Goal: Task Accomplishment & Management: Manage account settings

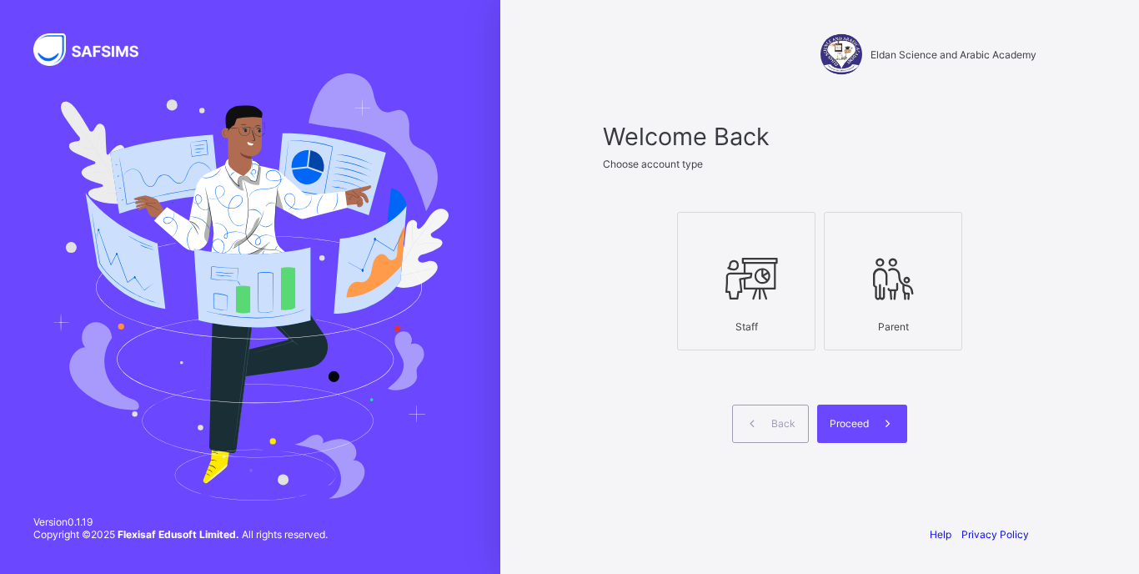
click at [770, 278] on icon at bounding box center [746, 278] width 58 height 50
click at [863, 430] on div "Proceed" at bounding box center [862, 423] width 90 height 38
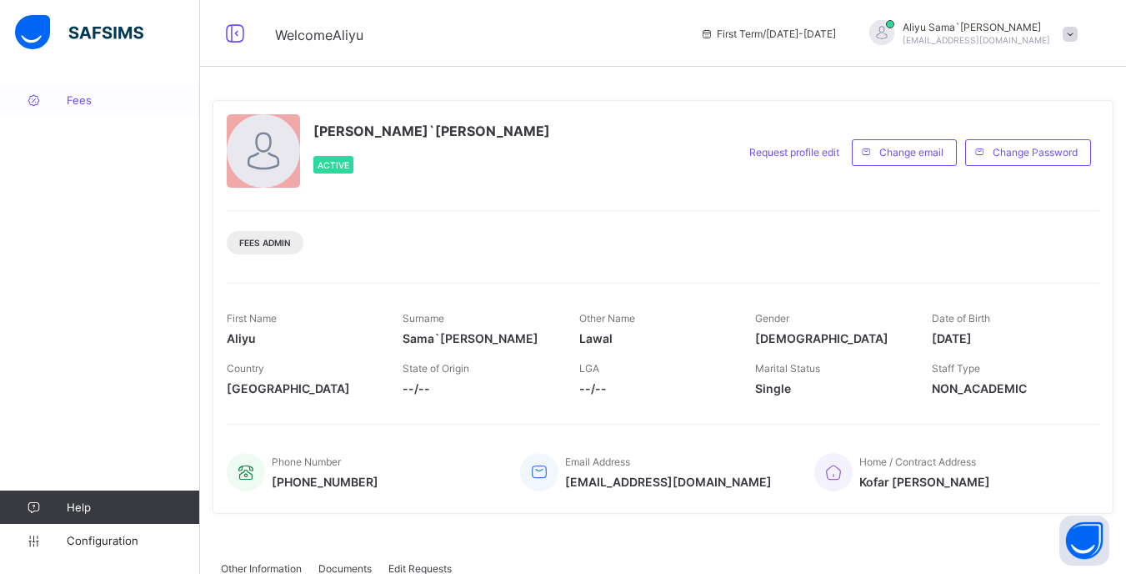
click at [77, 105] on span "Fees" at bounding box center [133, 99] width 133 height 13
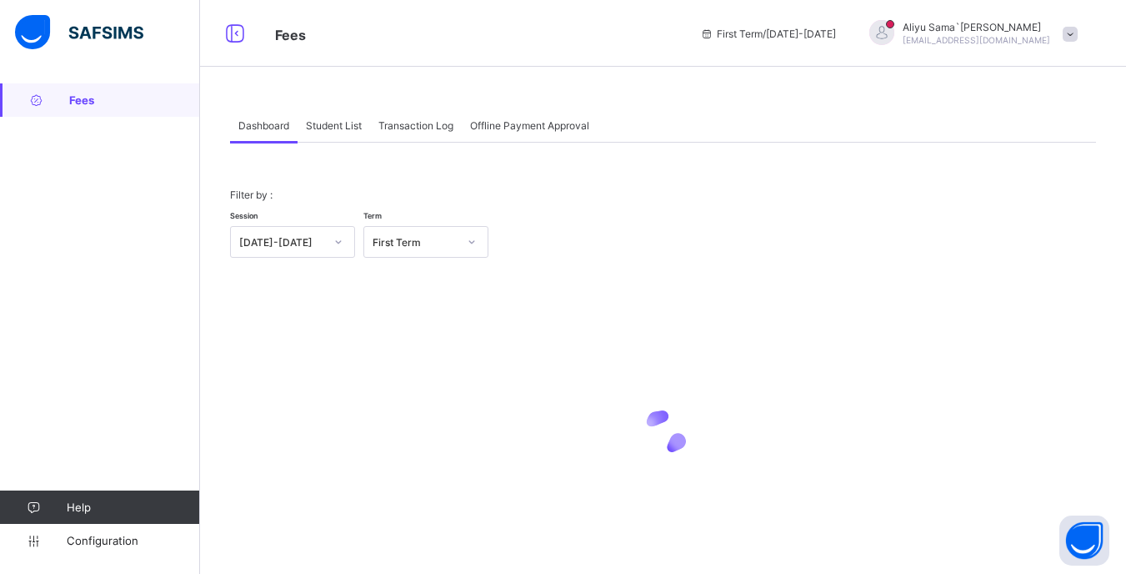
click at [334, 135] on div "Student List" at bounding box center [334, 124] width 73 height 33
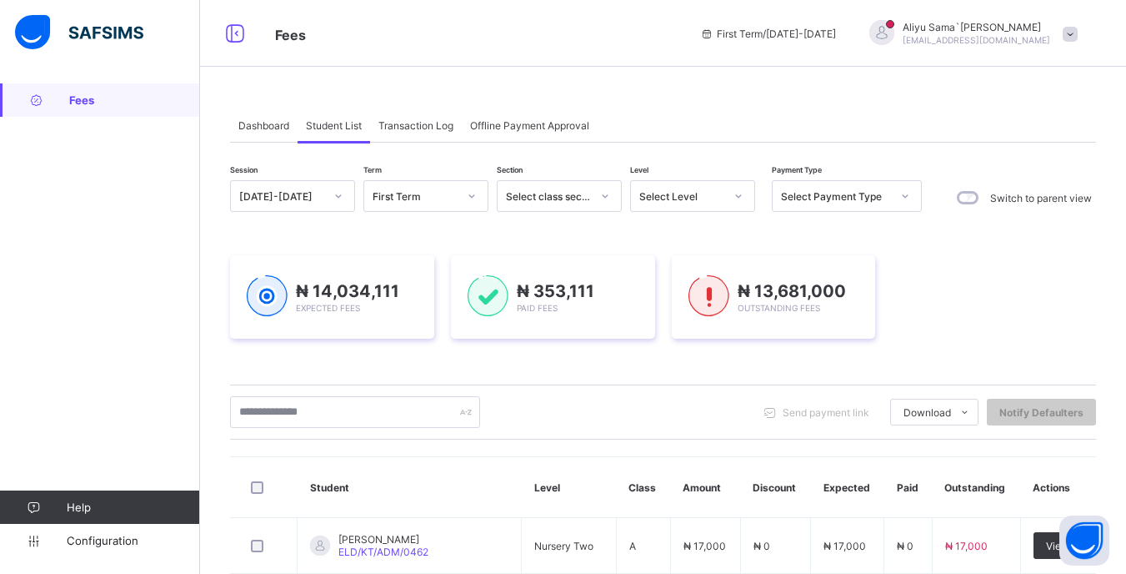
click at [740, 194] on icon at bounding box center [739, 196] width 10 height 17
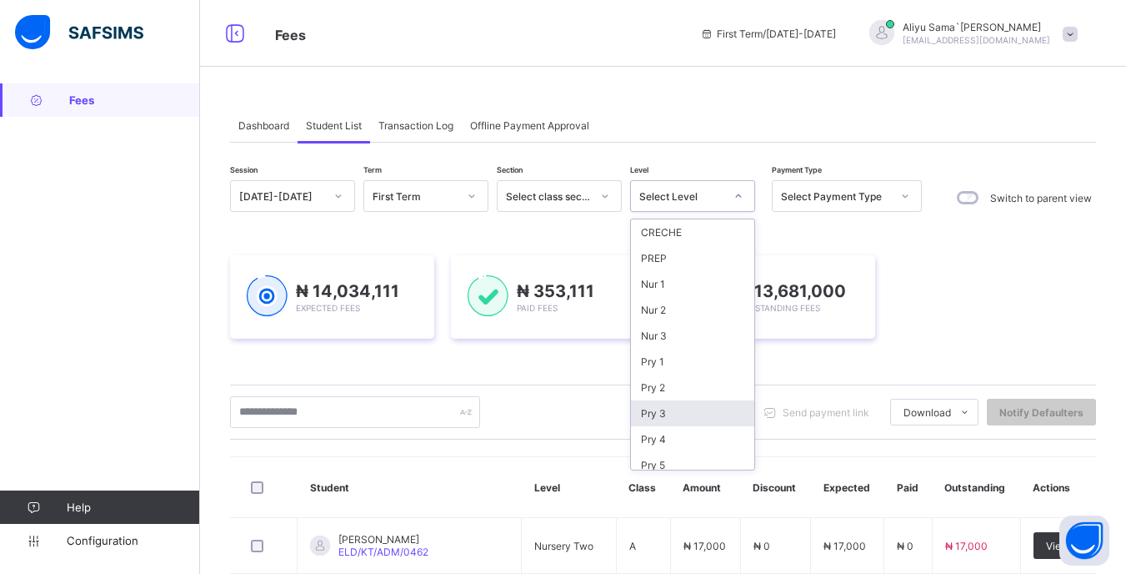
scroll to position [163, 0]
click at [684, 328] on div "JSS 1" at bounding box center [692, 327] width 123 height 26
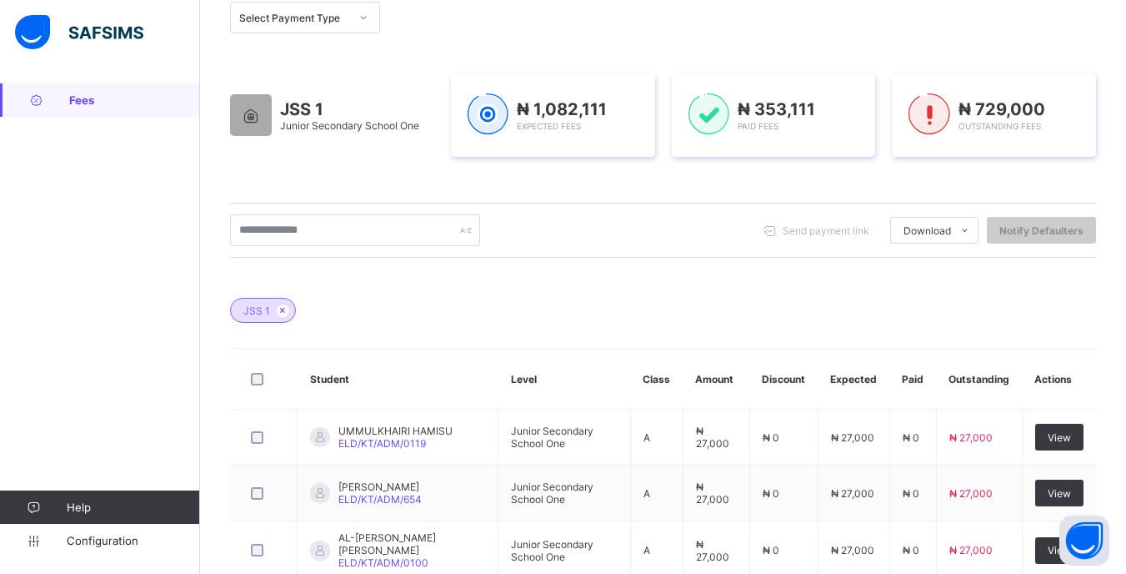
scroll to position [250, 0]
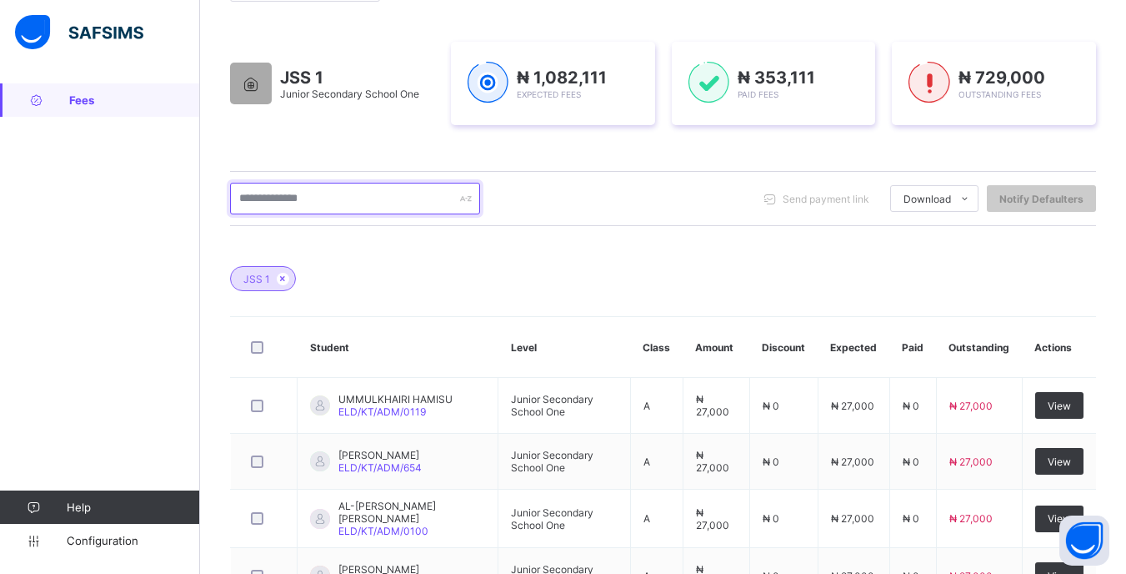
click at [349, 206] on input "text" at bounding box center [355, 199] width 250 height 32
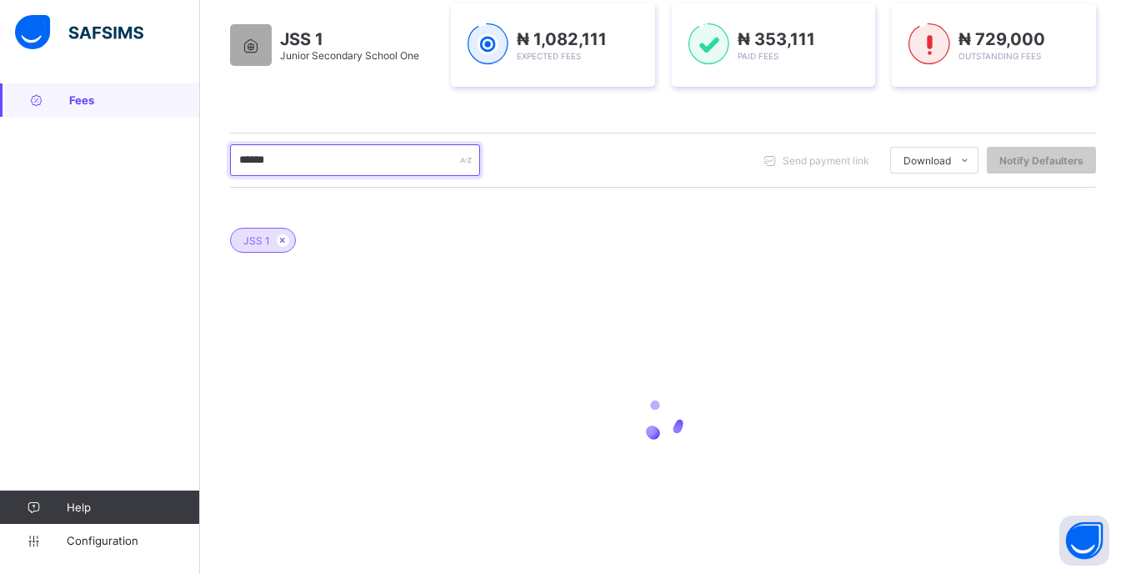
scroll to position [318, 0]
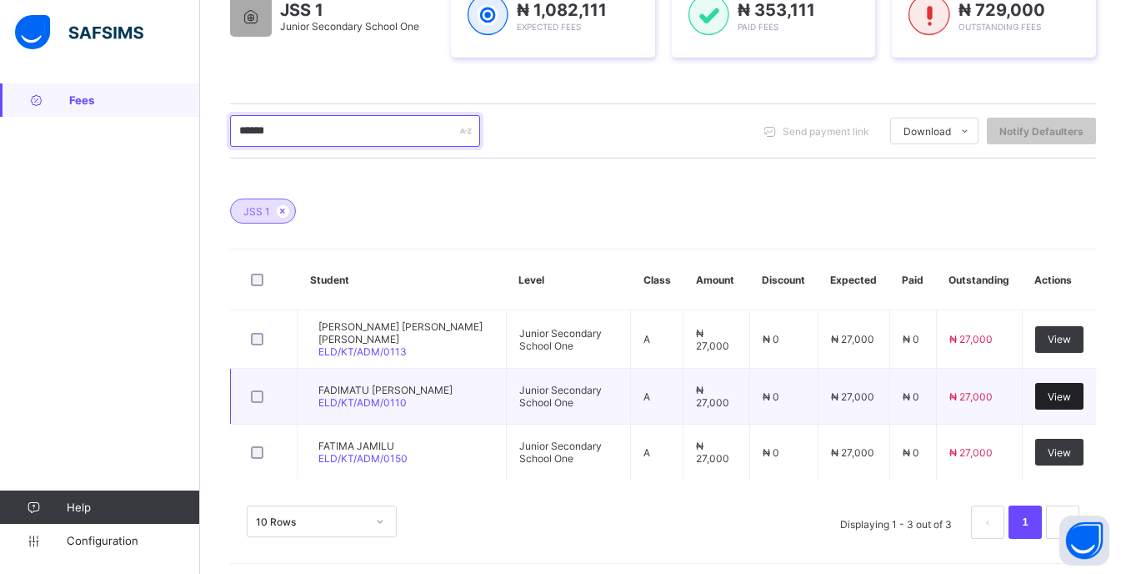
type input "******"
click at [1071, 394] on span "View" at bounding box center [1059, 396] width 23 height 13
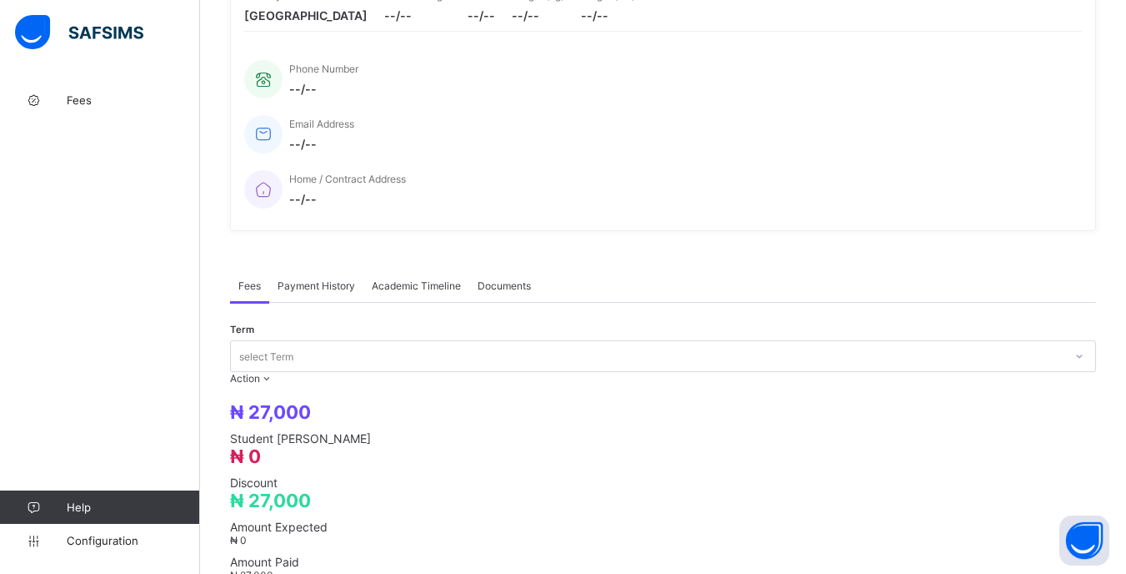
scroll to position [486, 0]
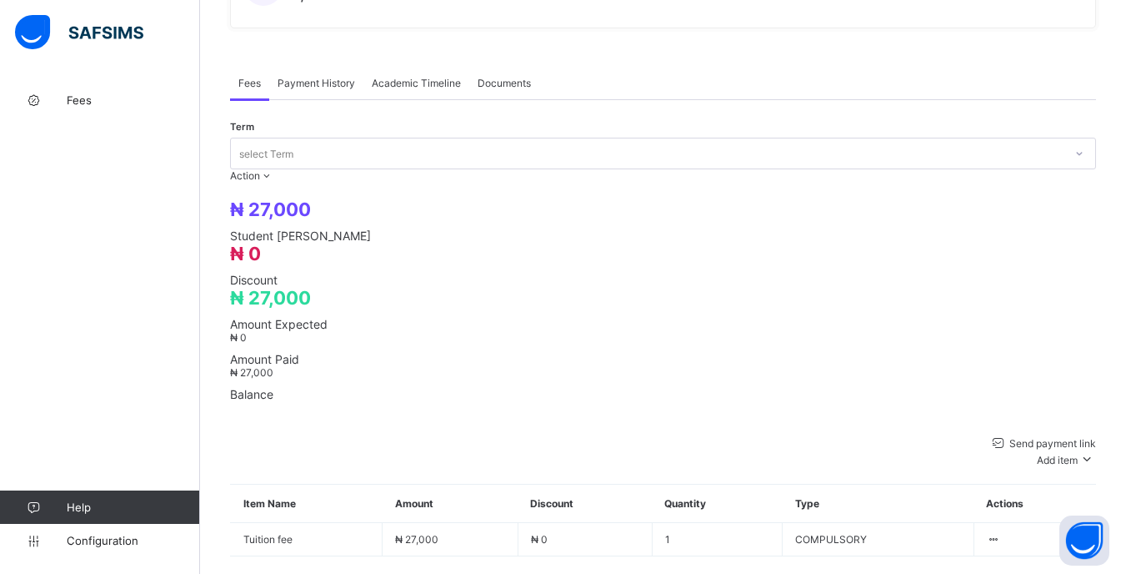
click at [1066, 140] on div at bounding box center [1080, 153] width 28 height 27
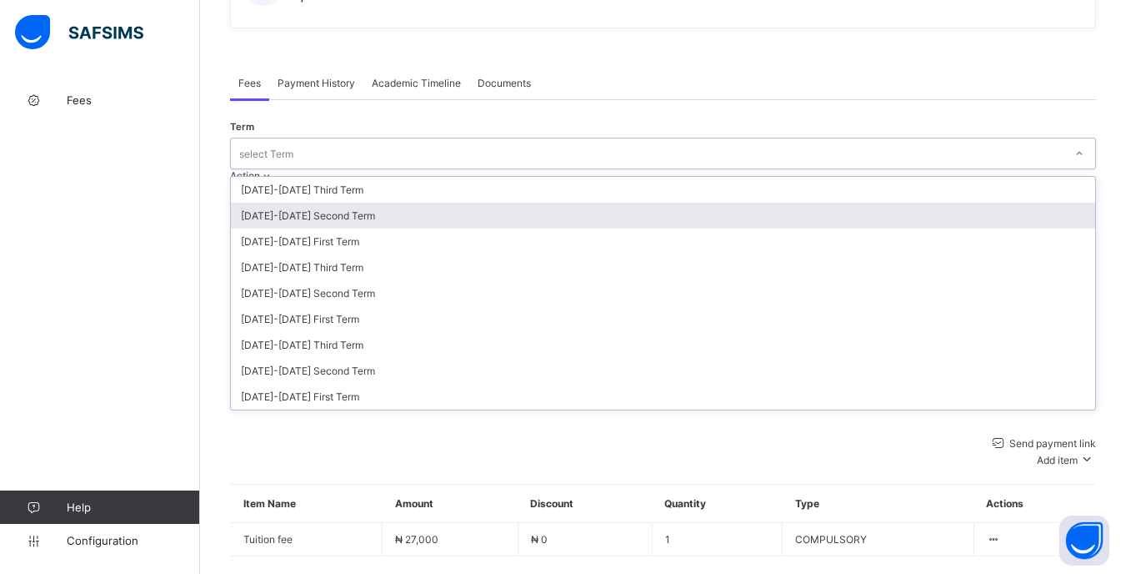
click at [931, 203] on div "[DATE]-[DATE] Second Term" at bounding box center [663, 216] width 865 height 26
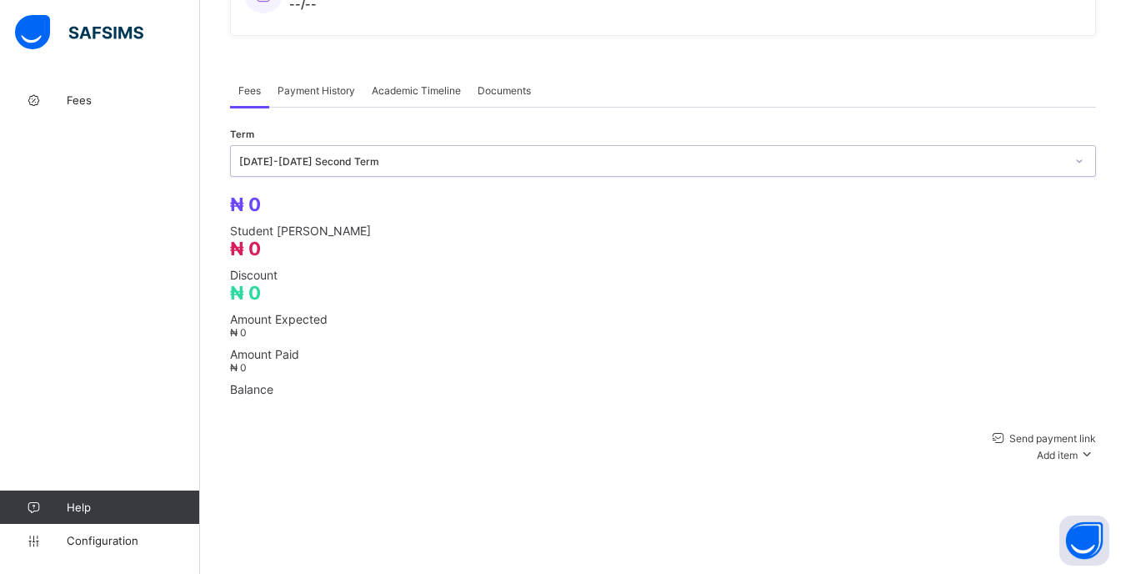
scroll to position [372, 0]
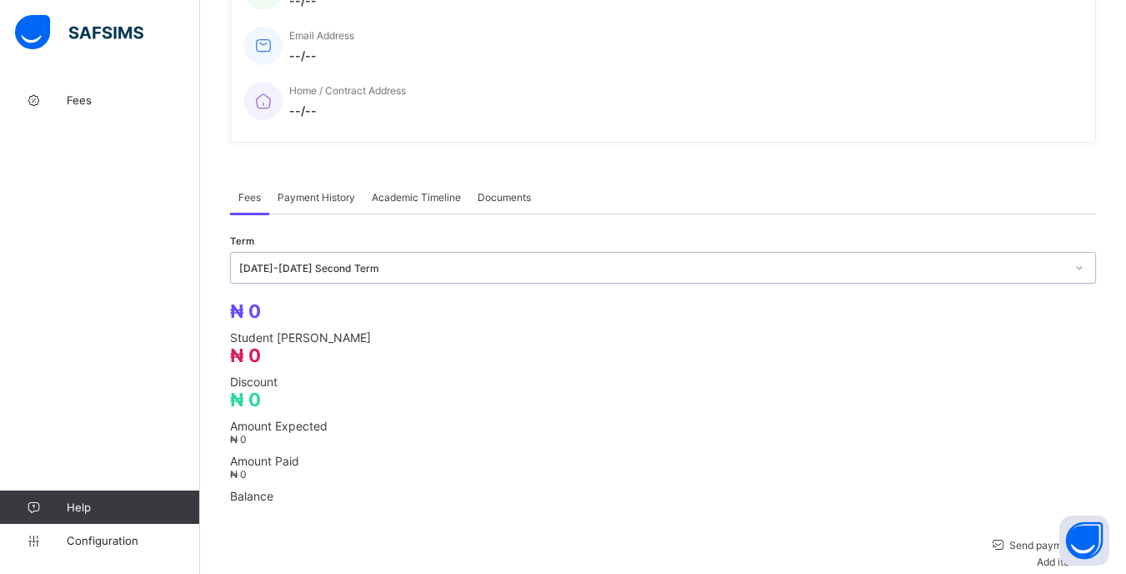
click at [1053, 256] on div "[DATE]-[DATE] Second Term" at bounding box center [647, 267] width 833 height 23
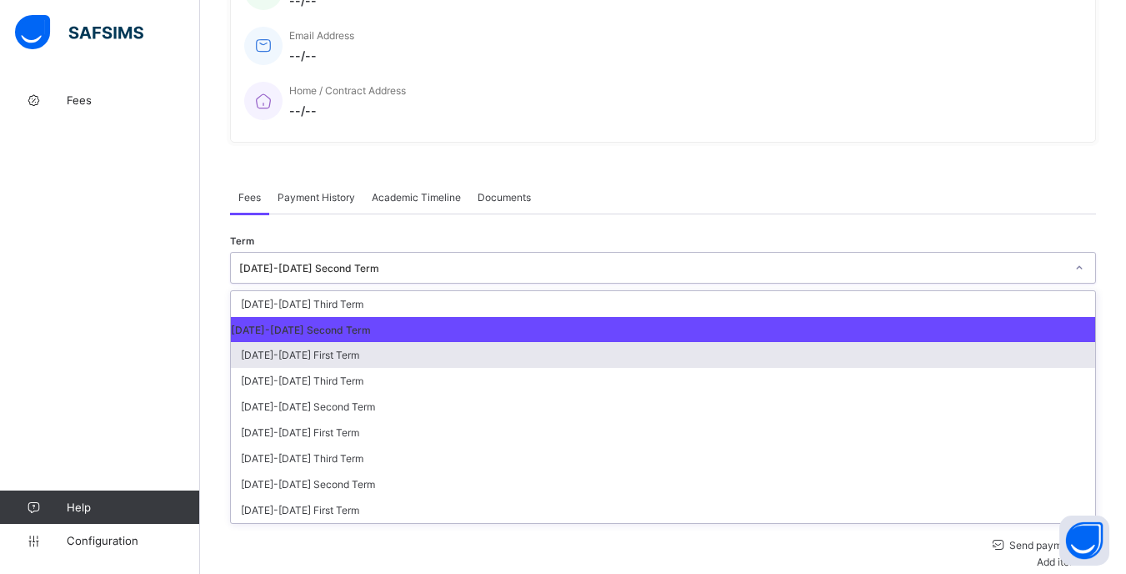
click at [1016, 342] on div "[DATE]-[DATE] First Term" at bounding box center [663, 355] width 865 height 26
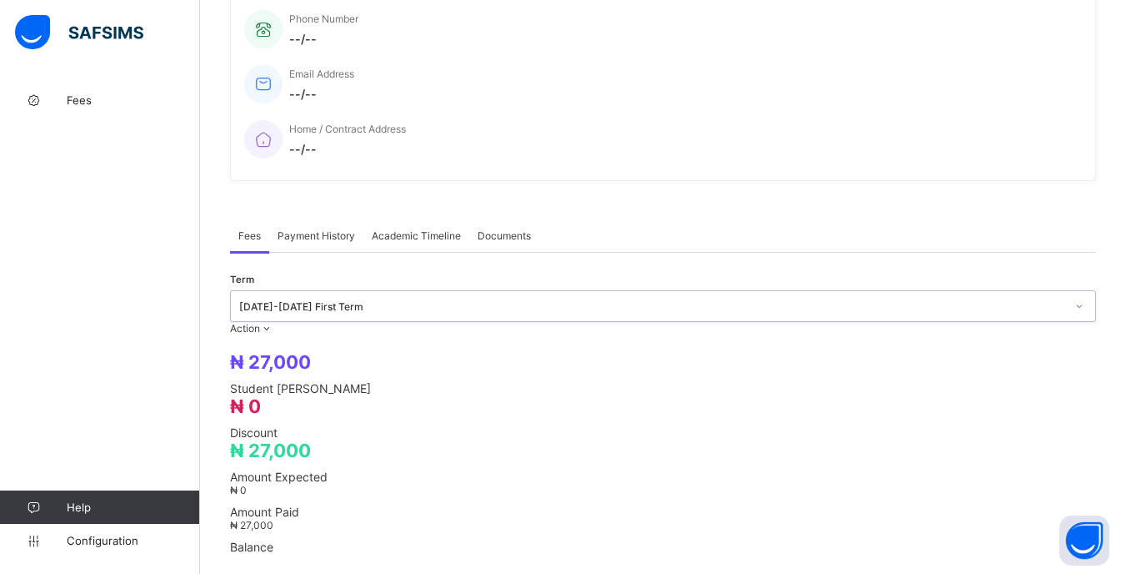
scroll to position [417, 0]
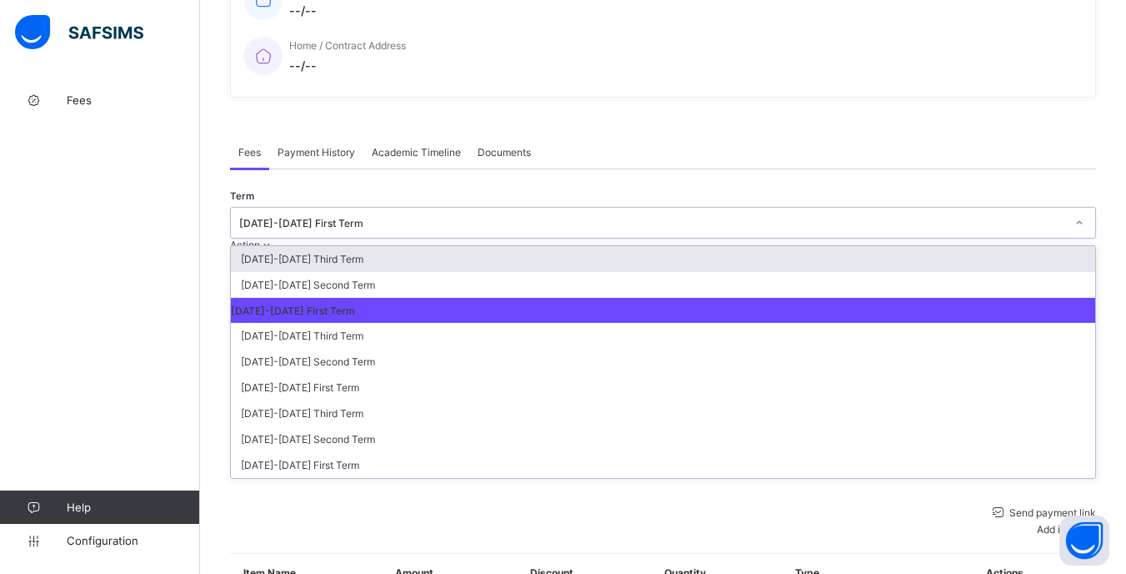
click at [988, 217] on div "[DATE]-[DATE] First Term" at bounding box center [652, 223] width 826 height 13
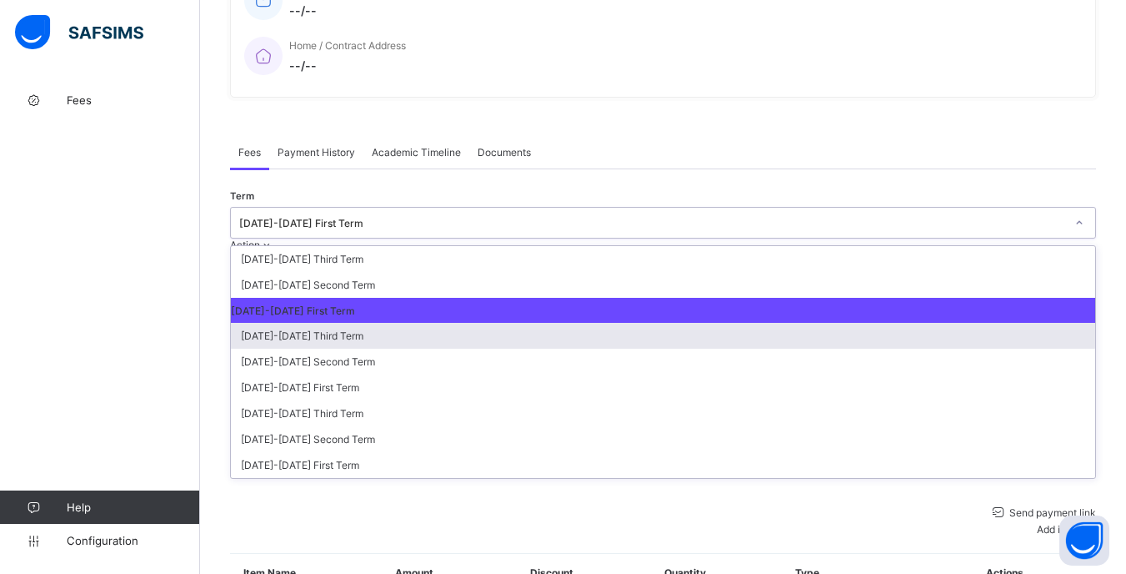
click at [971, 323] on div "[DATE]-[DATE] Third Term" at bounding box center [663, 336] width 865 height 26
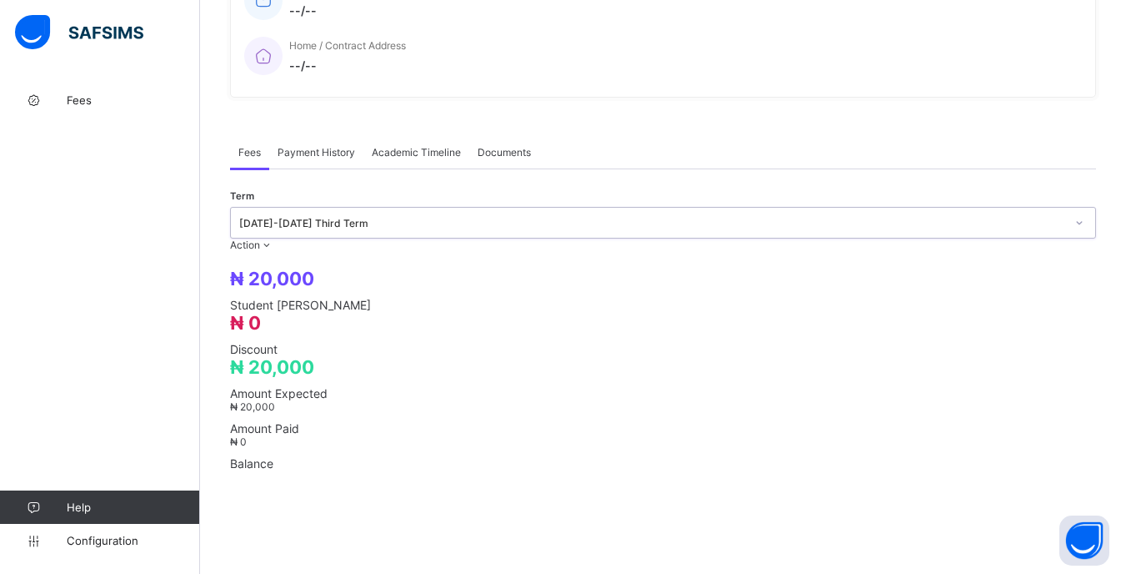
click at [1066, 209] on div at bounding box center [1080, 222] width 28 height 27
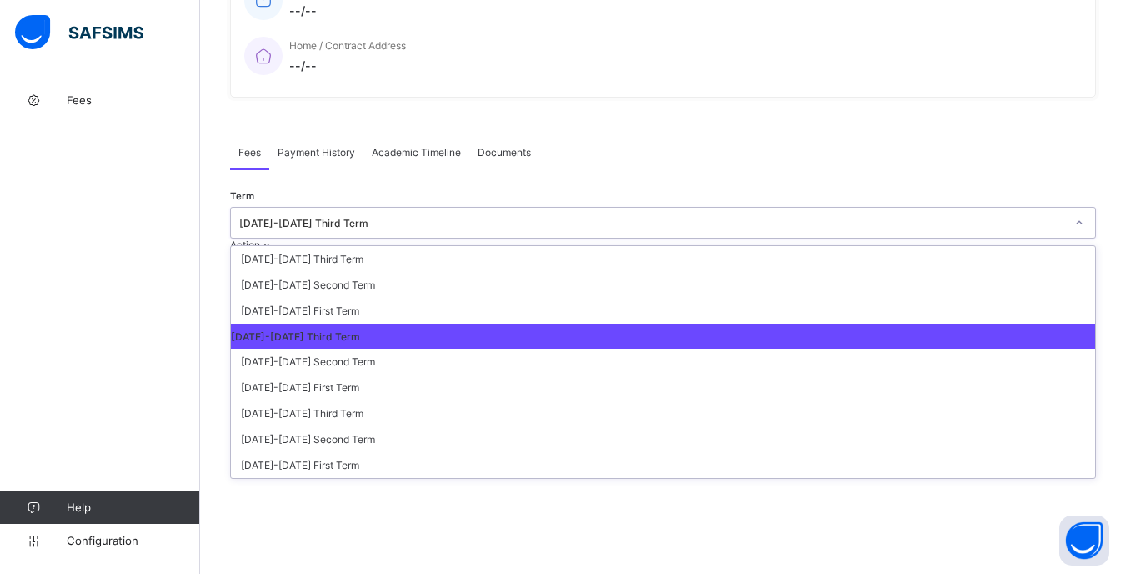
click at [916, 324] on div "[DATE]-[DATE] Third Term" at bounding box center [663, 336] width 865 height 25
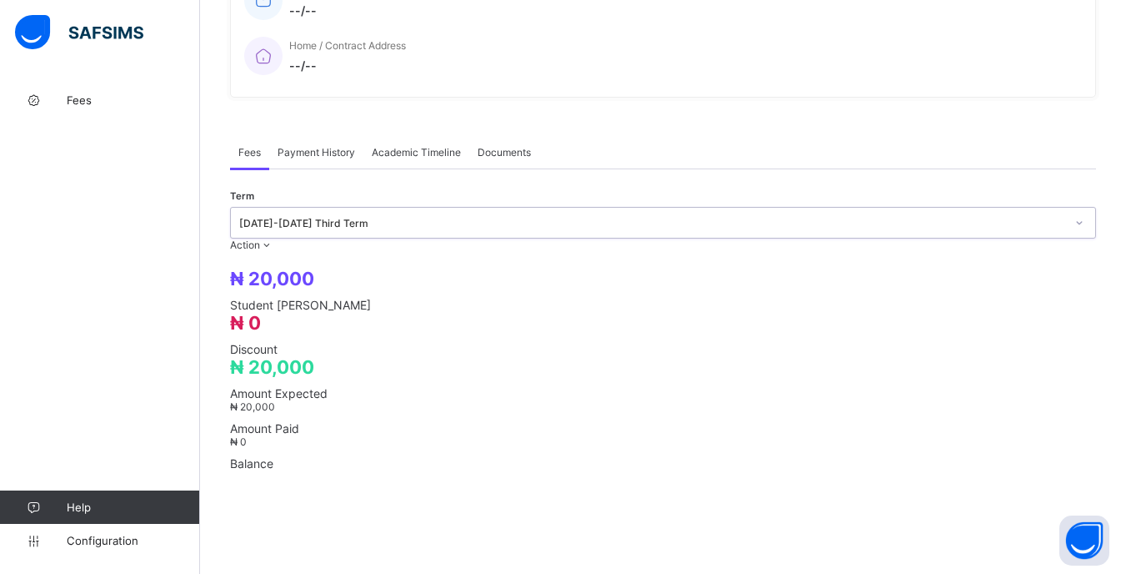
click at [976, 217] on div "[DATE]-[DATE] Third Term" at bounding box center [652, 223] width 826 height 13
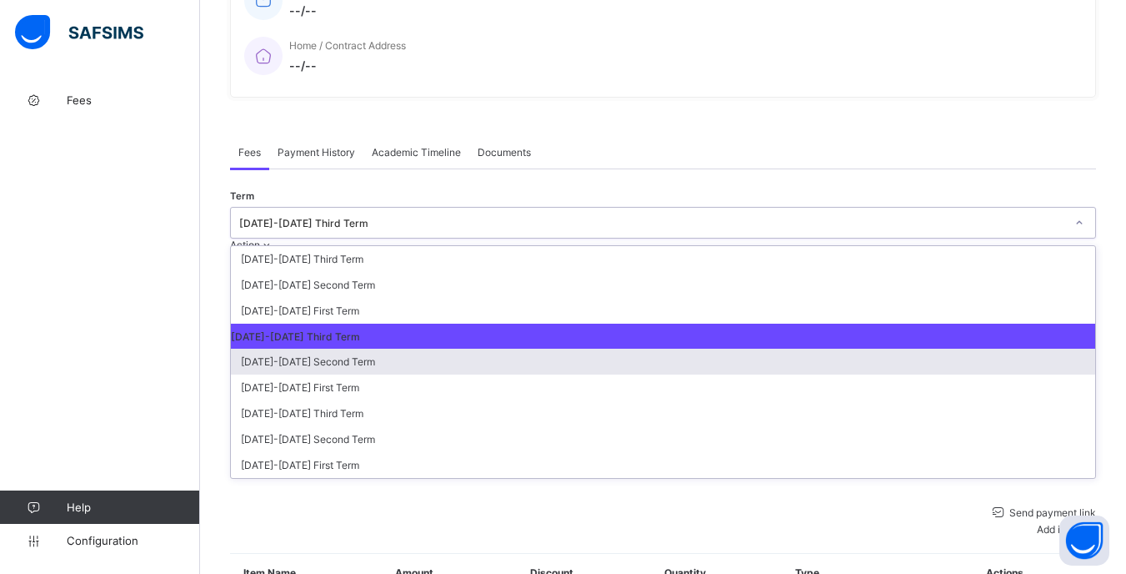
click at [934, 349] on div "[DATE]-[DATE] Second Term" at bounding box center [663, 362] width 865 height 26
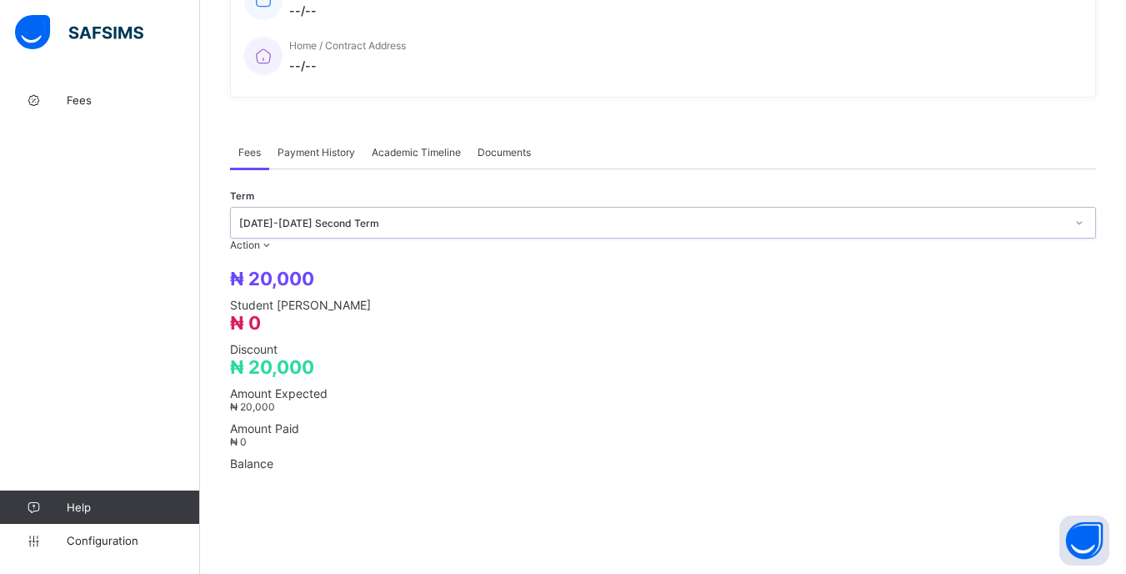
drag, startPoint x: 968, startPoint y: 201, endPoint x: 971, endPoint y: 218, distance: 17.8
click at [969, 217] on div "[DATE]-[DATE] Second Term" at bounding box center [652, 223] width 826 height 13
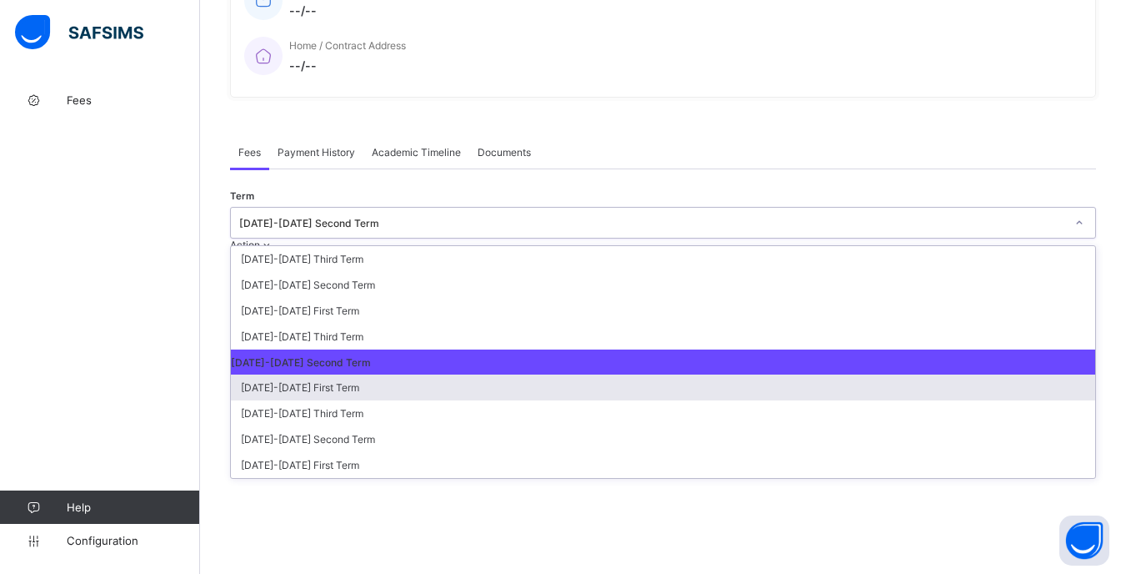
click at [973, 374] on div "[DATE]-[DATE] First Term" at bounding box center [663, 387] width 865 height 26
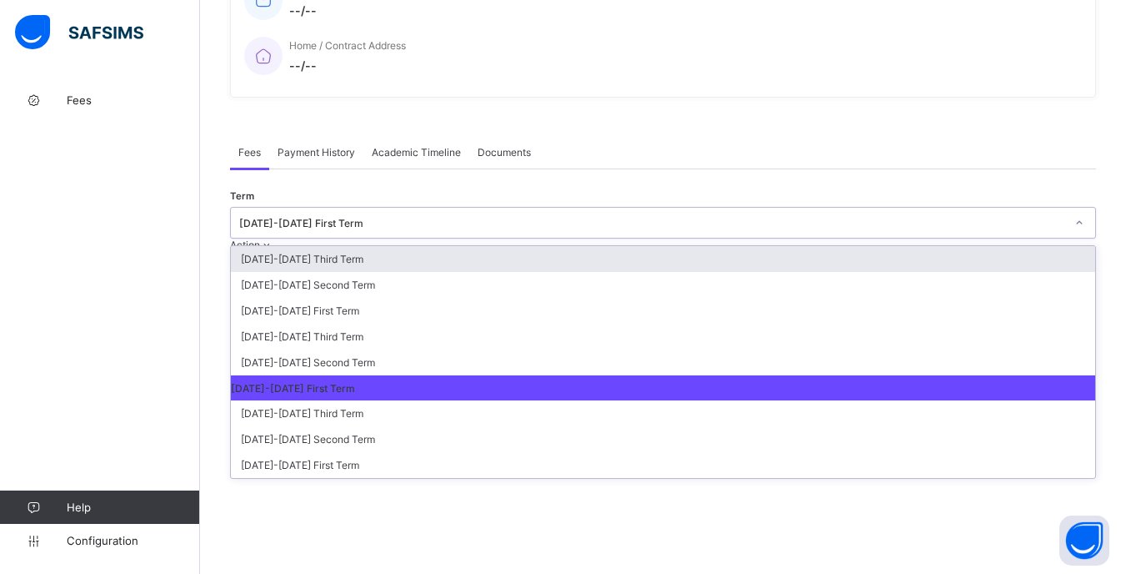
drag, startPoint x: 976, startPoint y: 201, endPoint x: 981, endPoint y: 218, distance: 18.2
click at [976, 217] on div "[DATE]-[DATE] First Term" at bounding box center [652, 223] width 826 height 13
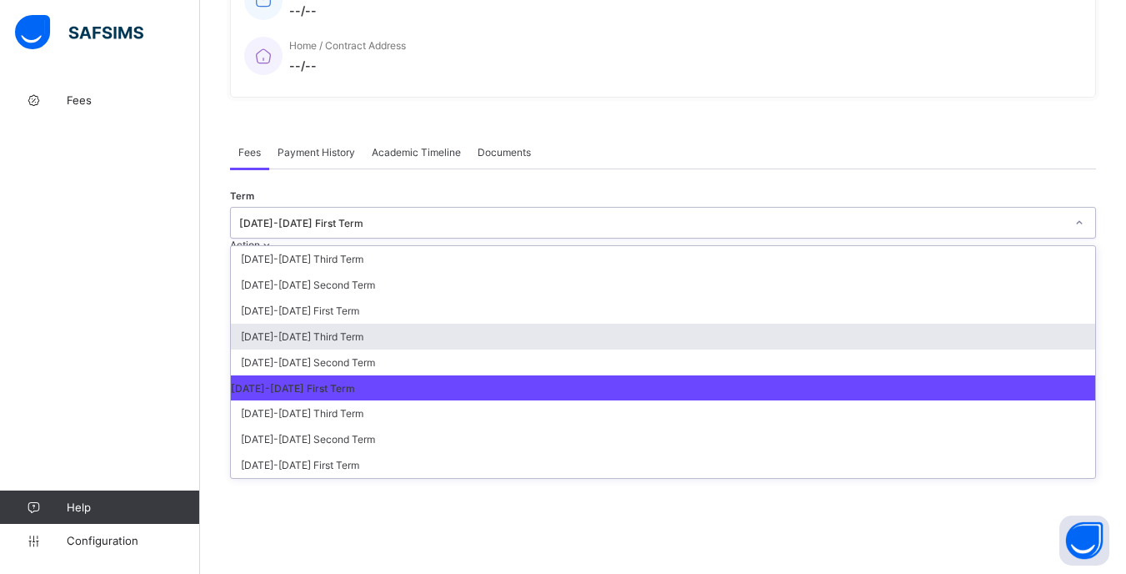
click at [972, 324] on div "[DATE]-[DATE] Third Term" at bounding box center [663, 337] width 865 height 26
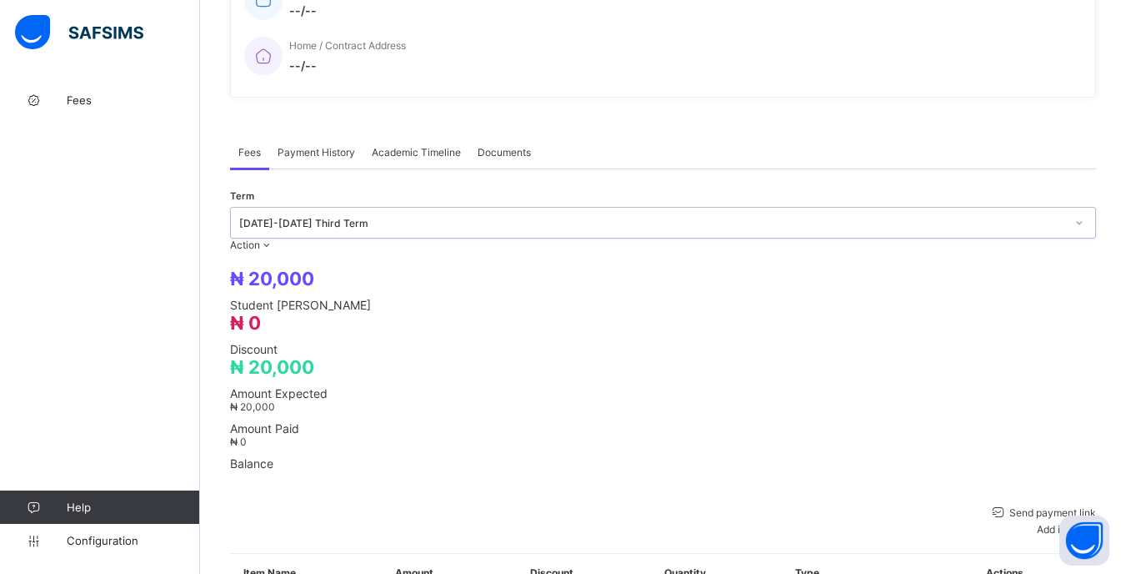
click at [1066, 209] on div at bounding box center [1080, 222] width 28 height 27
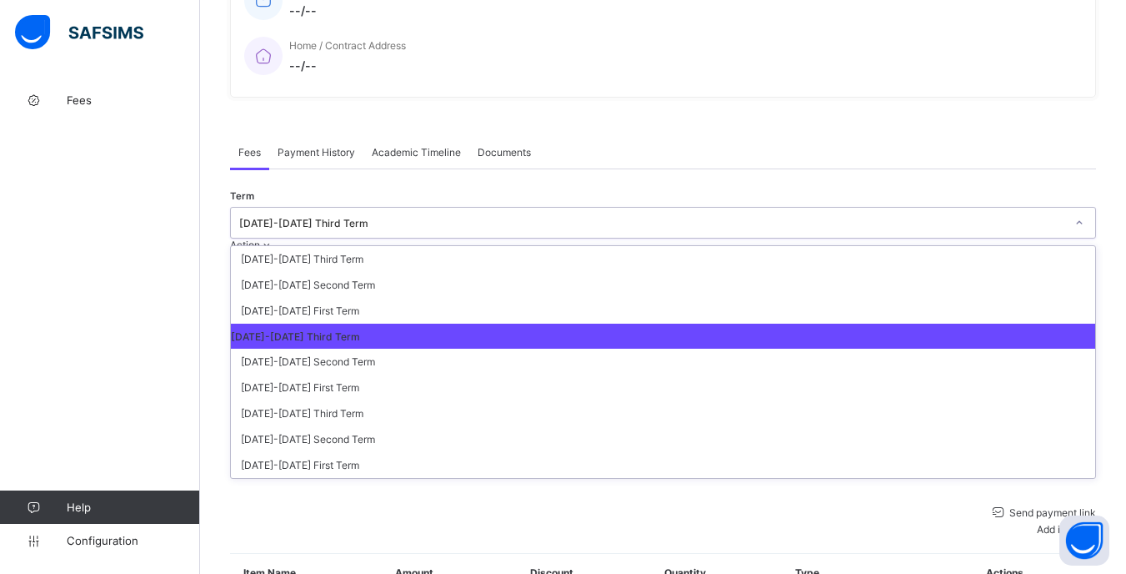
click at [944, 324] on div "[DATE]-[DATE] Third Term" at bounding box center [663, 336] width 865 height 25
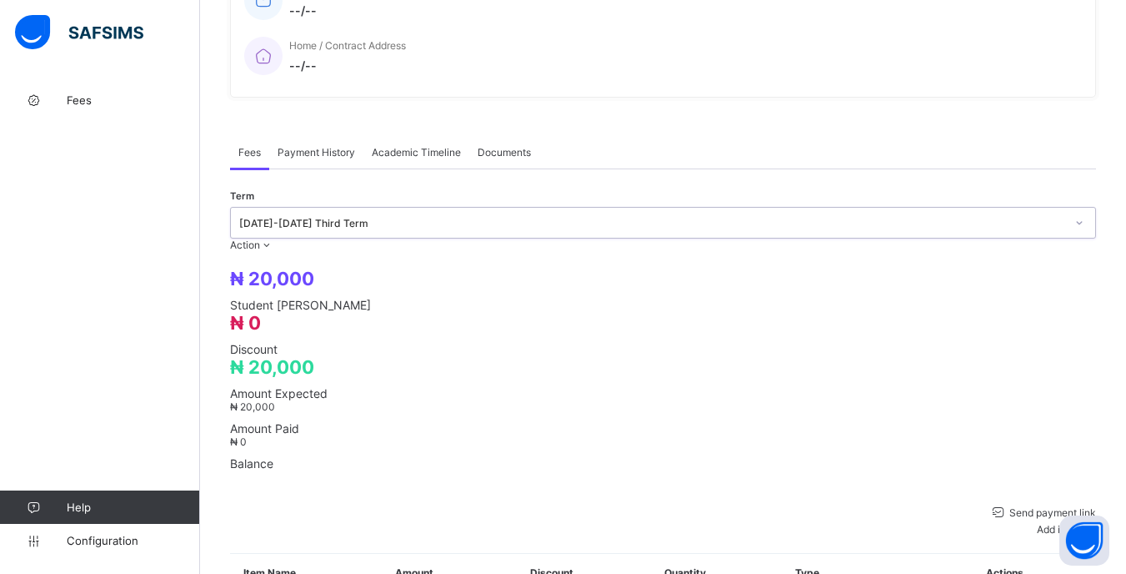
click at [1064, 208] on div at bounding box center [1080, 223] width 32 height 30
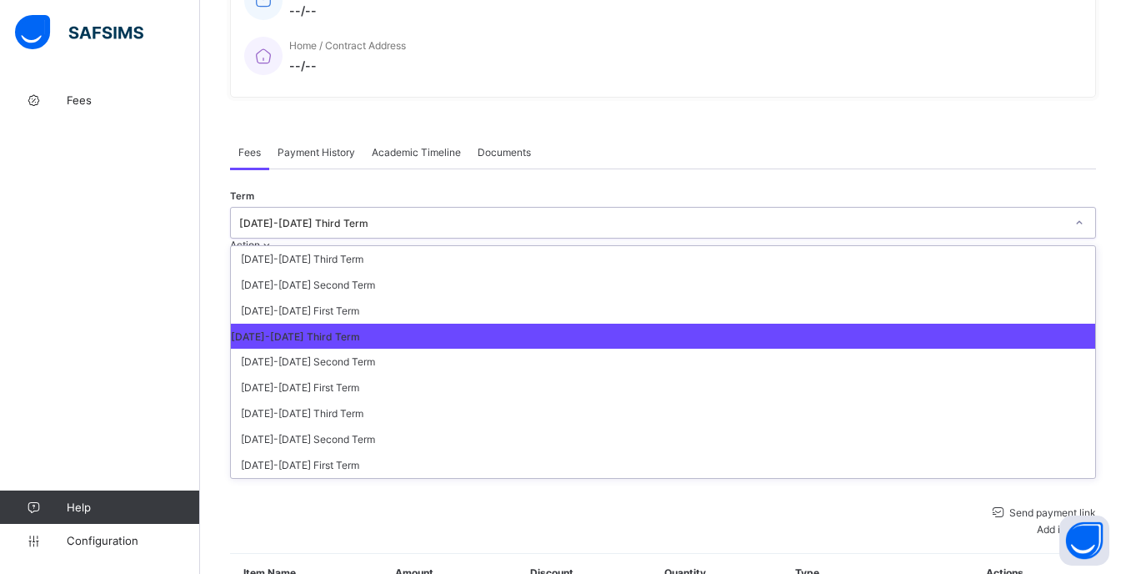
click at [941, 324] on div "[DATE]-[DATE] Third Term" at bounding box center [663, 336] width 865 height 25
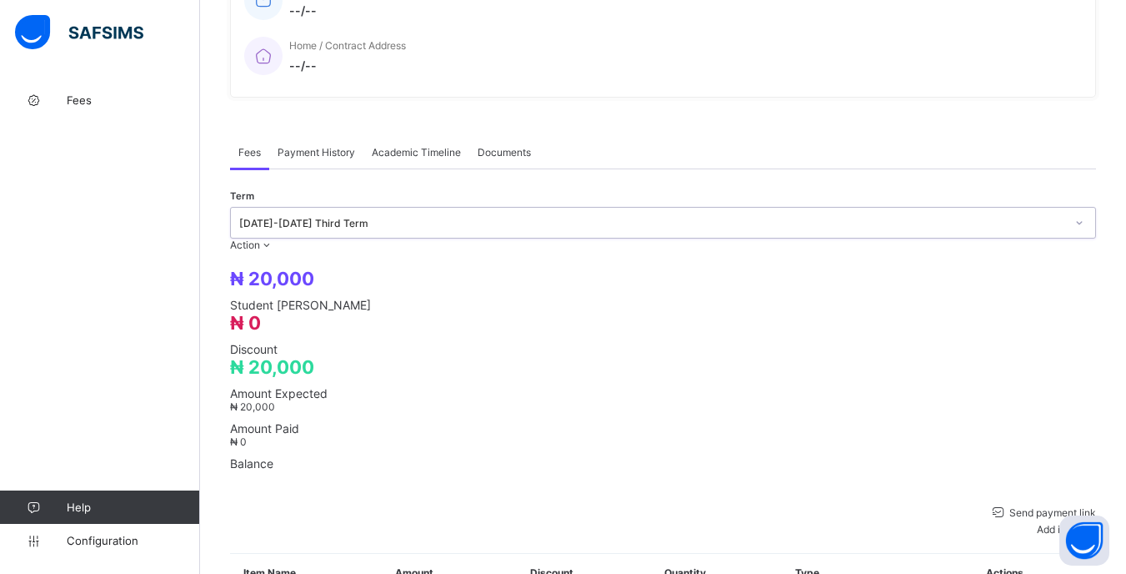
click at [1066, 209] on div at bounding box center [1080, 222] width 28 height 27
click at [755, 504] on div "Send payment link Add item Optional items Special bill" at bounding box center [663, 520] width 866 height 33
click at [1066, 209] on div at bounding box center [1080, 222] width 28 height 27
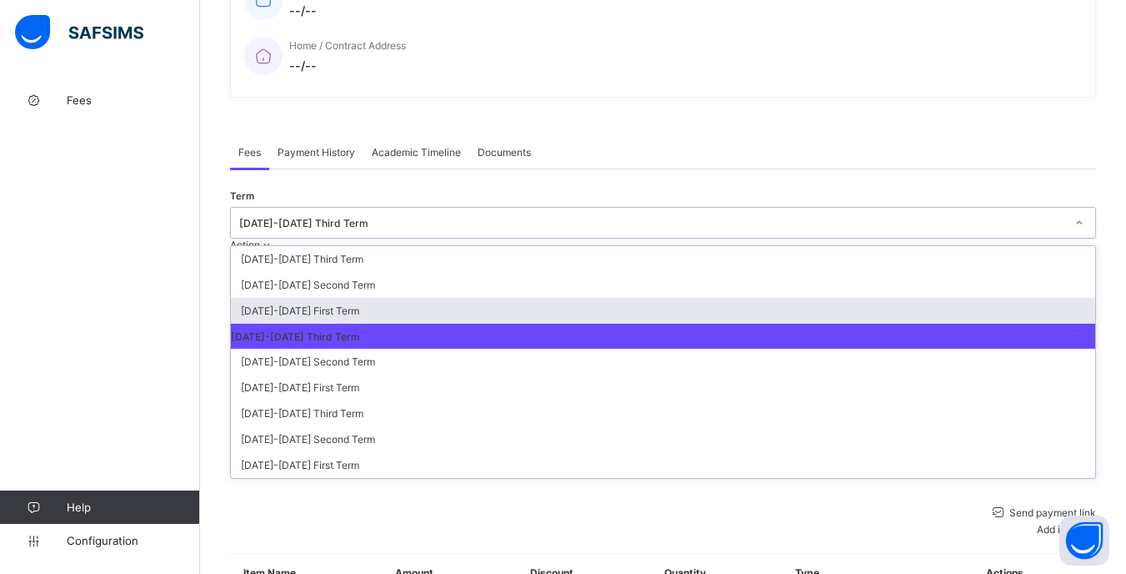
click at [951, 298] on div "[DATE]-[DATE] First Term" at bounding box center [663, 311] width 865 height 26
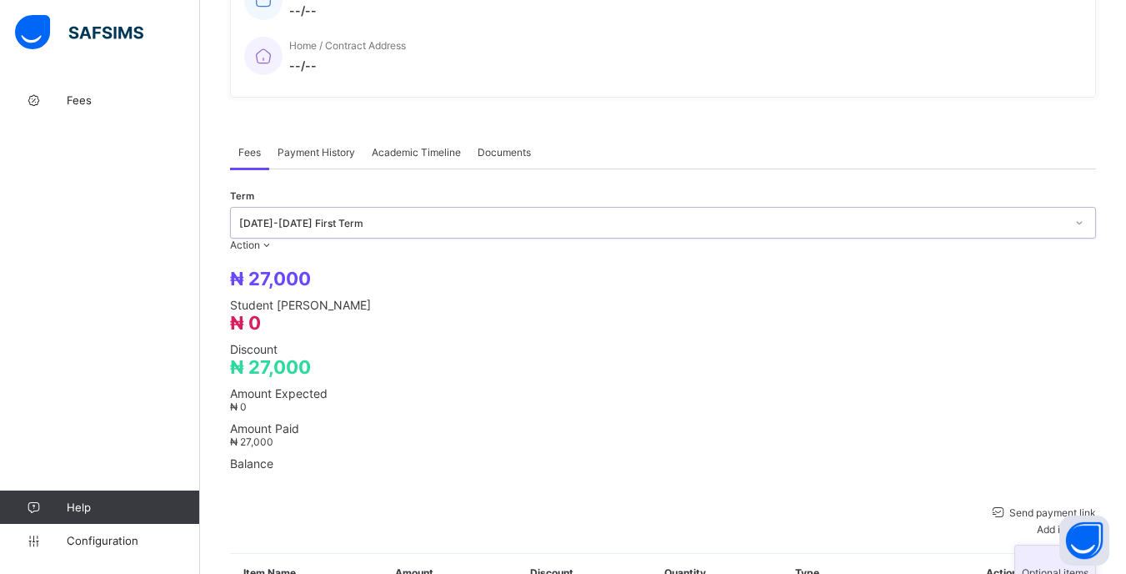
click at [1038, 566] on div "Optional items" at bounding box center [1055, 572] width 67 height 13
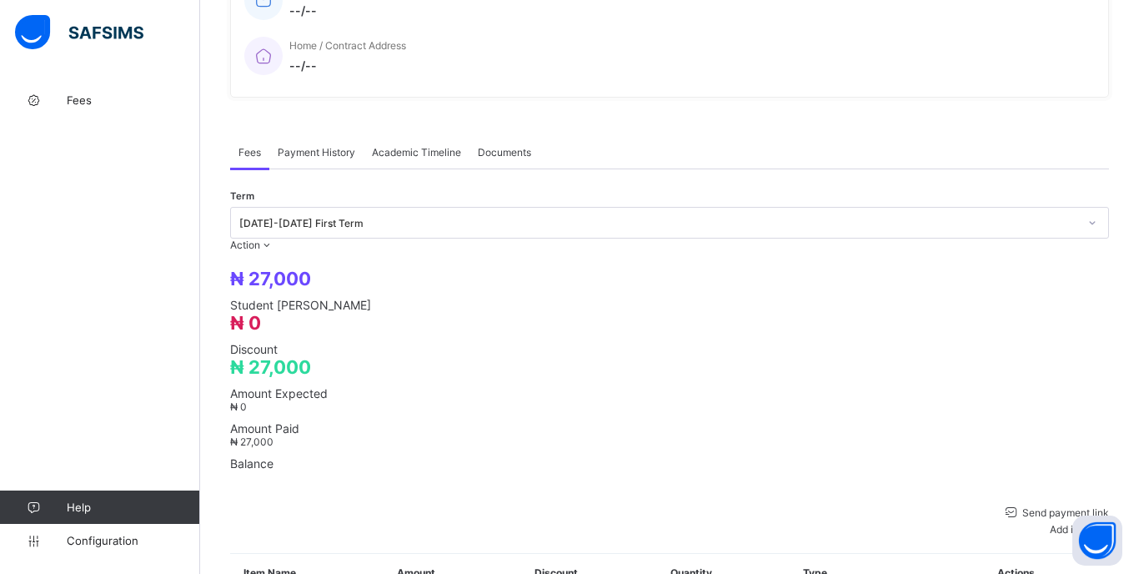
drag, startPoint x: 489, startPoint y: 188, endPoint x: 482, endPoint y: 210, distance: 22.9
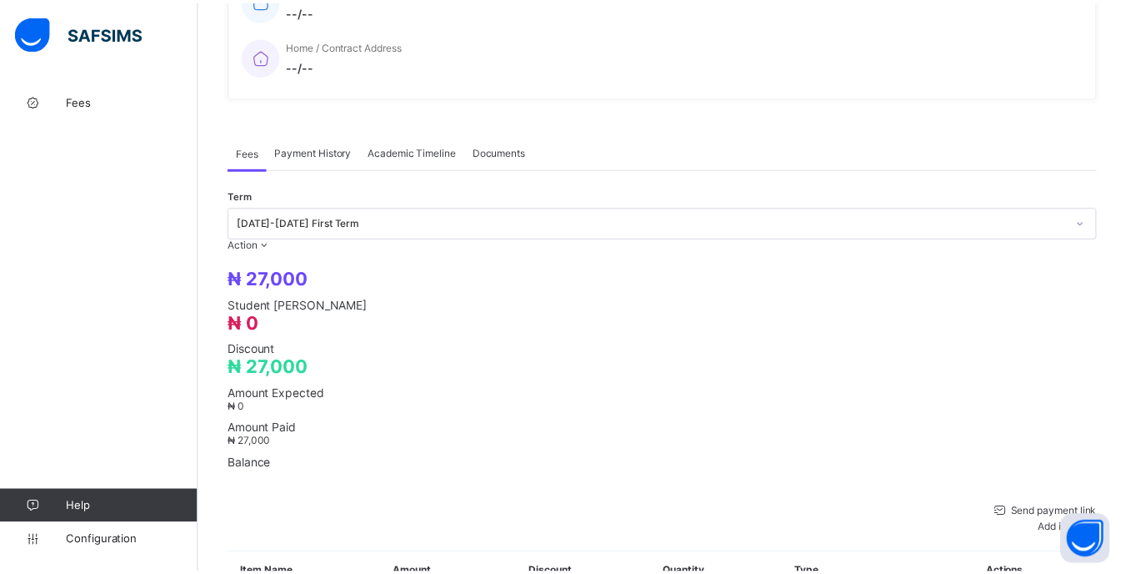
scroll to position [60, 0]
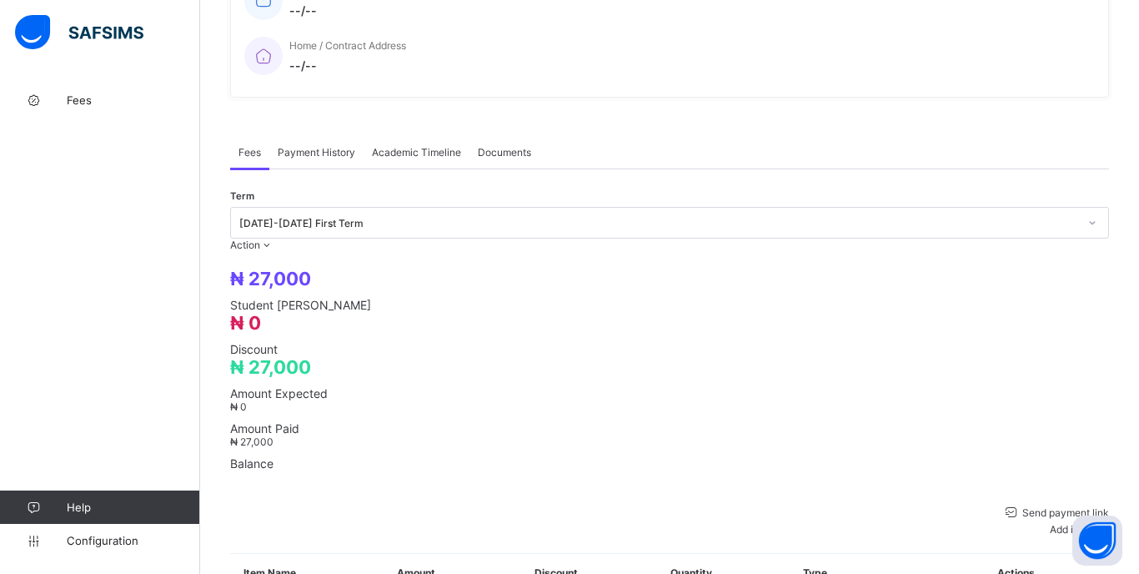
type input "**"
type input "*******"
type input "**"
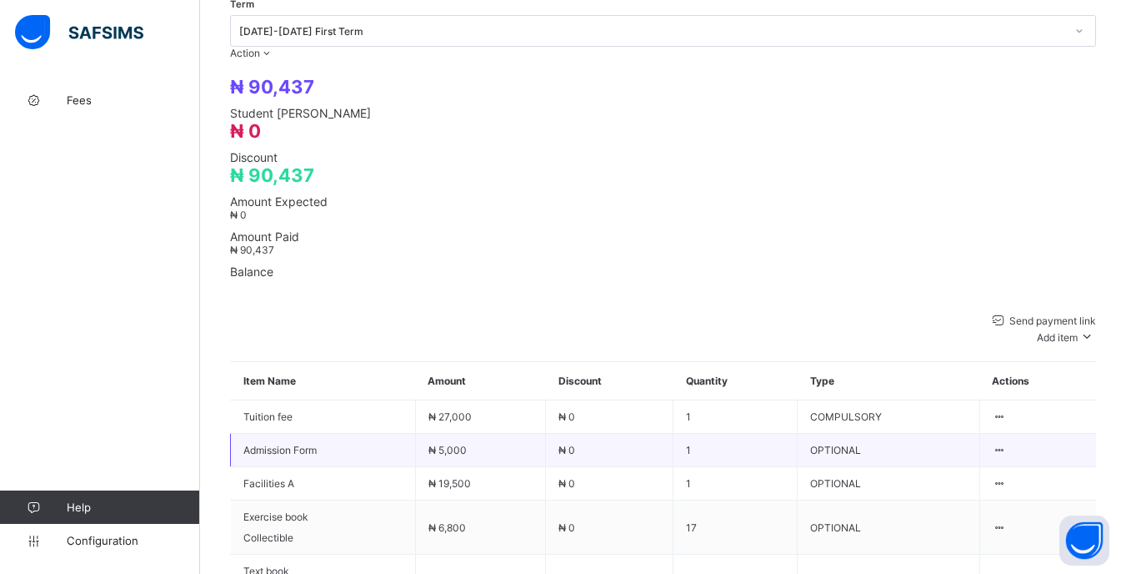
scroll to position [584, 0]
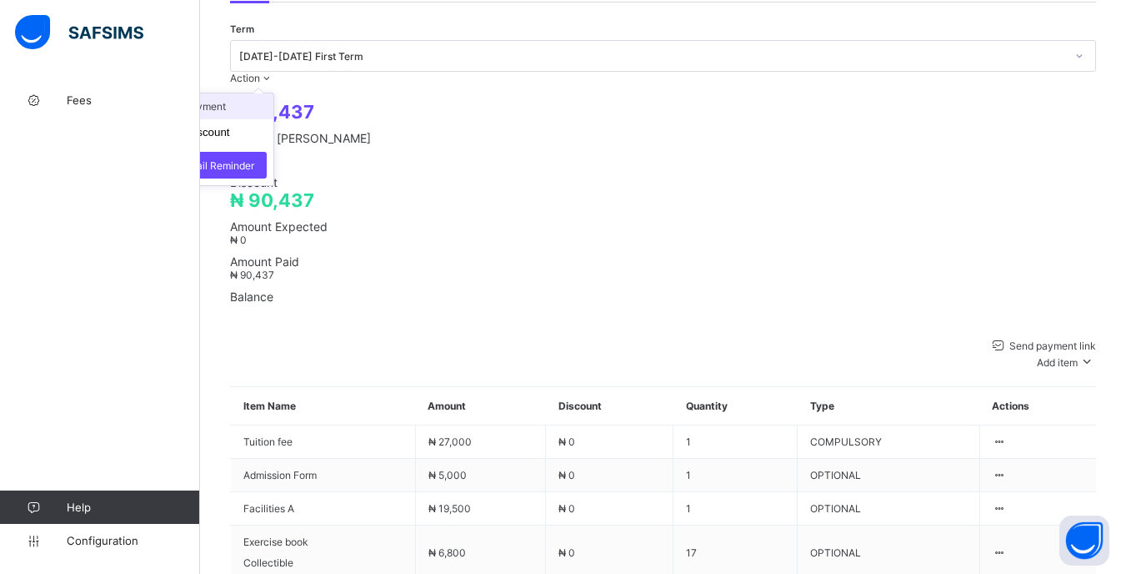
click at [273, 93] on li "Receive Payment" at bounding box center [205, 106] width 137 height 26
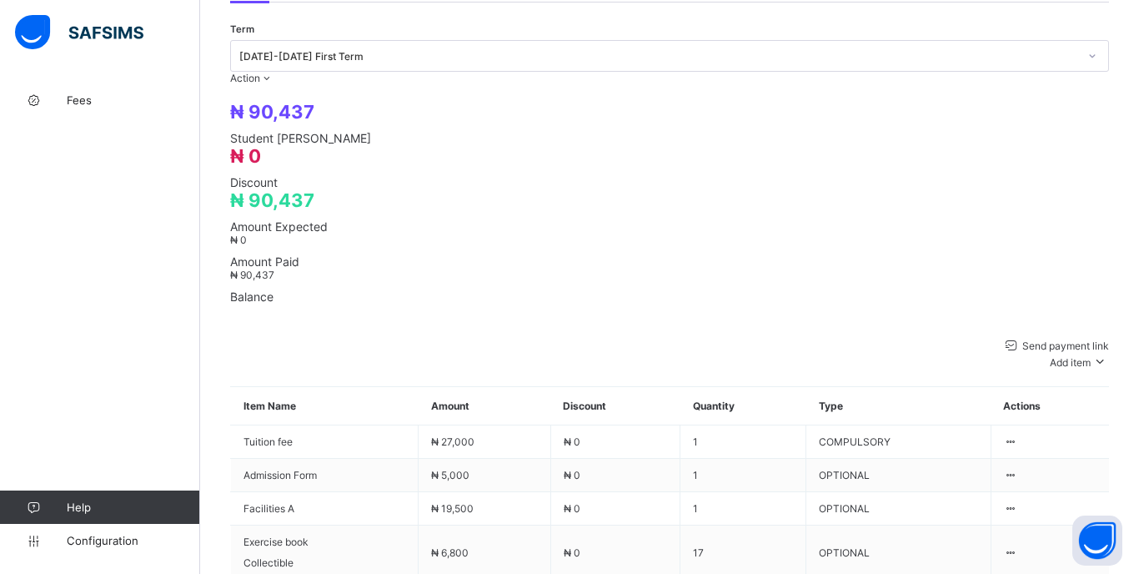
type input "**"
type input "**********"
type input "********"
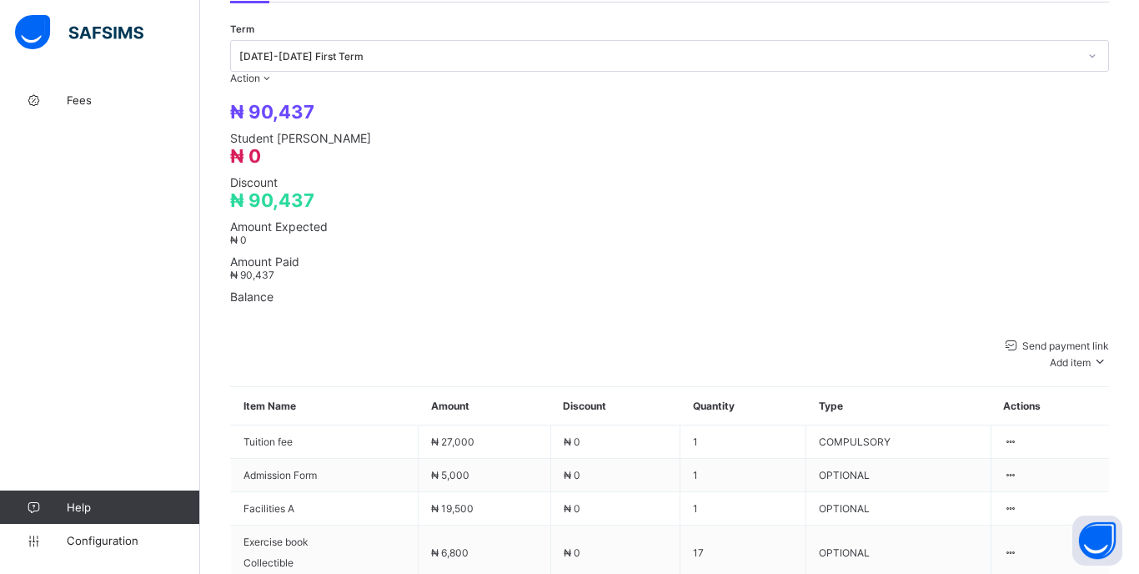
type input "**"
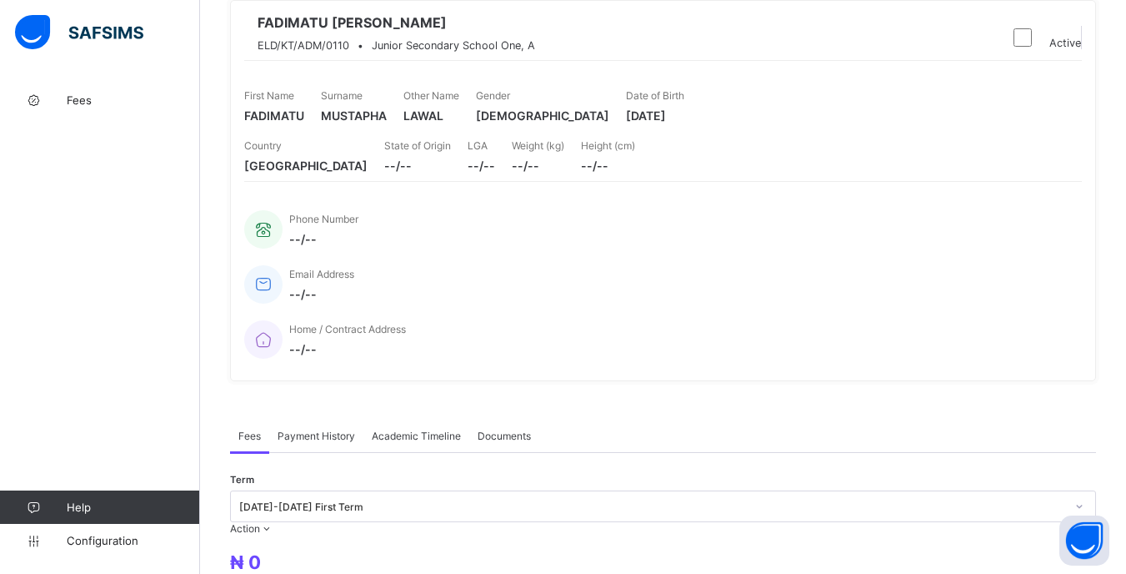
scroll to position [0, 0]
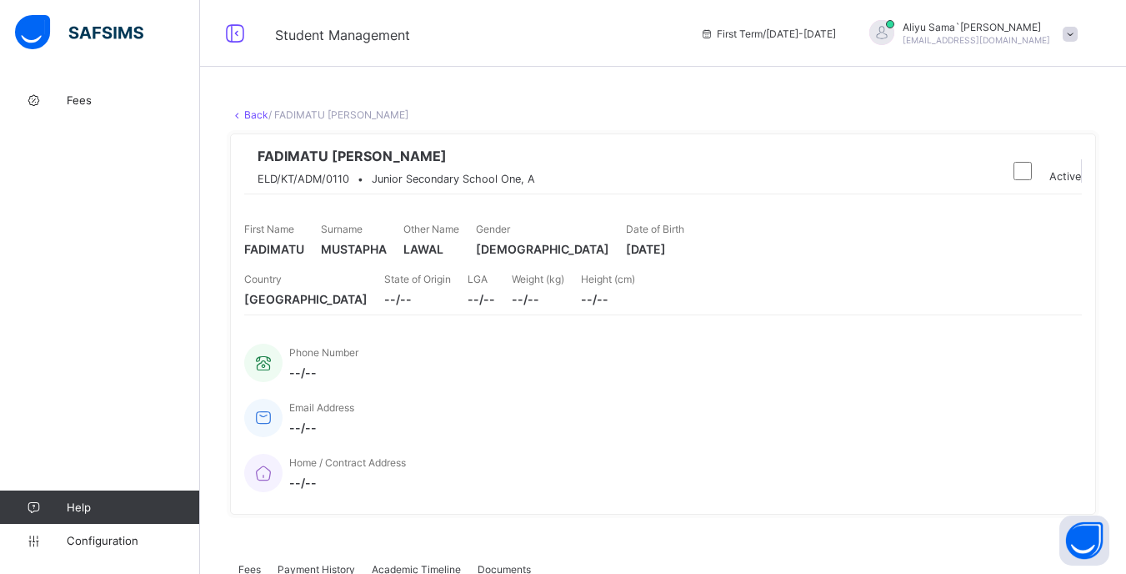
click at [251, 119] on link "Back" at bounding box center [256, 114] width 24 height 13
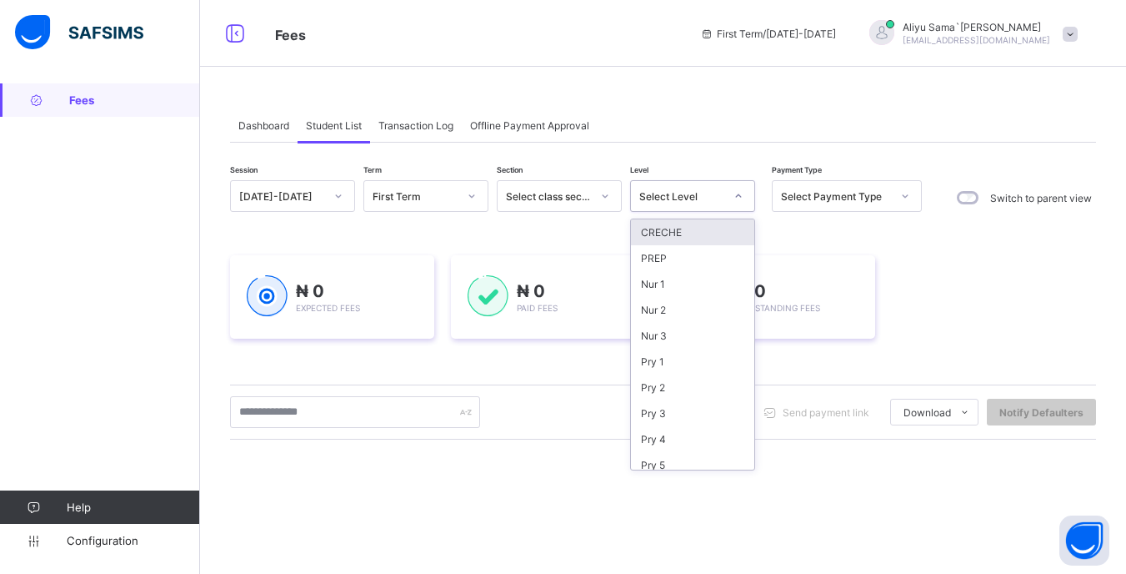
click at [695, 207] on div "Select Level" at bounding box center [677, 195] width 92 height 23
click at [660, 330] on div "JSS 1" at bounding box center [692, 327] width 123 height 26
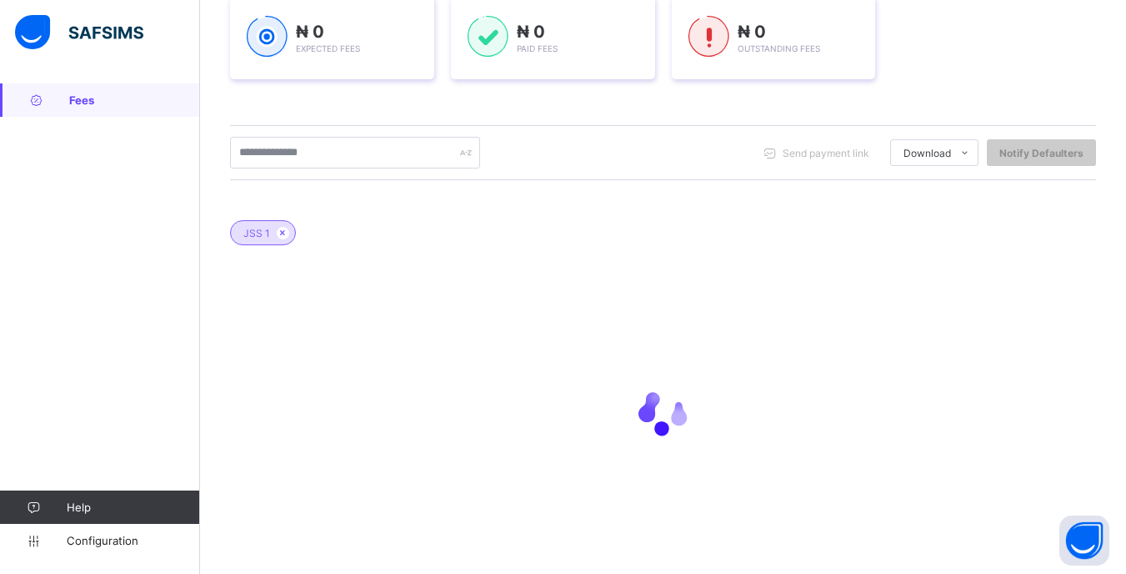
scroll to position [318, 0]
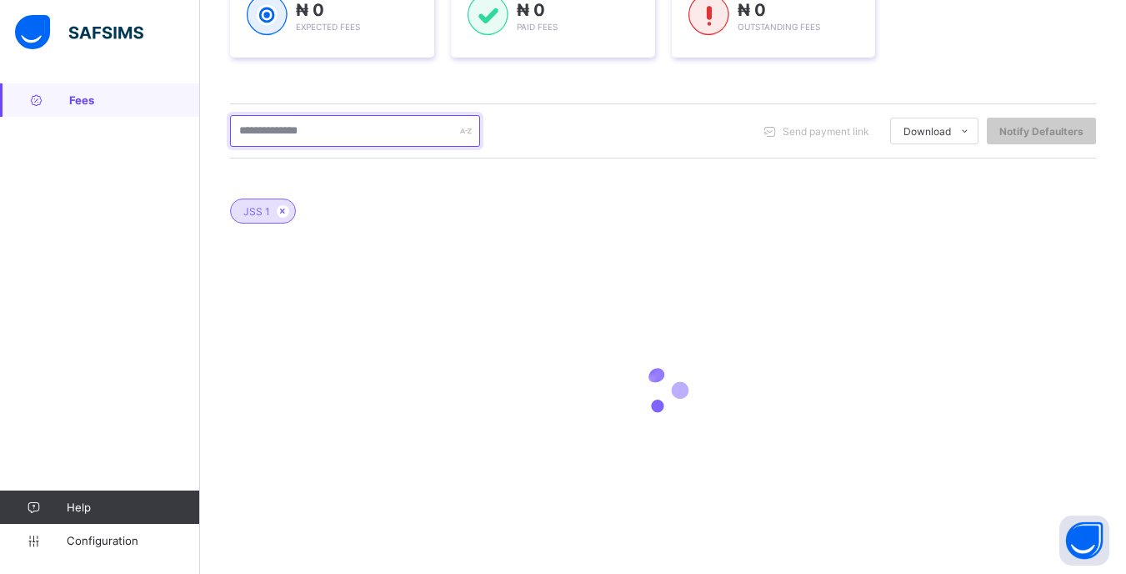
click at [361, 135] on input "text" at bounding box center [355, 131] width 250 height 32
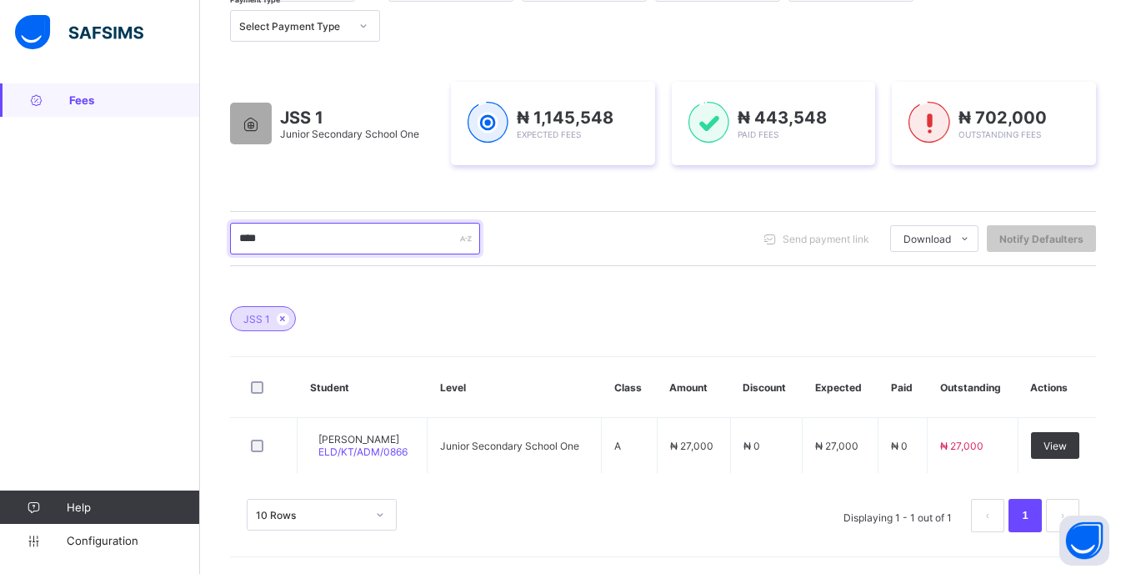
scroll to position [210, 0]
type input "*"
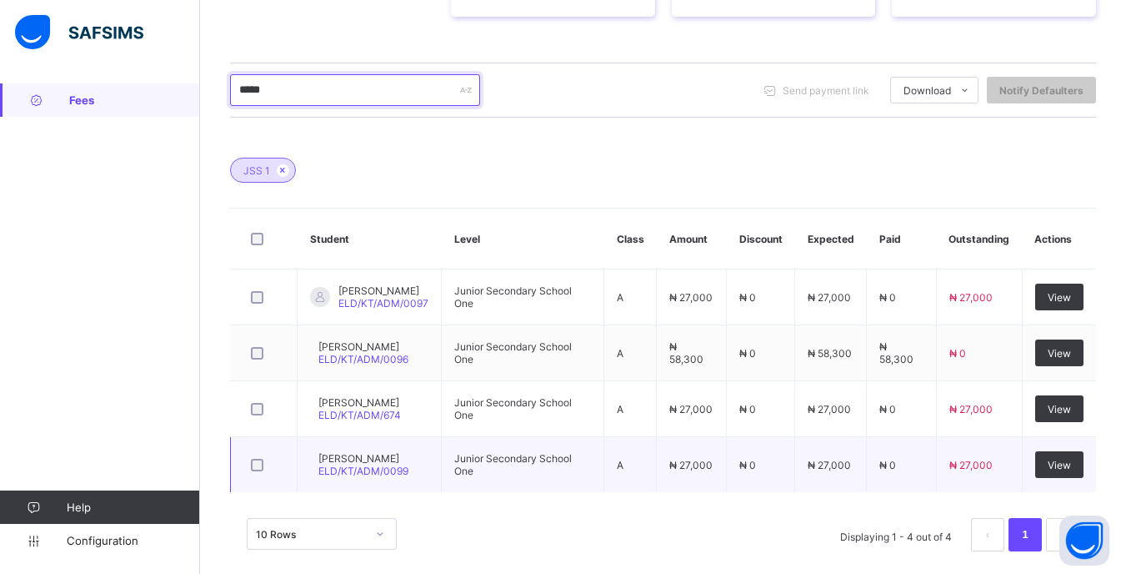
scroll to position [380, 0]
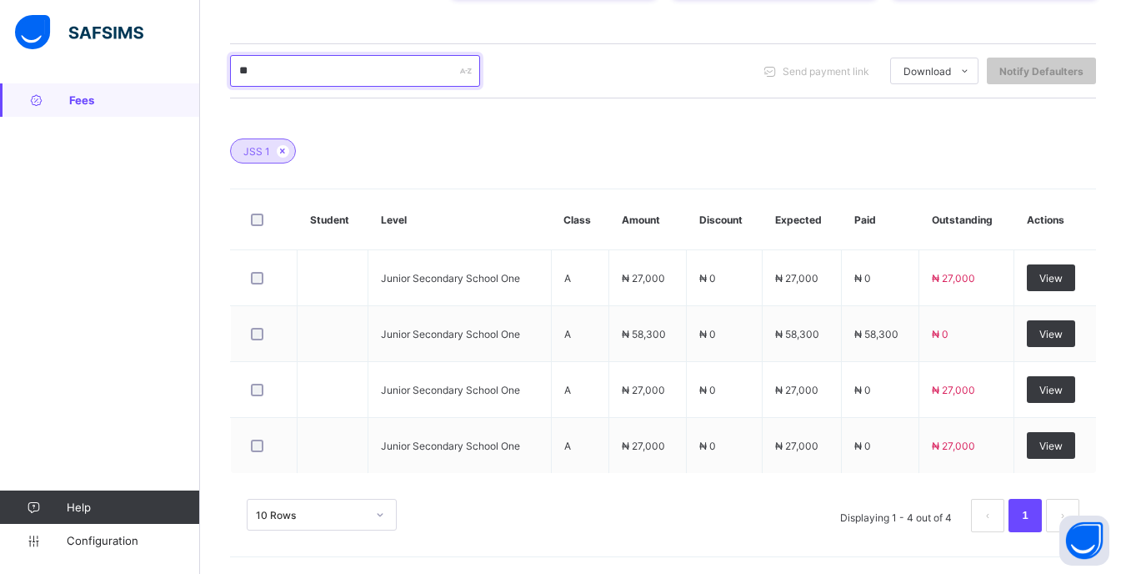
type input "*"
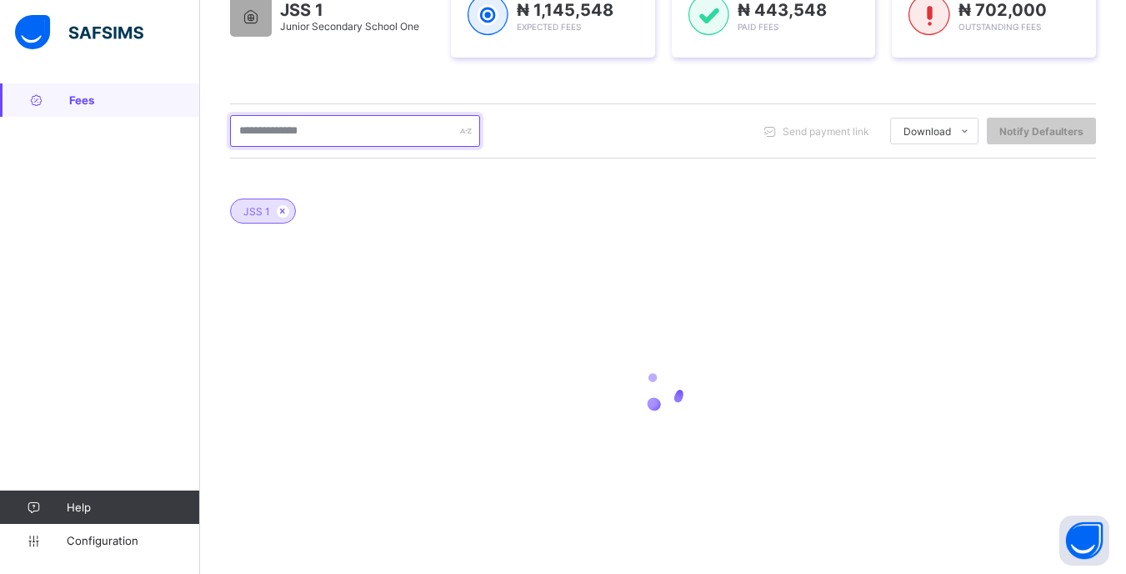
scroll to position [318, 0]
type input "*****"
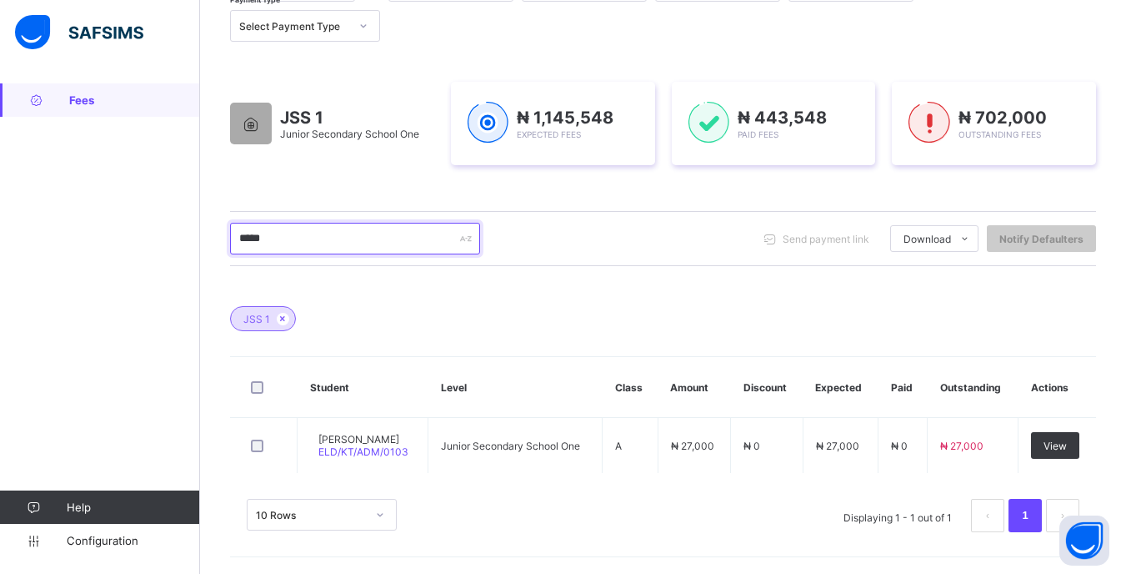
scroll to position [213, 0]
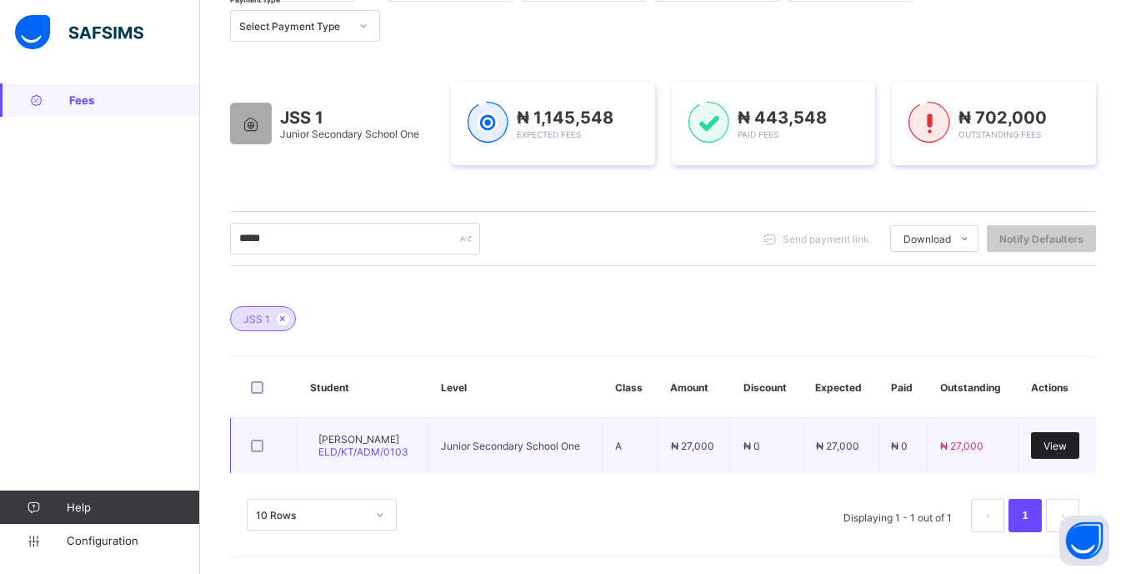
click at [1067, 440] on span "View" at bounding box center [1055, 445] width 23 height 13
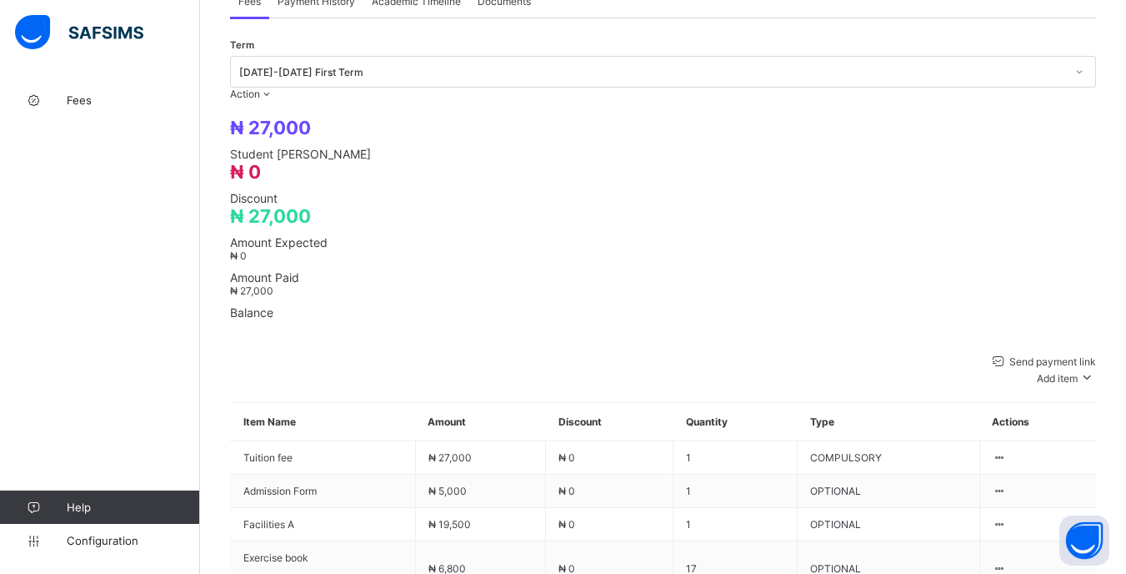
scroll to position [584, 0]
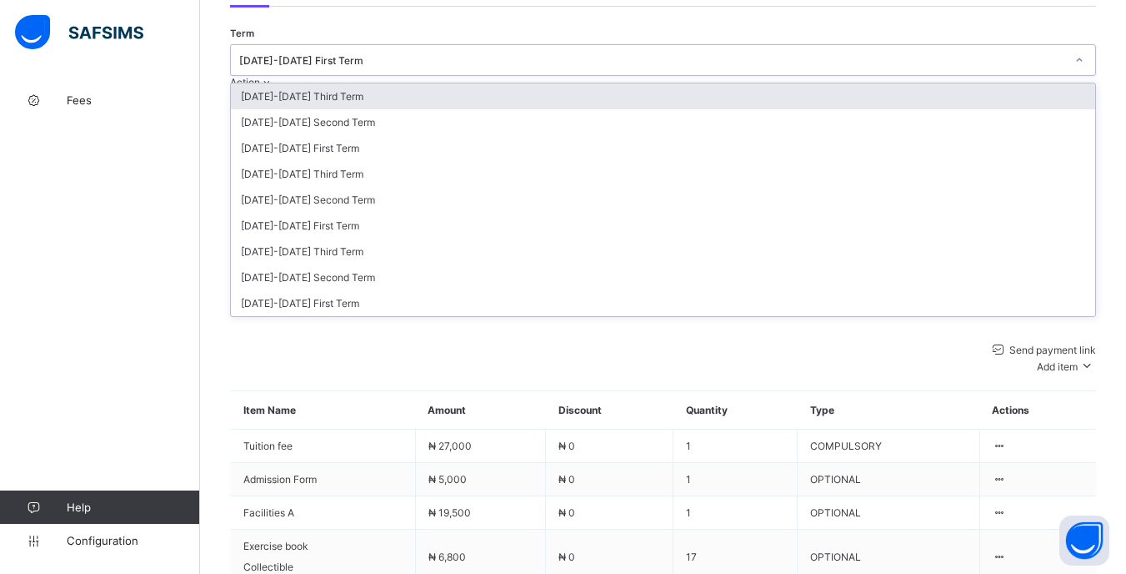
click at [1075, 52] on icon at bounding box center [1080, 60] width 10 height 17
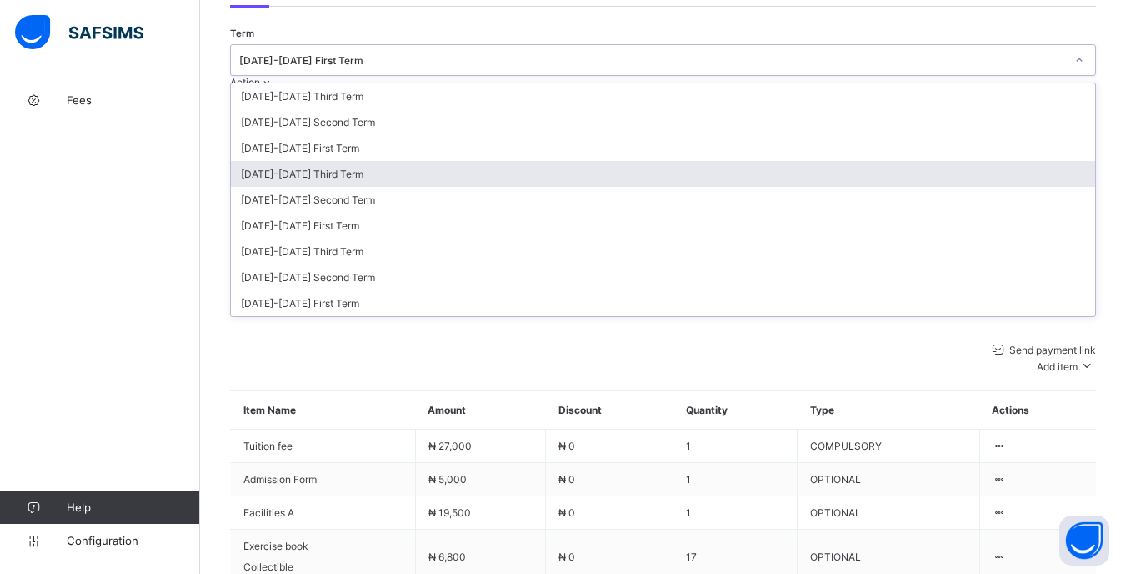
click at [961, 161] on div "[DATE]-[DATE] Third Term" at bounding box center [663, 174] width 865 height 26
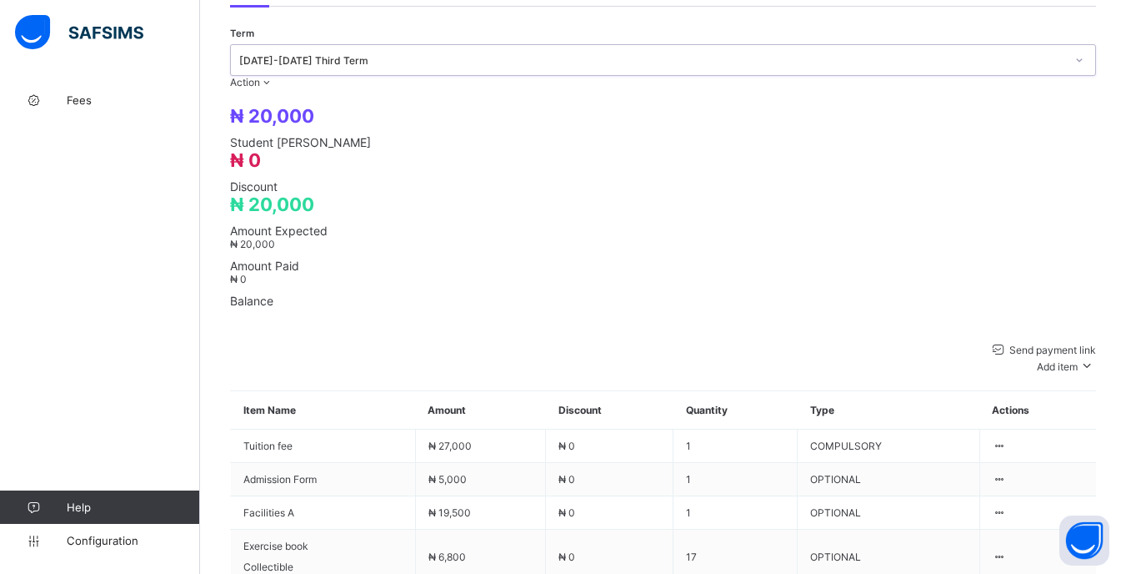
click at [984, 48] on div "[DATE]-[DATE] Third Term" at bounding box center [647, 59] width 833 height 23
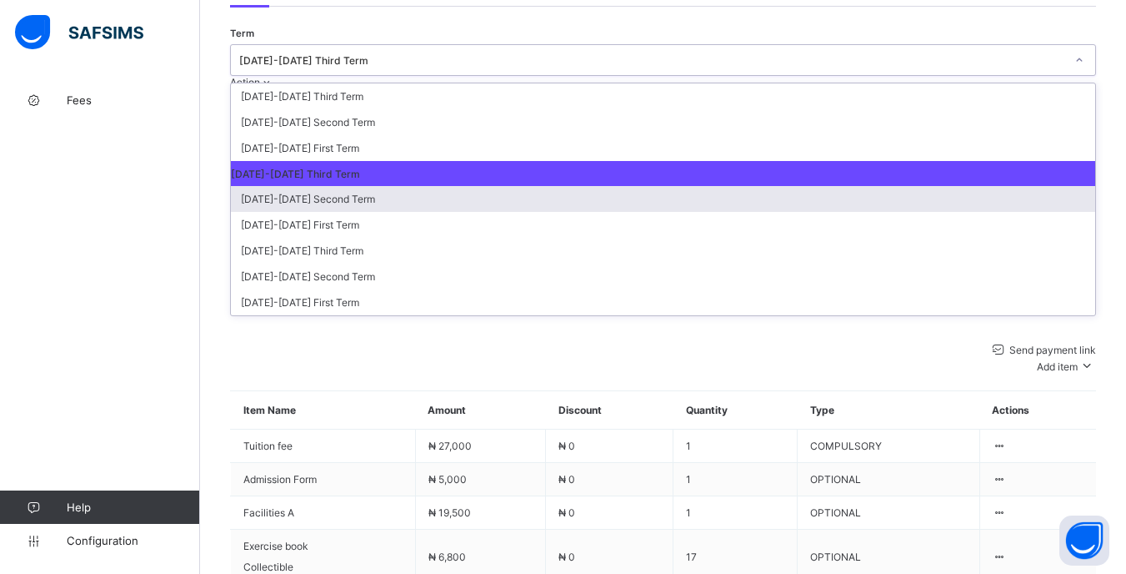
click at [971, 186] on div "[DATE]-[DATE] Second Term" at bounding box center [663, 199] width 865 height 26
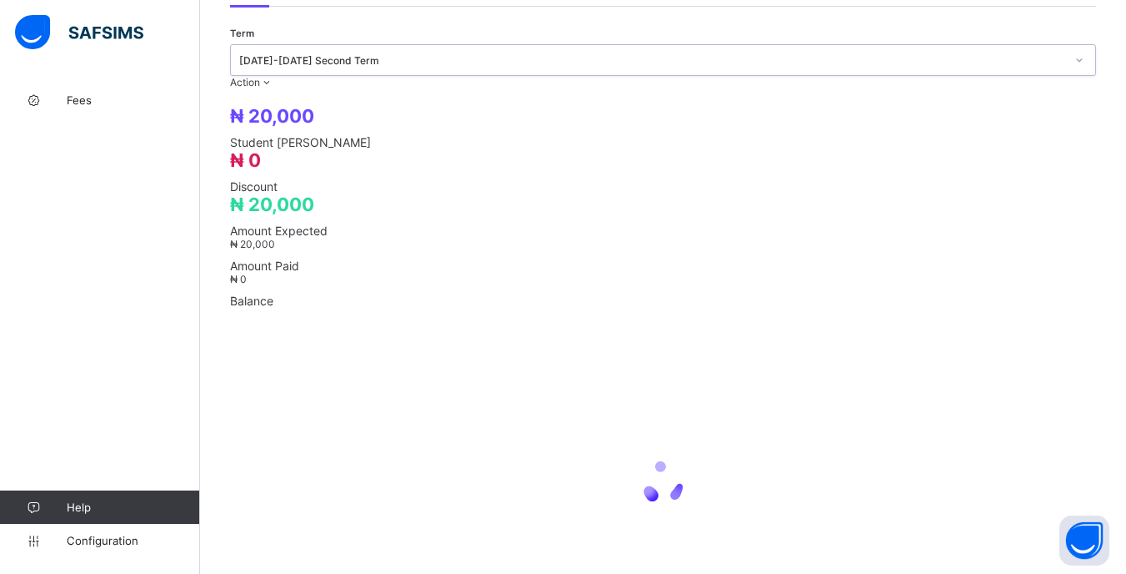
scroll to position [550, 0]
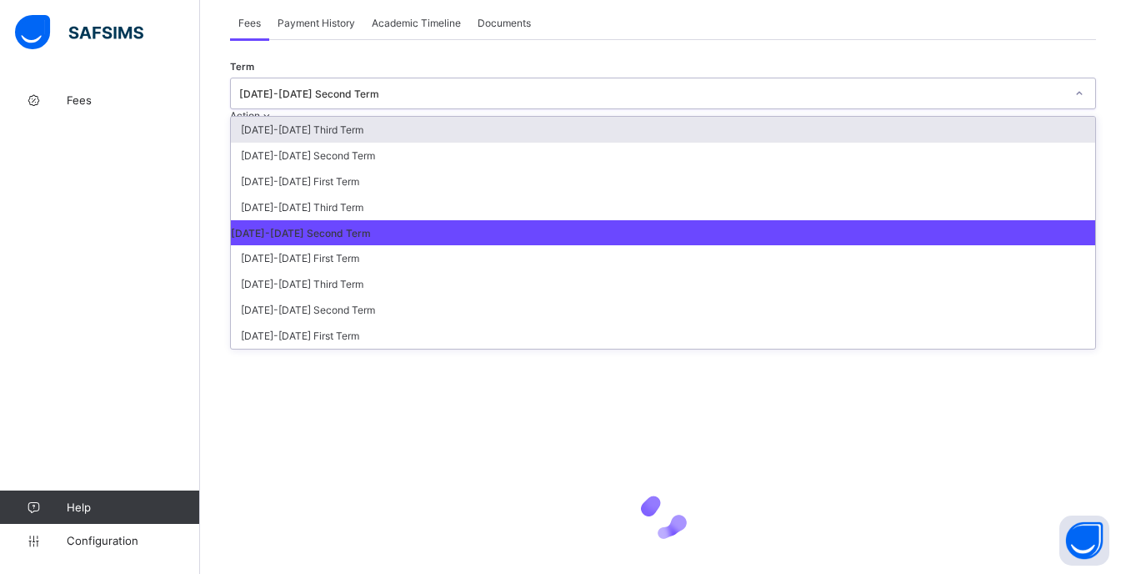
click at [993, 88] on div "[DATE]-[DATE] Second Term" at bounding box center [652, 94] width 826 height 13
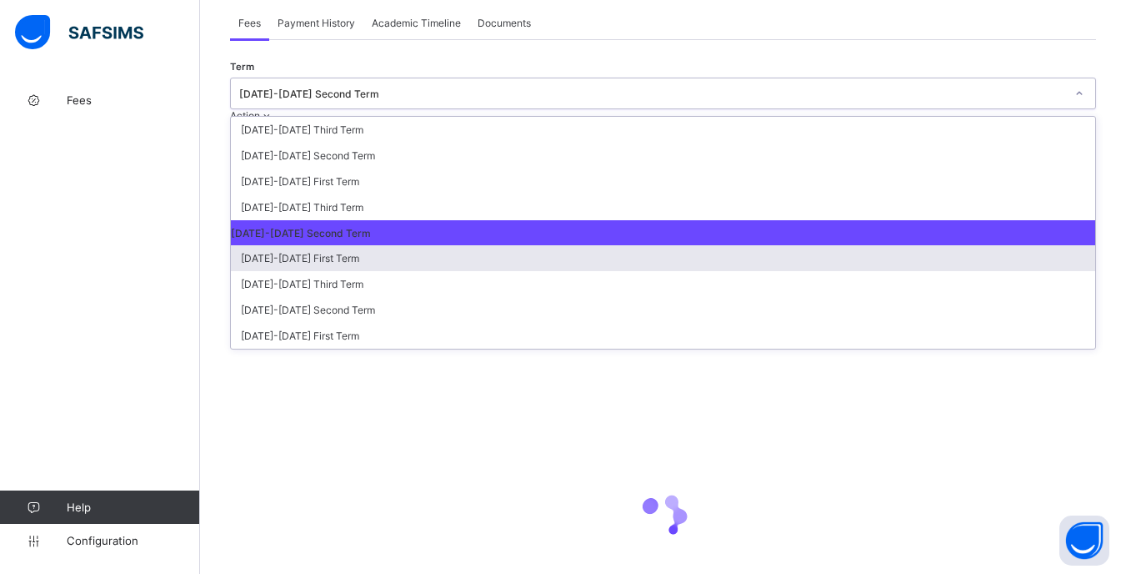
click at [980, 245] on div "[DATE]-[DATE] First Term" at bounding box center [663, 258] width 865 height 26
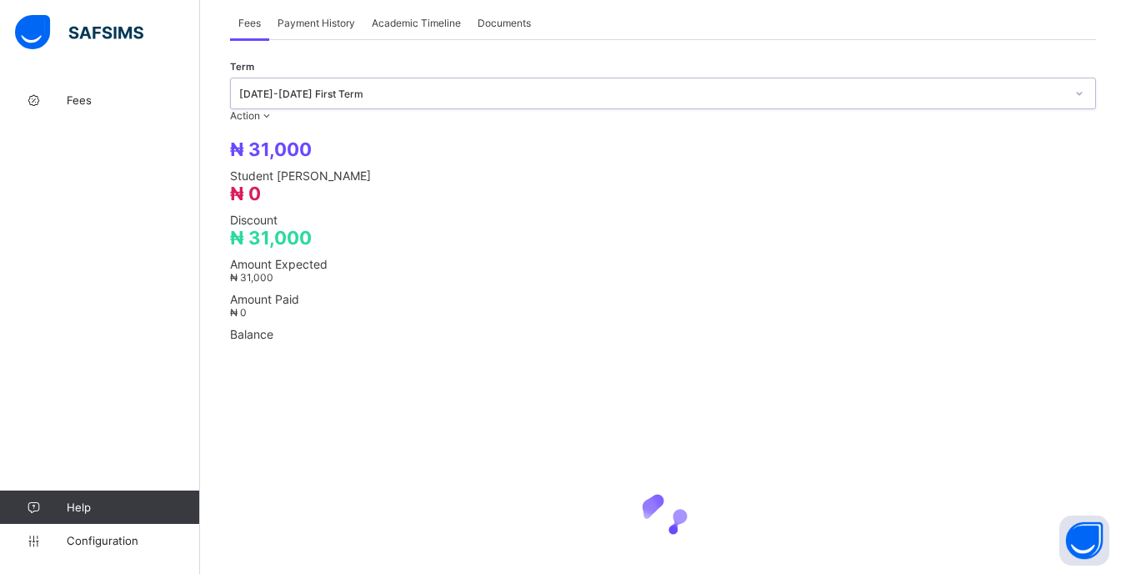
click at [992, 88] on div "[DATE]-[DATE] First Term" at bounding box center [652, 94] width 826 height 13
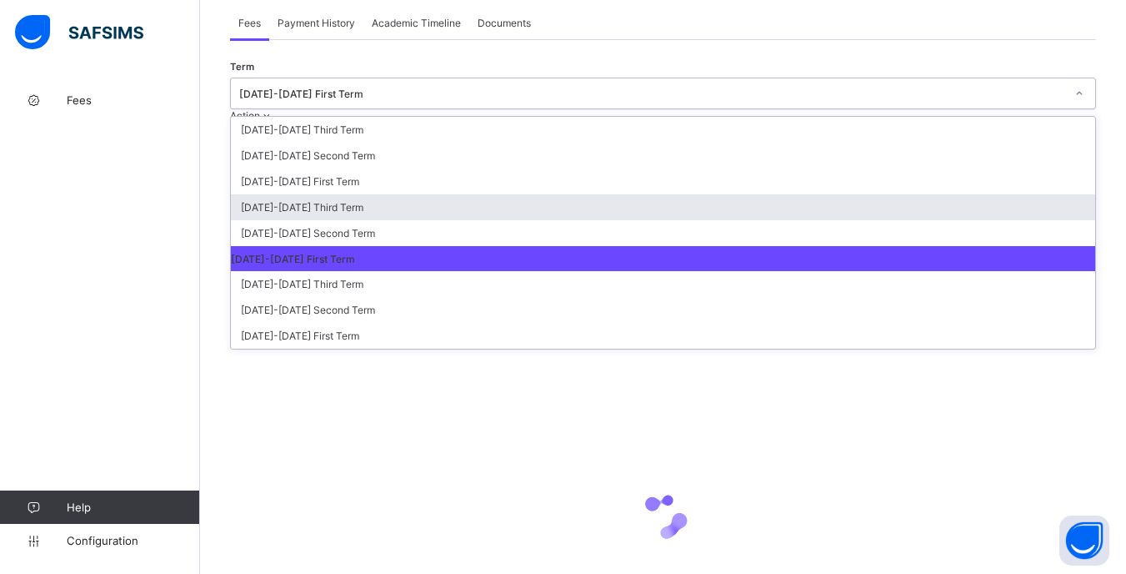
click at [974, 194] on div "[DATE]-[DATE] Third Term" at bounding box center [663, 207] width 865 height 26
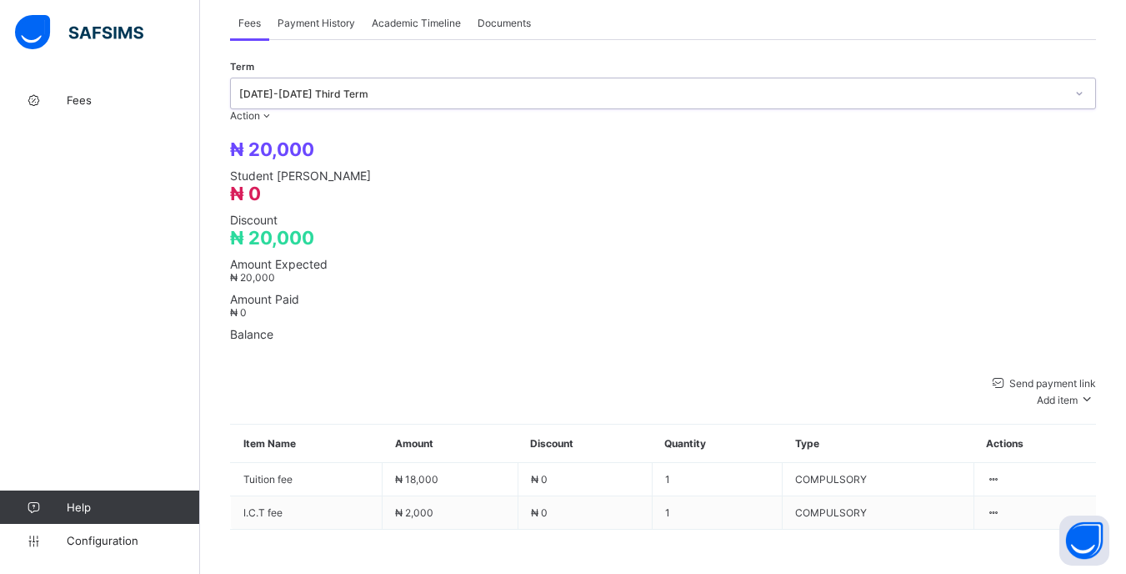
scroll to position [523, 0]
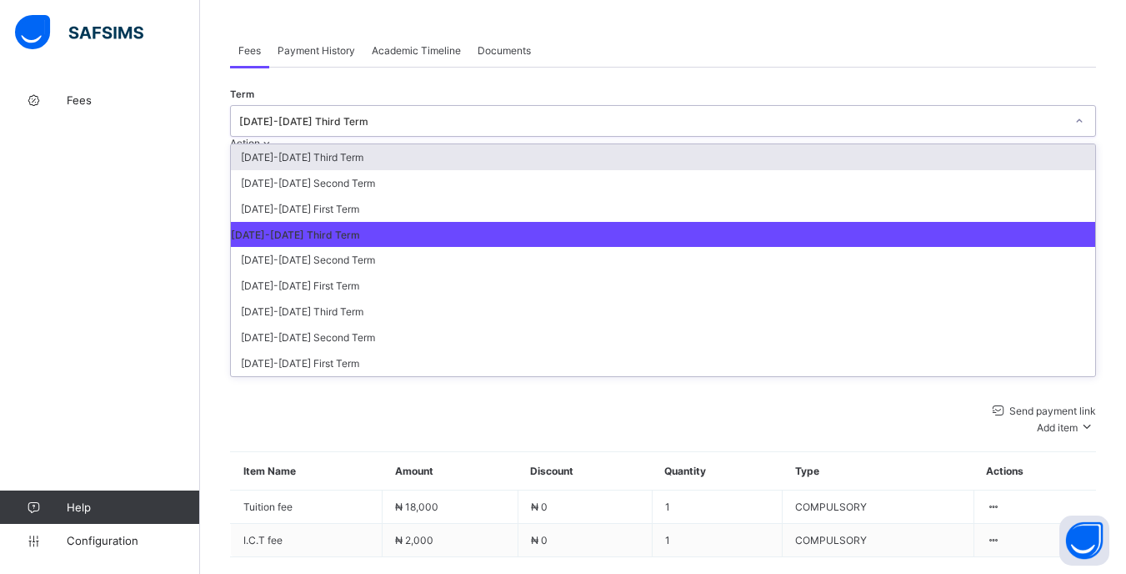
click at [982, 115] on div "[DATE]-[DATE] Third Term" at bounding box center [652, 121] width 826 height 13
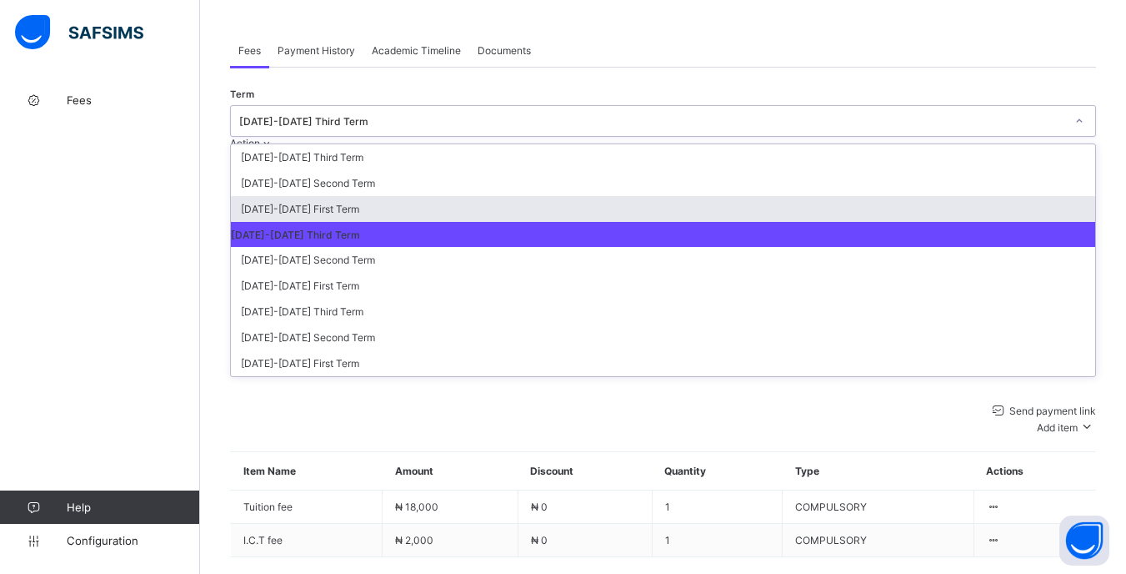
click at [976, 196] on div "[DATE]-[DATE] First Term" at bounding box center [663, 209] width 865 height 26
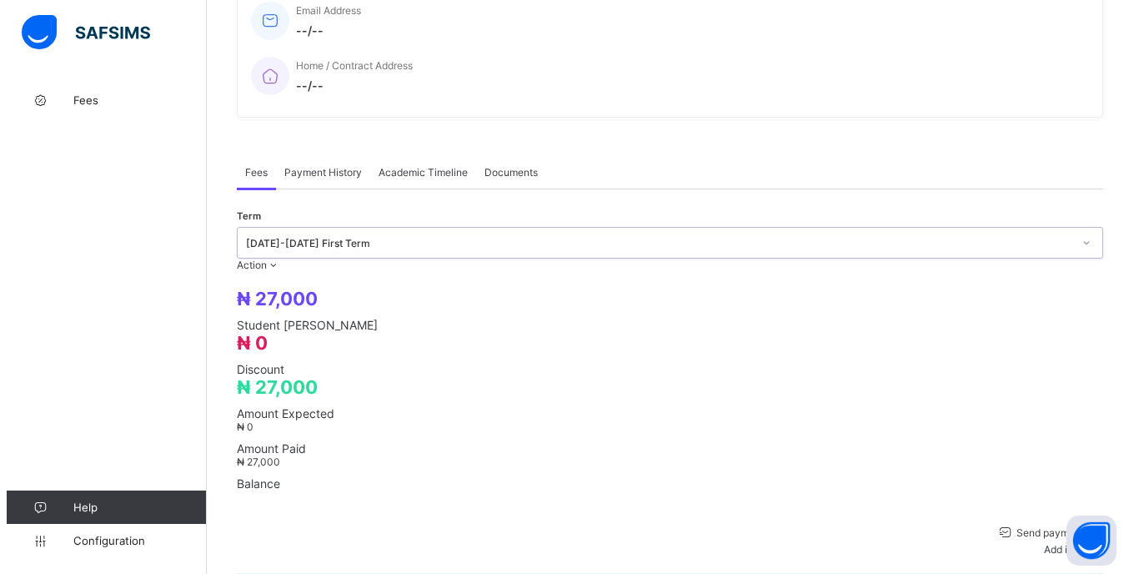
scroll to position [403, 0]
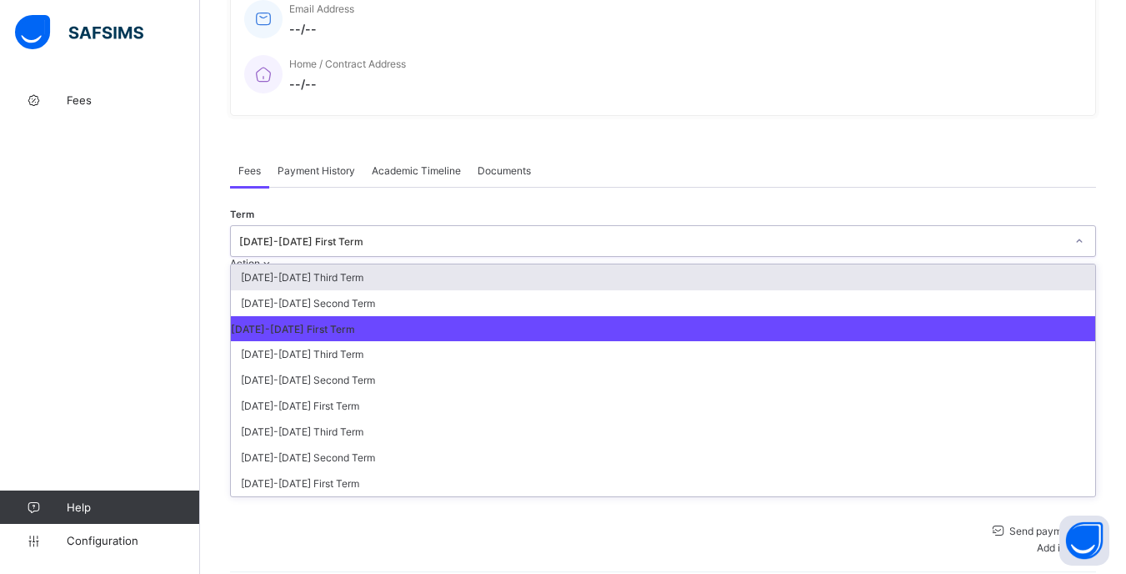
click at [1075, 233] on icon at bounding box center [1080, 241] width 10 height 17
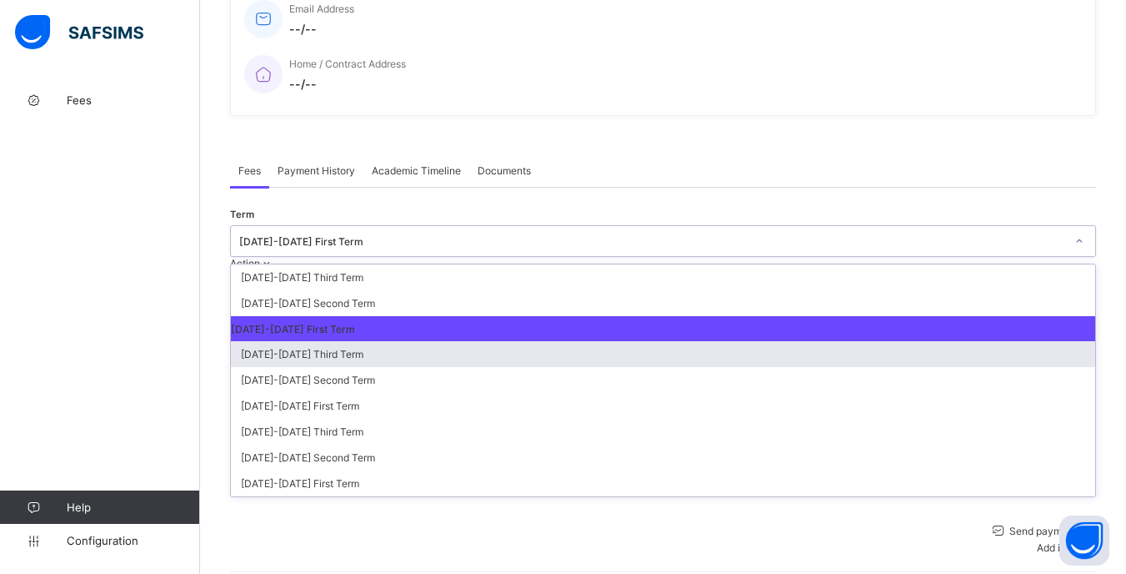
click at [966, 341] on div "[DATE]-[DATE] Third Term" at bounding box center [663, 354] width 865 height 26
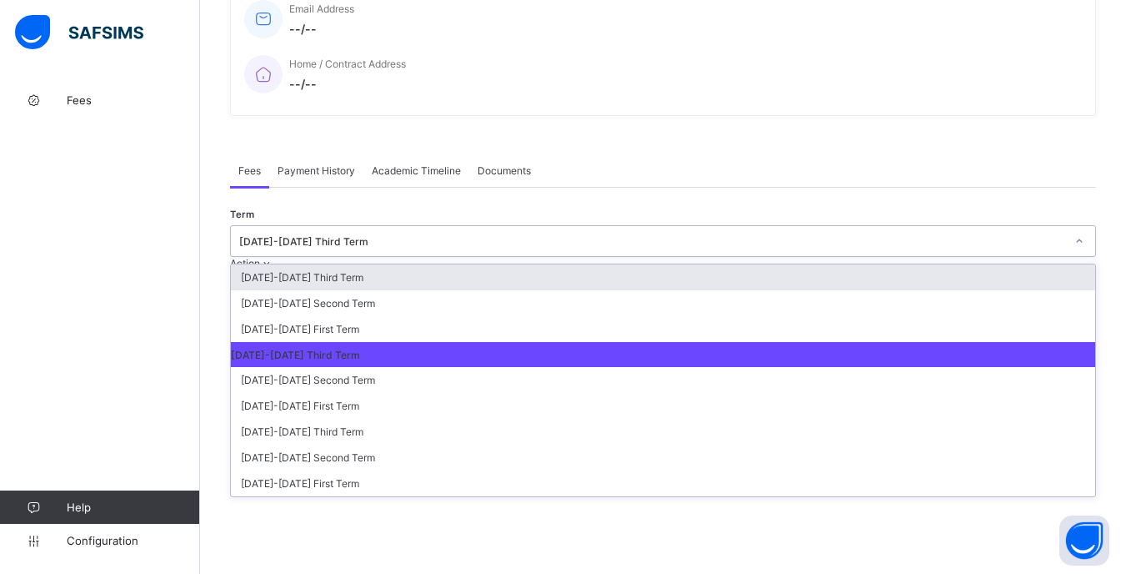
click at [987, 235] on div "[DATE]-[DATE] Third Term" at bounding box center [652, 241] width 826 height 13
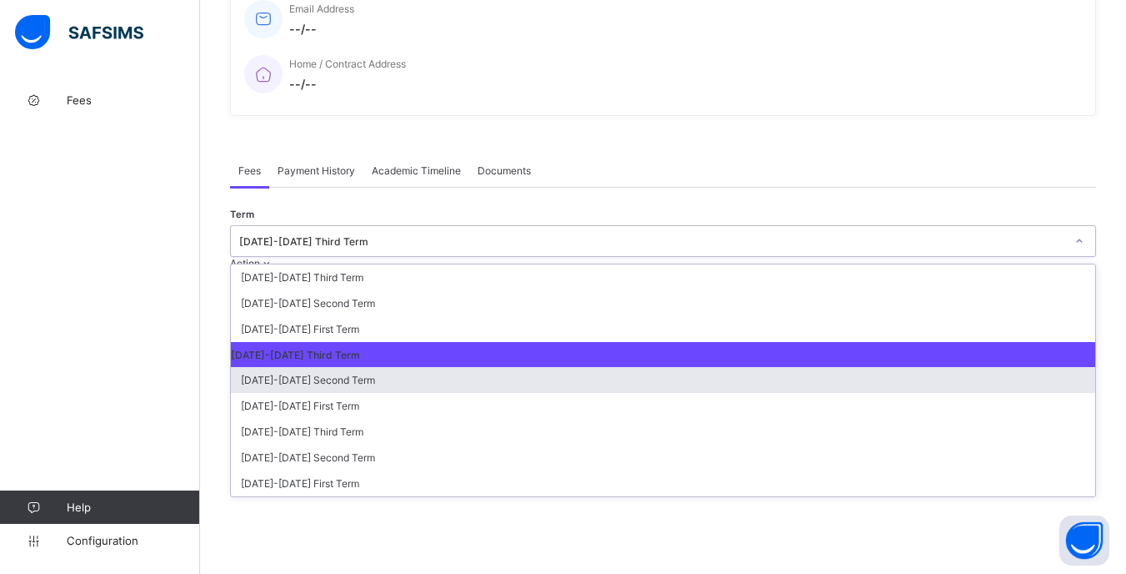
click at [964, 367] on div "[DATE]-[DATE] Second Term" at bounding box center [663, 380] width 865 height 26
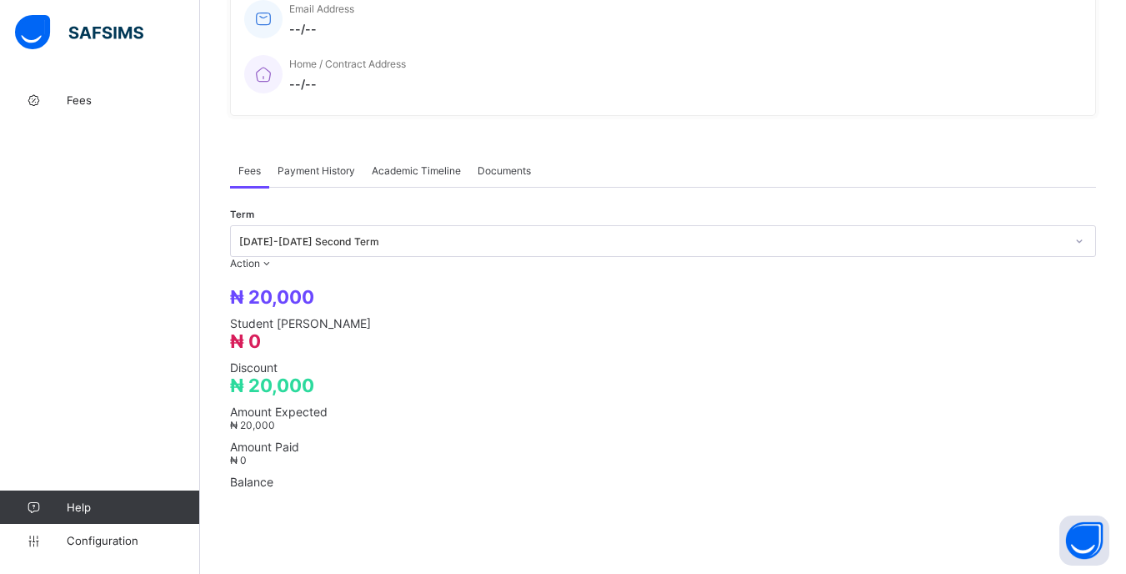
drag, startPoint x: 989, startPoint y: 197, endPoint x: 997, endPoint y: 220, distance: 24.8
click at [989, 217] on div "Term [DATE]-[DATE] Second Term Action Receive Payment Manage Discount Send Emai…" at bounding box center [663, 524] width 866 height 614
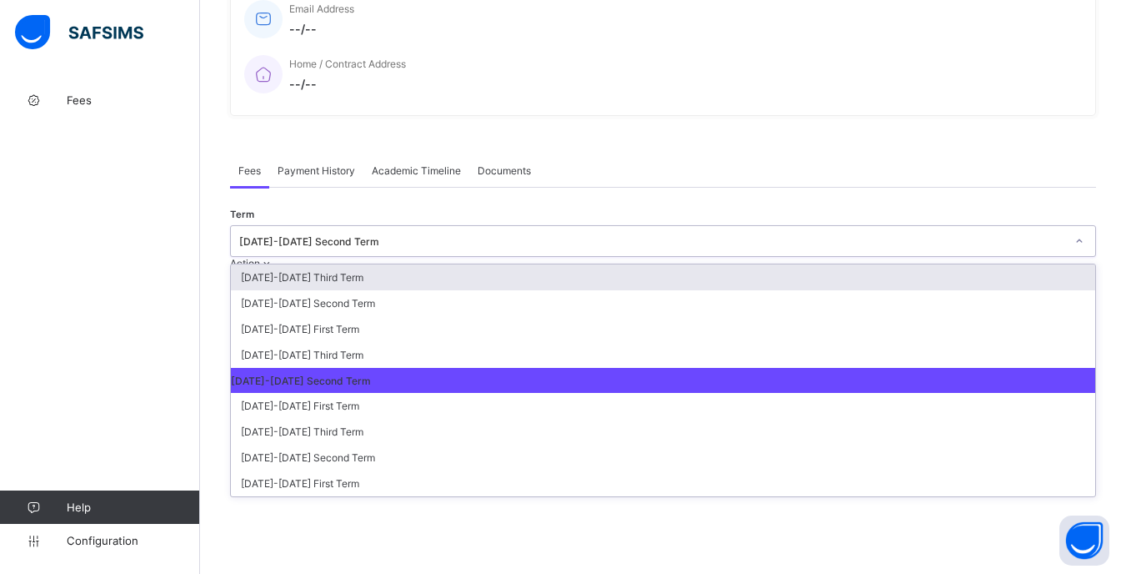
click at [998, 229] on div "[DATE]-[DATE] Second Term" at bounding box center [647, 240] width 833 height 23
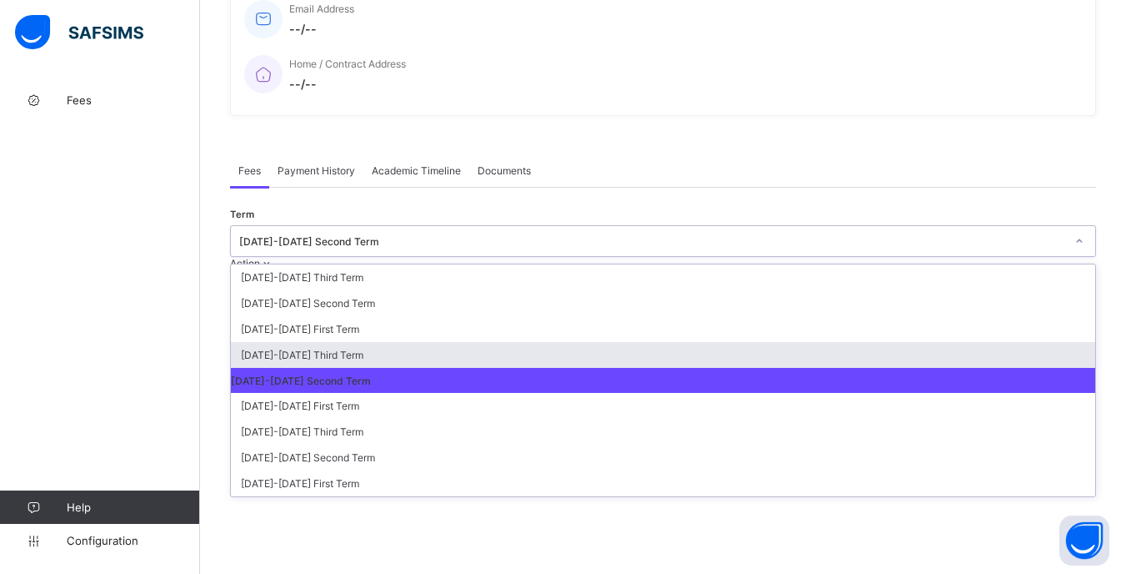
click at [980, 342] on div "[DATE]-[DATE] Third Term" at bounding box center [663, 355] width 865 height 26
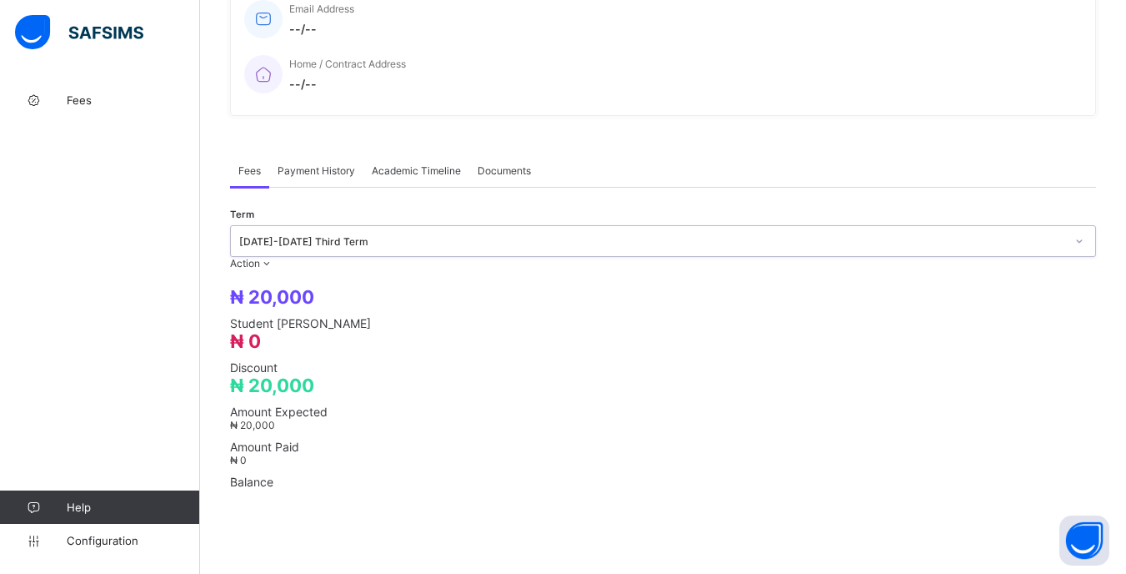
click at [1064, 226] on div at bounding box center [1080, 241] width 32 height 30
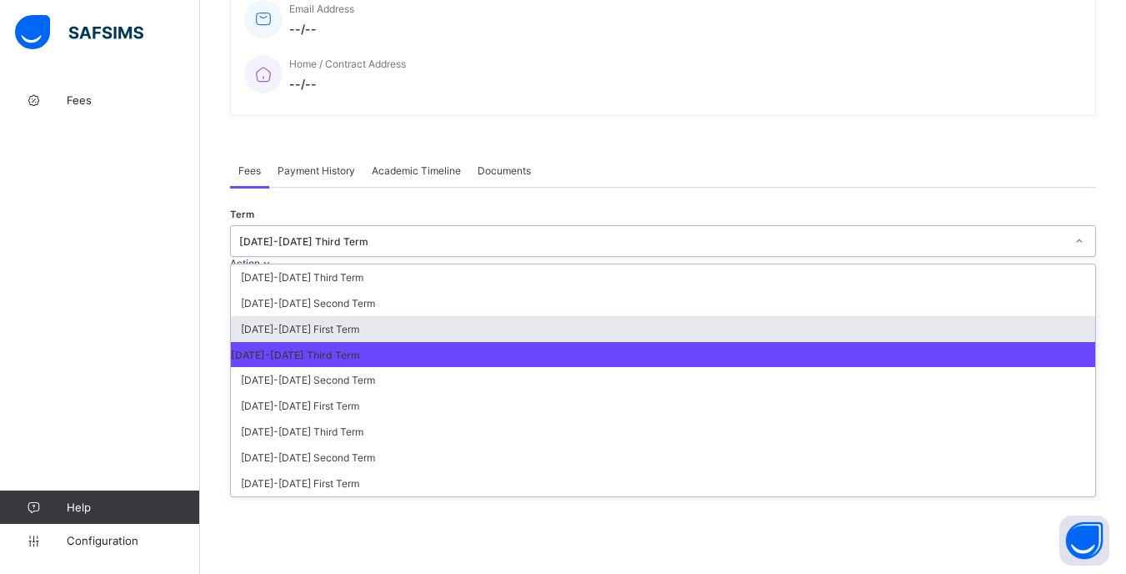
click at [986, 316] on div "[DATE]-[DATE] First Term" at bounding box center [663, 329] width 865 height 26
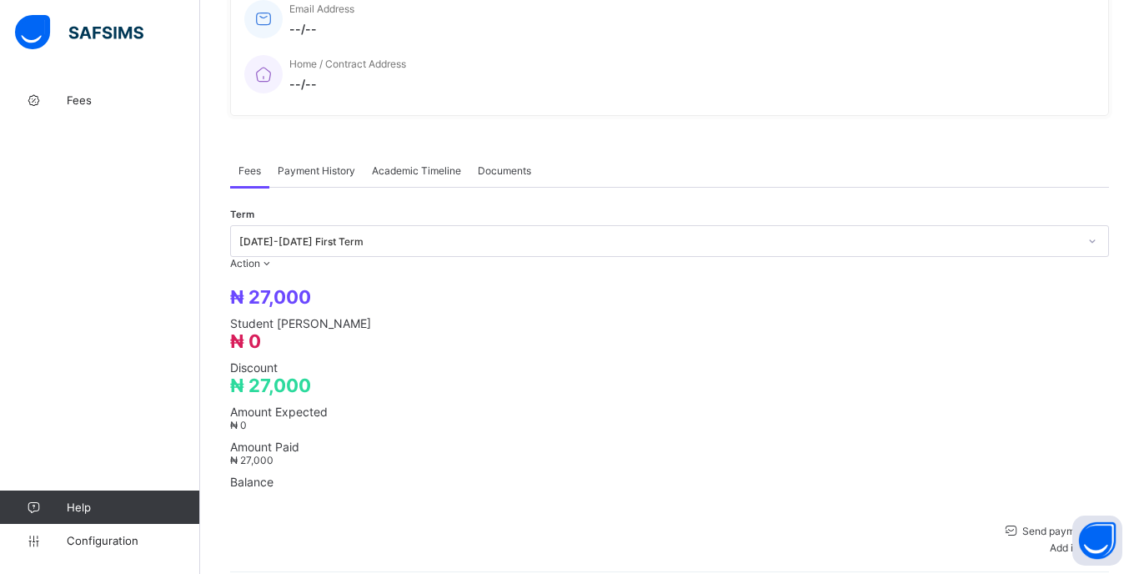
drag, startPoint x: 420, startPoint y: 484, endPoint x: 441, endPoint y: 461, distance: 31.3
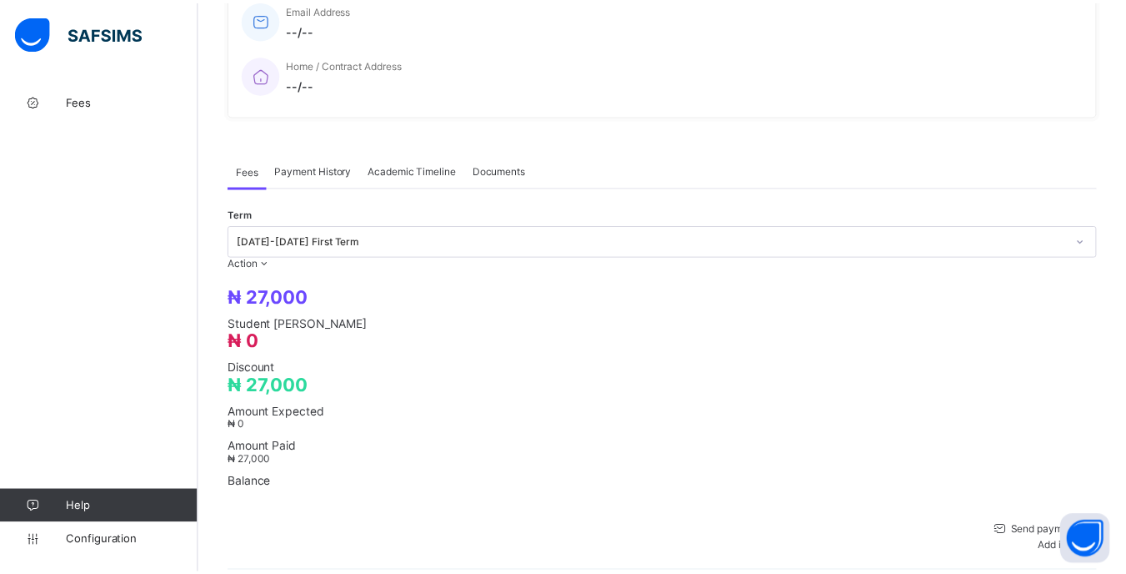
scroll to position [0, 0]
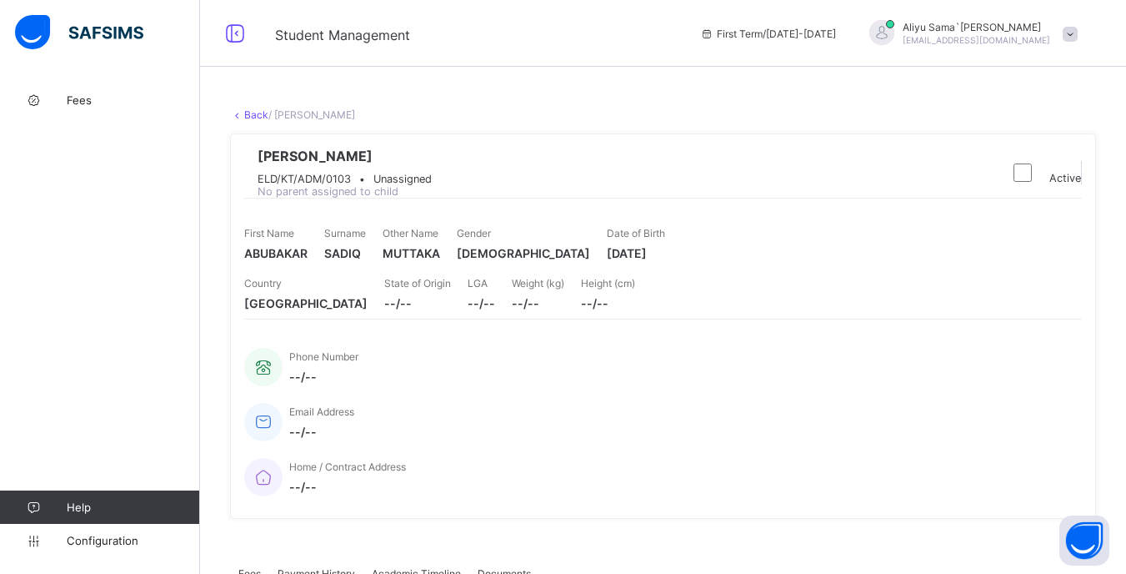
click at [1078, 38] on span at bounding box center [1070, 34] width 15 height 15
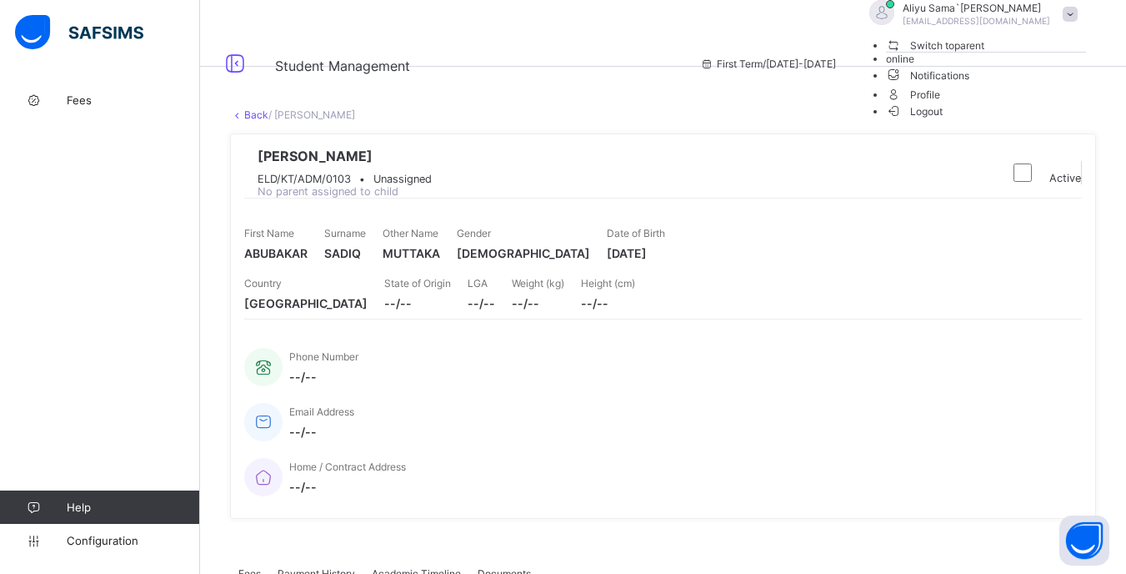
click at [944, 120] on span "Logout" at bounding box center [915, 112] width 58 height 18
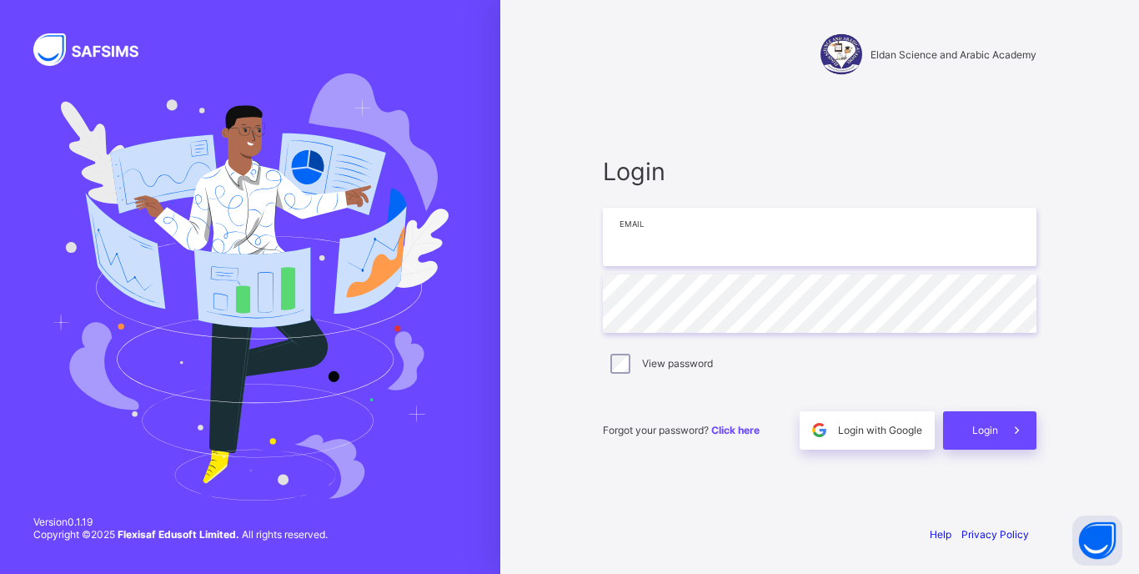
type input "**********"
drag, startPoint x: 1013, startPoint y: 419, endPoint x: 980, endPoint y: 395, distance: 40.7
click at [1016, 424] on span at bounding box center [1017, 430] width 38 height 38
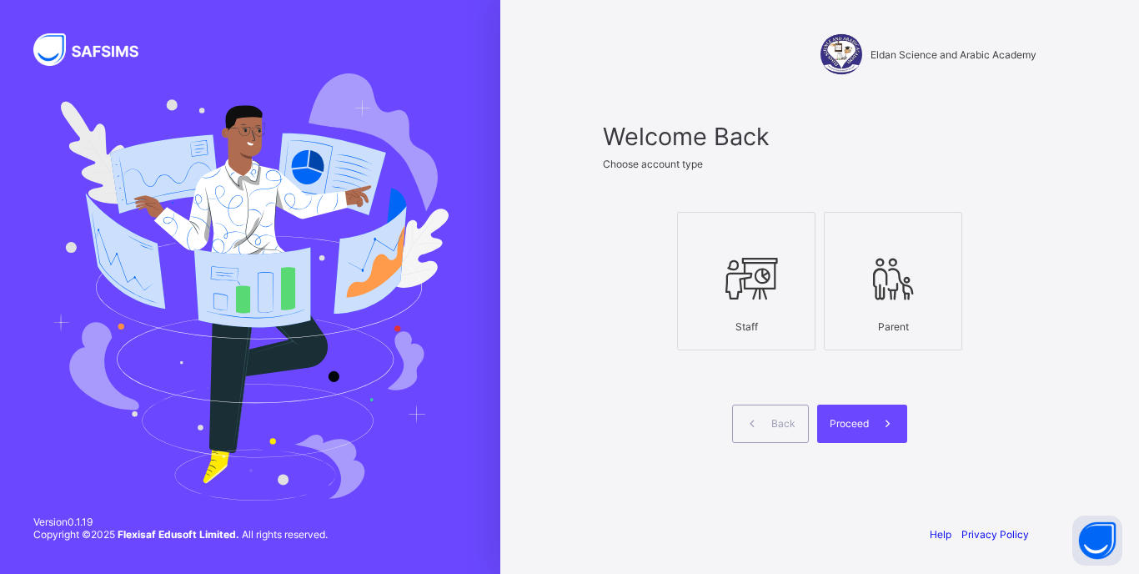
drag, startPoint x: 748, startPoint y: 283, endPoint x: 811, endPoint y: 357, distance: 97.6
click at [748, 284] on icon at bounding box center [746, 278] width 58 height 50
click at [875, 422] on span at bounding box center [888, 423] width 38 height 38
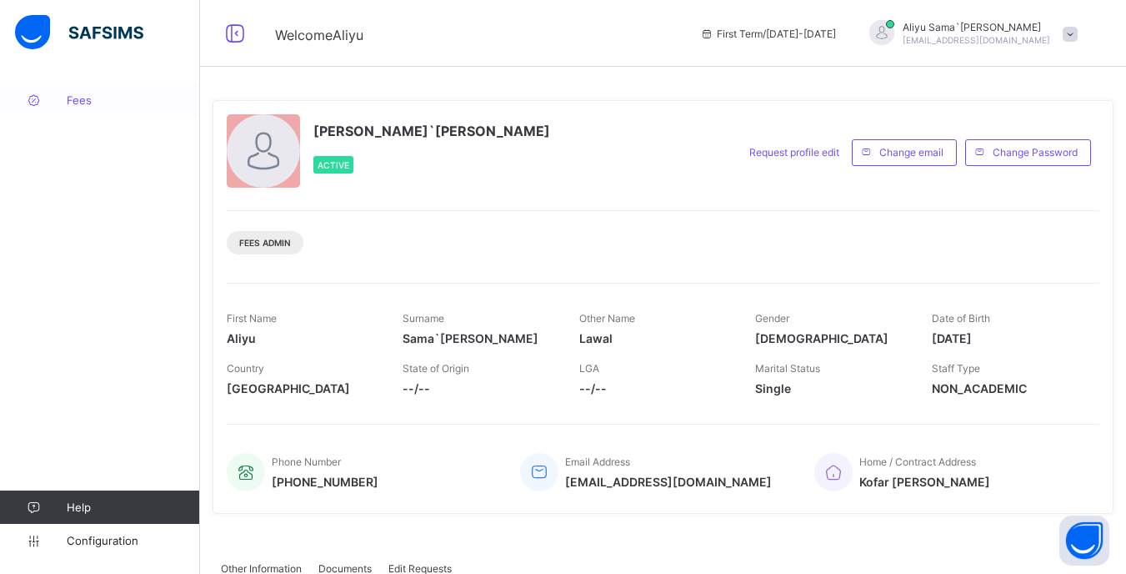
click at [87, 104] on span "Fees" at bounding box center [133, 99] width 133 height 13
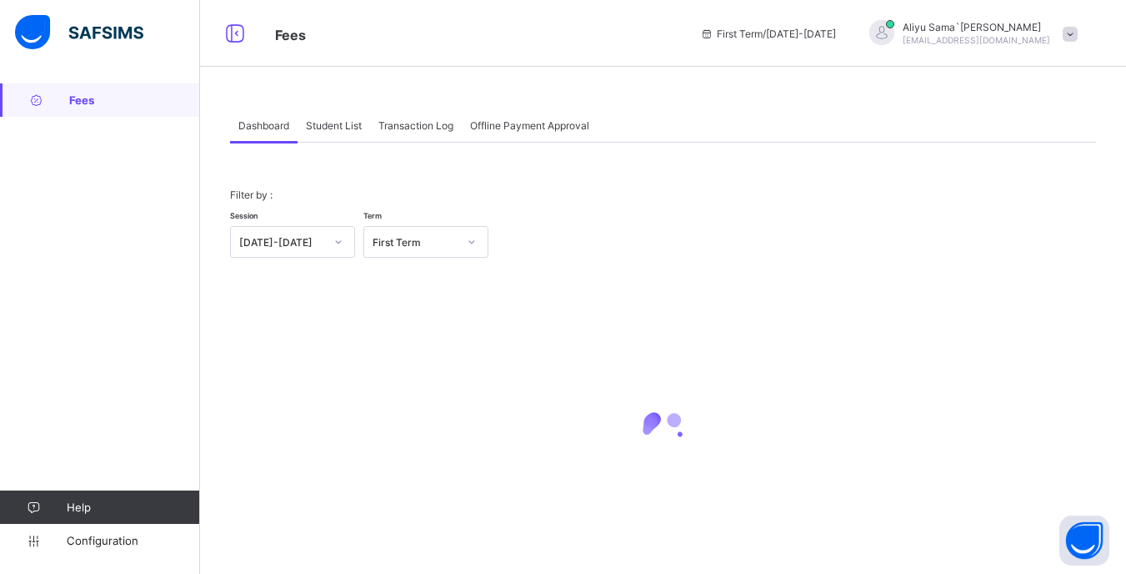
click at [345, 134] on div "Student List" at bounding box center [334, 124] width 73 height 33
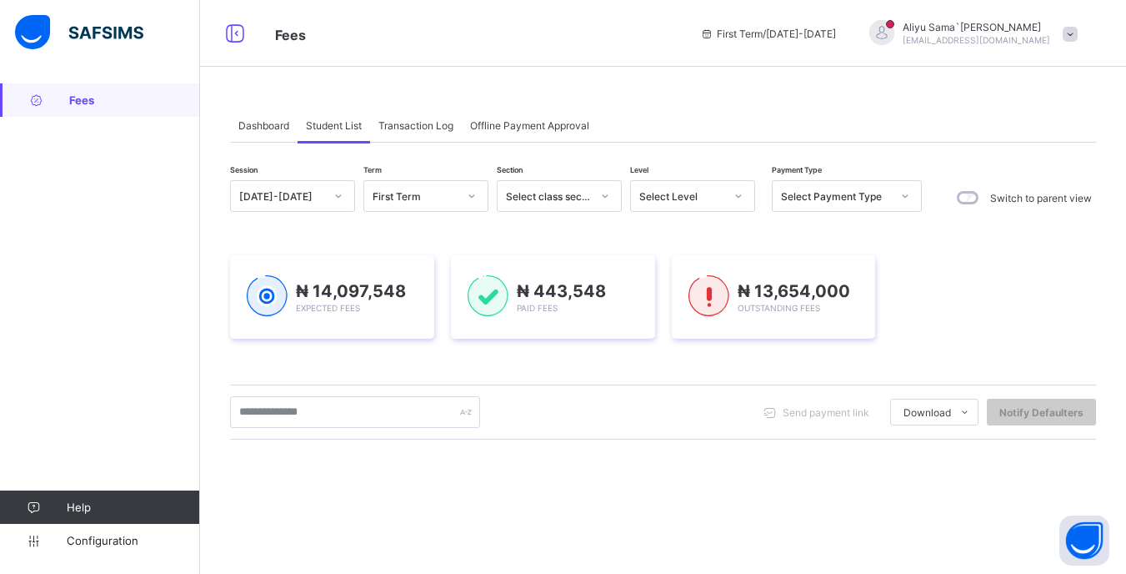
click at [721, 203] on div "Select Level" at bounding box center [677, 195] width 92 height 23
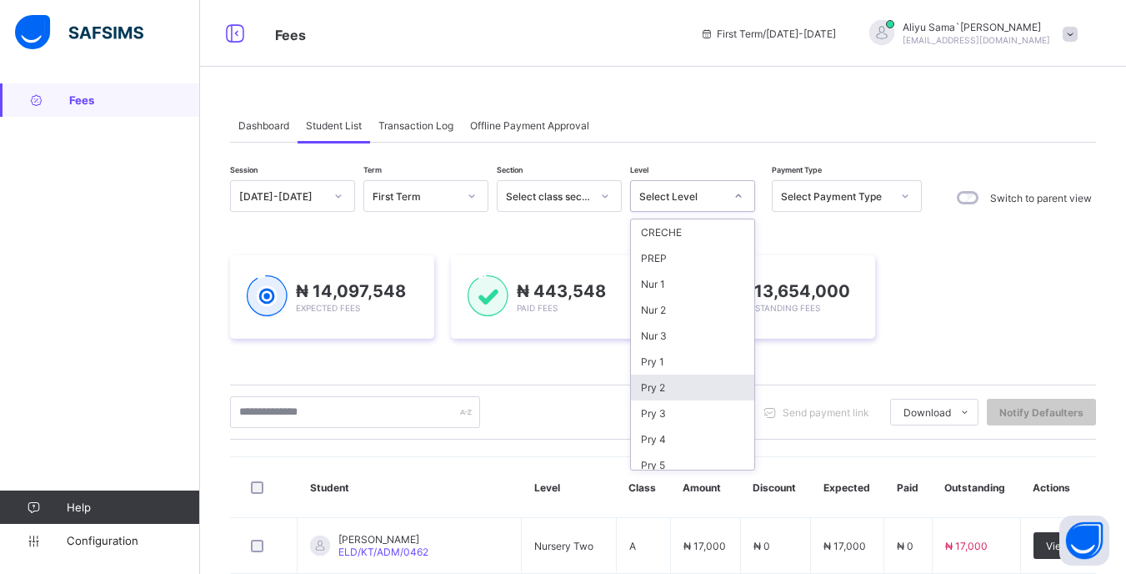
scroll to position [83, 0]
click at [674, 411] on div "JSS 1" at bounding box center [692, 407] width 123 height 26
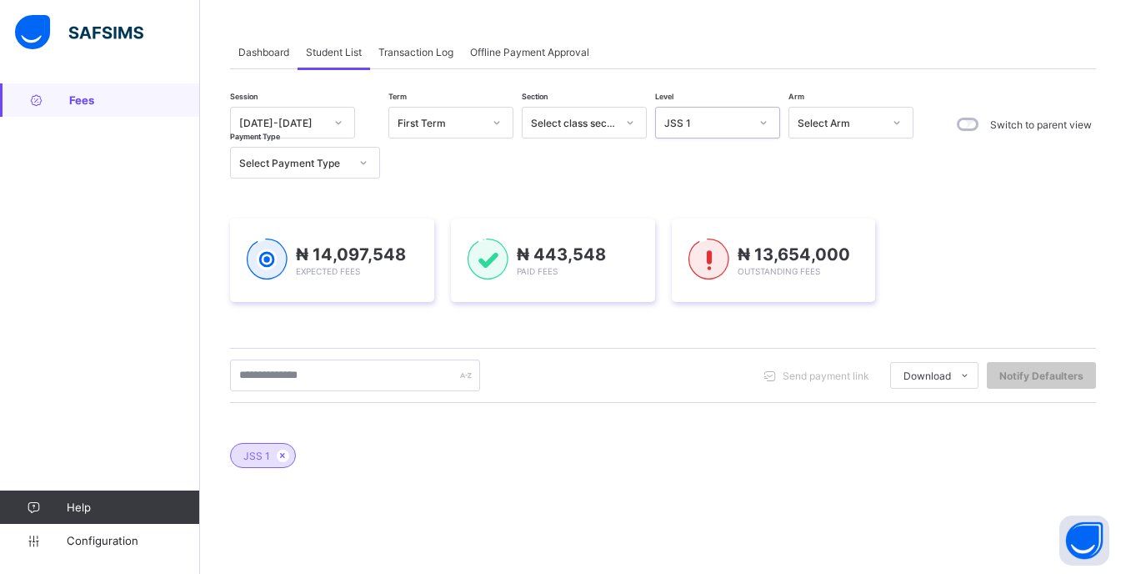
scroll to position [167, 0]
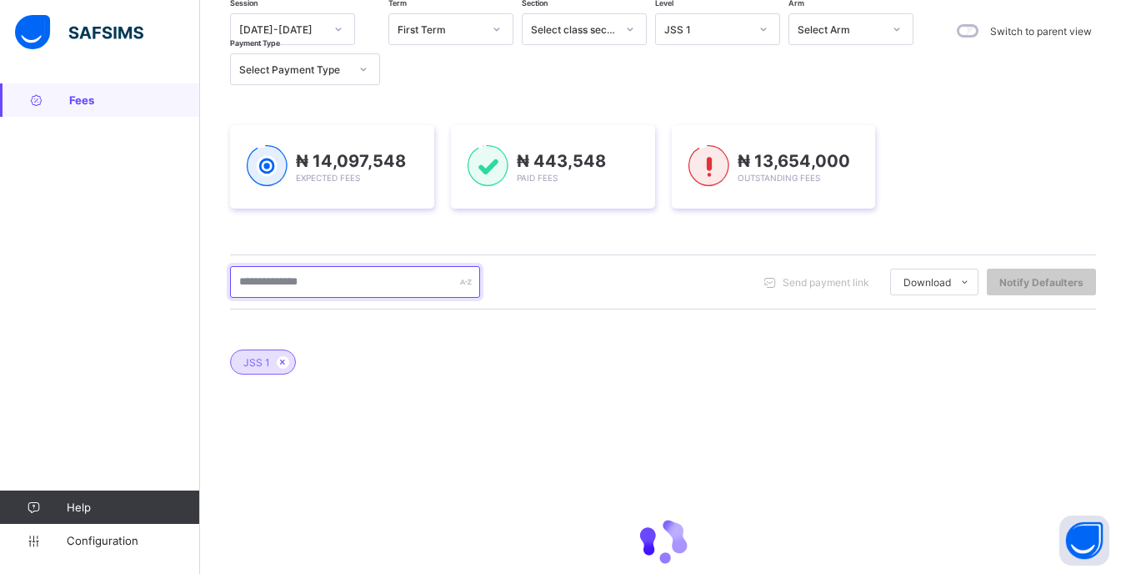
click at [305, 285] on input "text" at bounding box center [355, 282] width 250 height 32
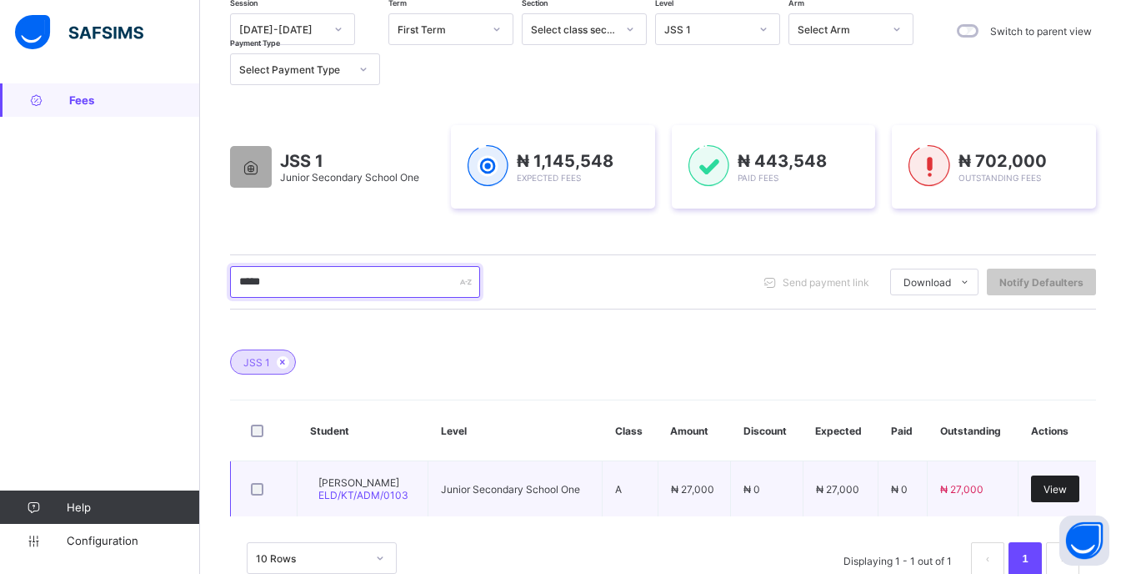
type input "*****"
click at [1067, 495] on span "View" at bounding box center [1055, 489] width 23 height 13
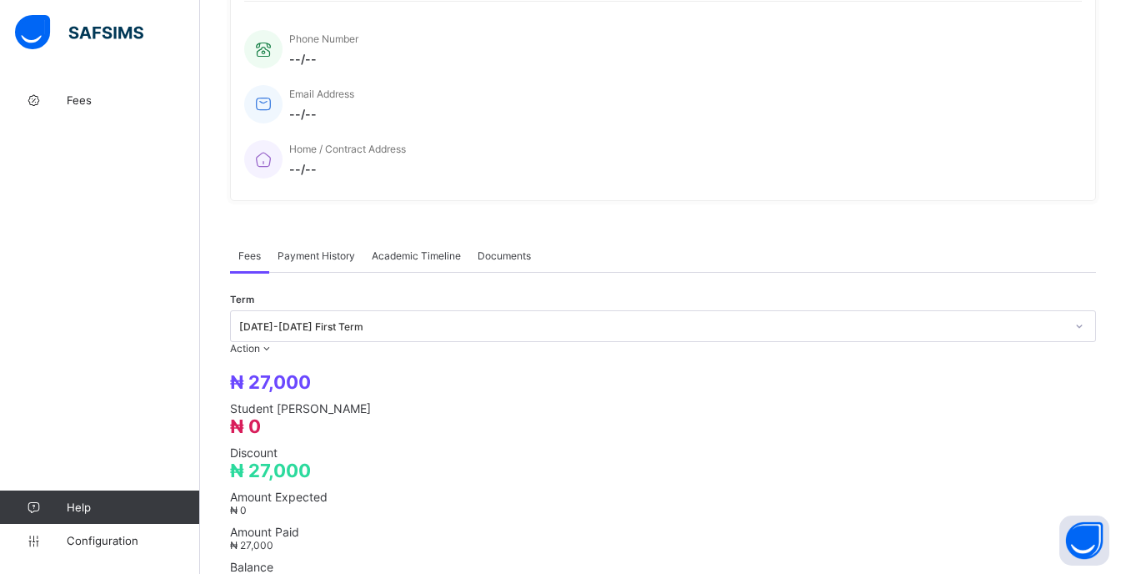
scroll to position [417, 0]
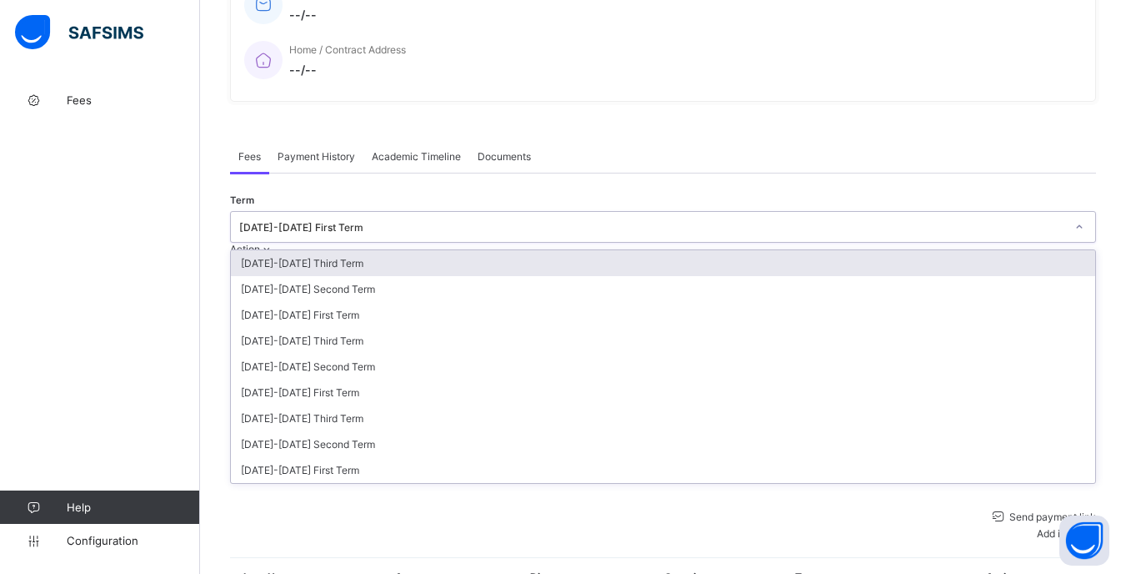
click at [1066, 213] on div at bounding box center [1080, 226] width 28 height 27
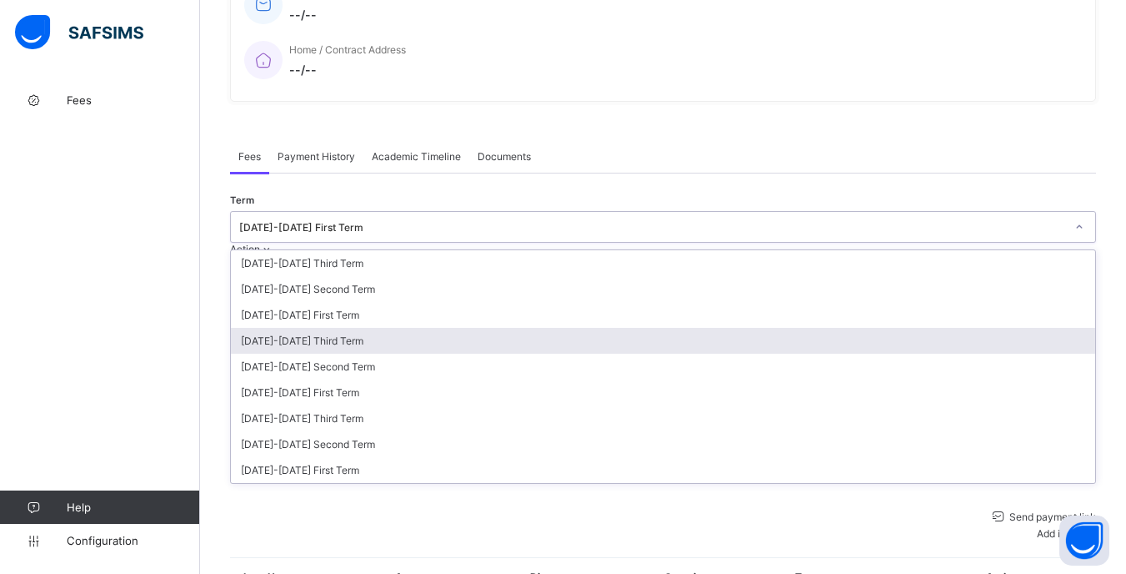
click at [971, 328] on div "[DATE]-[DATE] Third Term" at bounding box center [663, 341] width 865 height 26
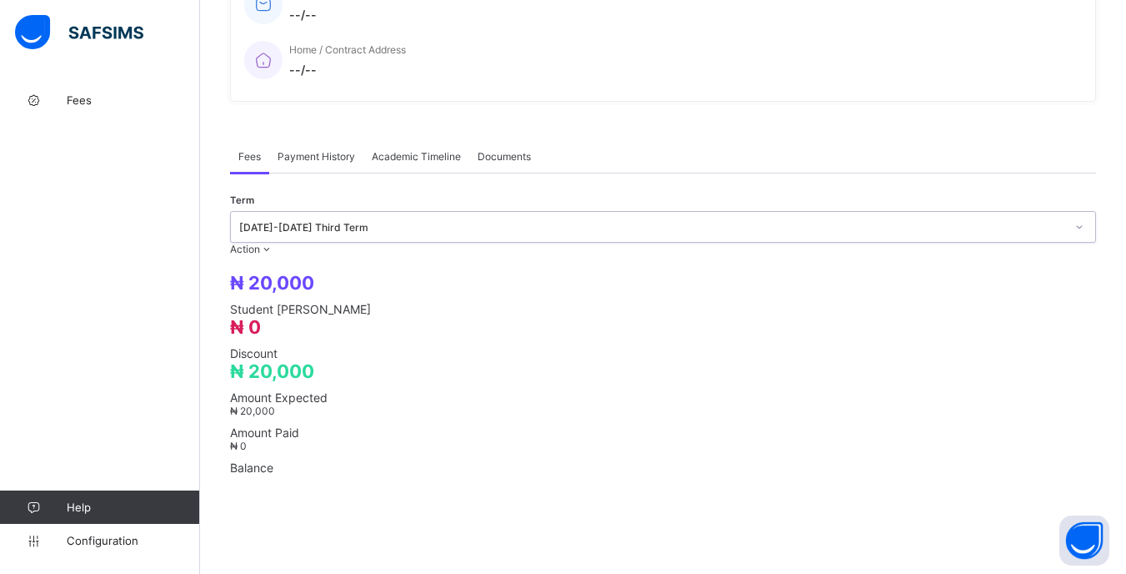
click at [1066, 213] on div at bounding box center [1080, 226] width 28 height 27
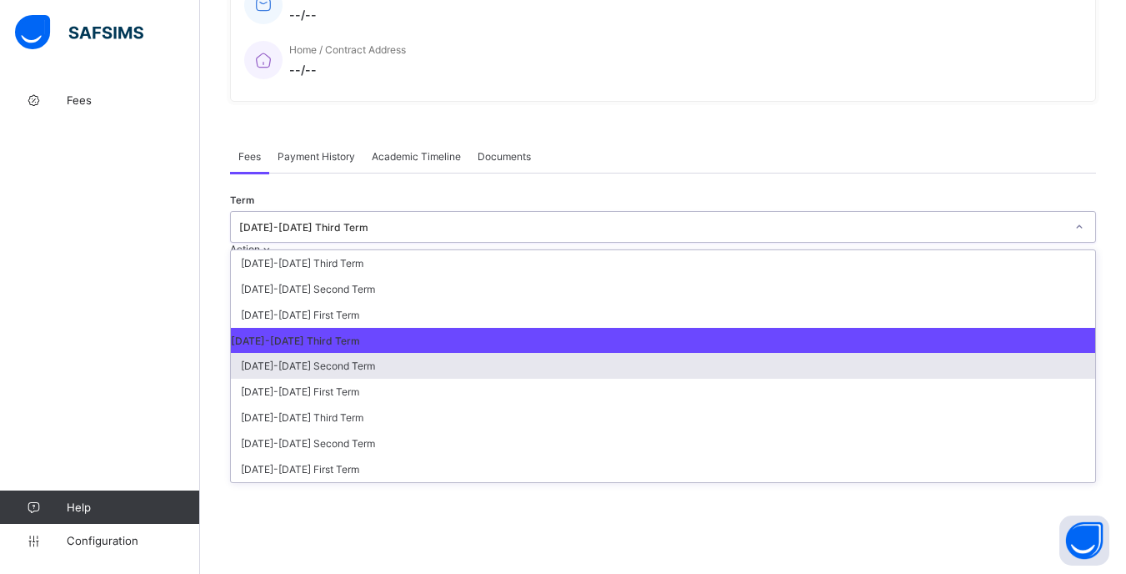
click at [976, 353] on div "[DATE]-[DATE] Second Term" at bounding box center [663, 366] width 865 height 26
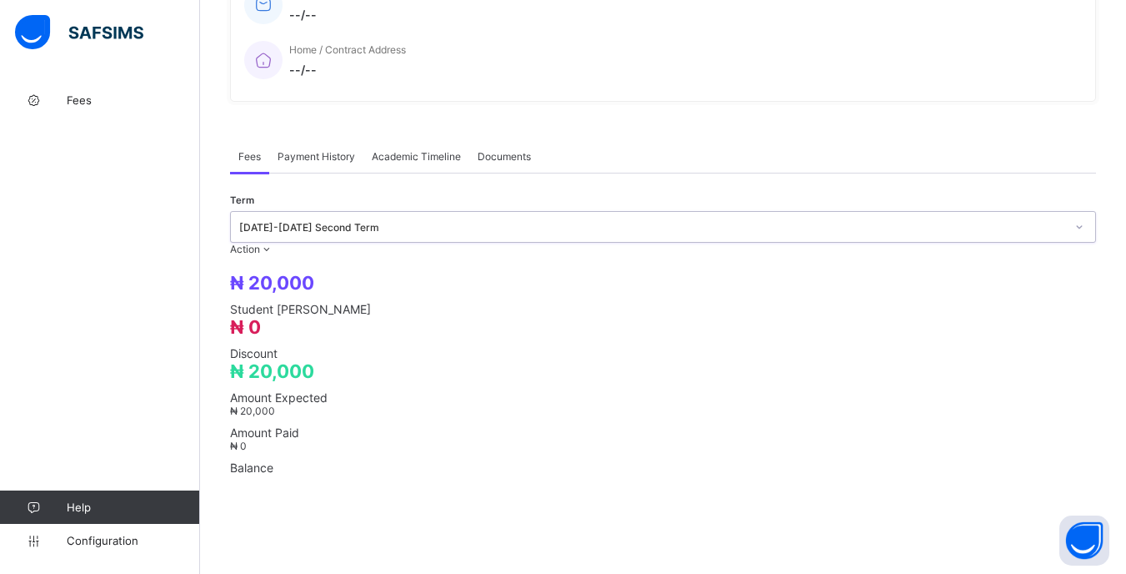
click at [979, 255] on div "₦ 20,000 Student Bill ₦ 0 Discount ₦ 20,000 Amount Expected ₦ 20,000 Amount Pai…" at bounding box center [663, 373] width 866 height 236
click at [981, 221] on div "[DATE]-[DATE] Second Term" at bounding box center [652, 227] width 826 height 13
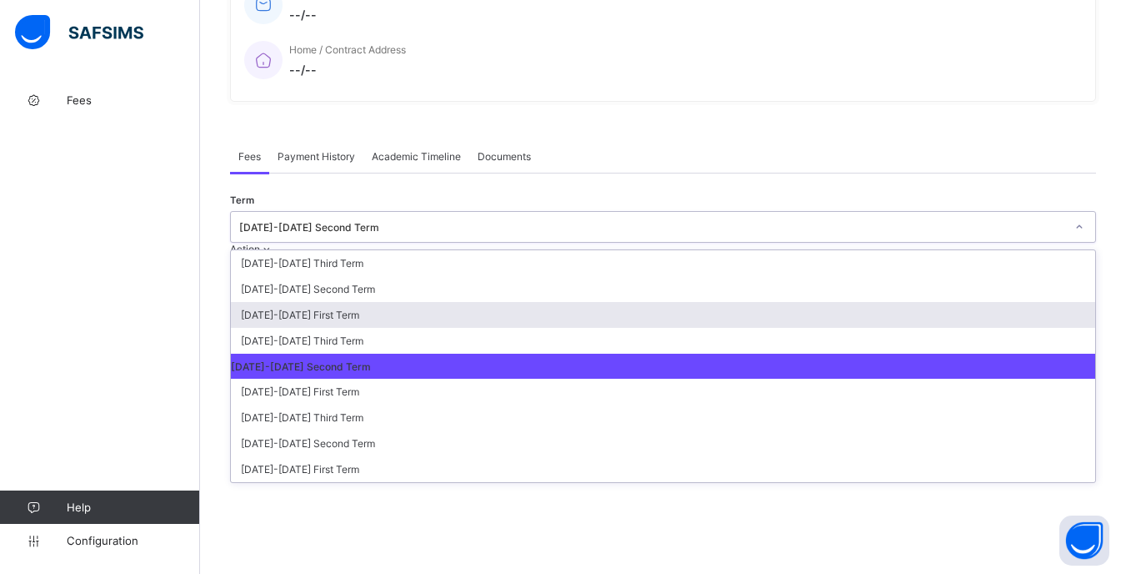
click at [954, 302] on div "[DATE]-[DATE] First Term" at bounding box center [663, 315] width 865 height 26
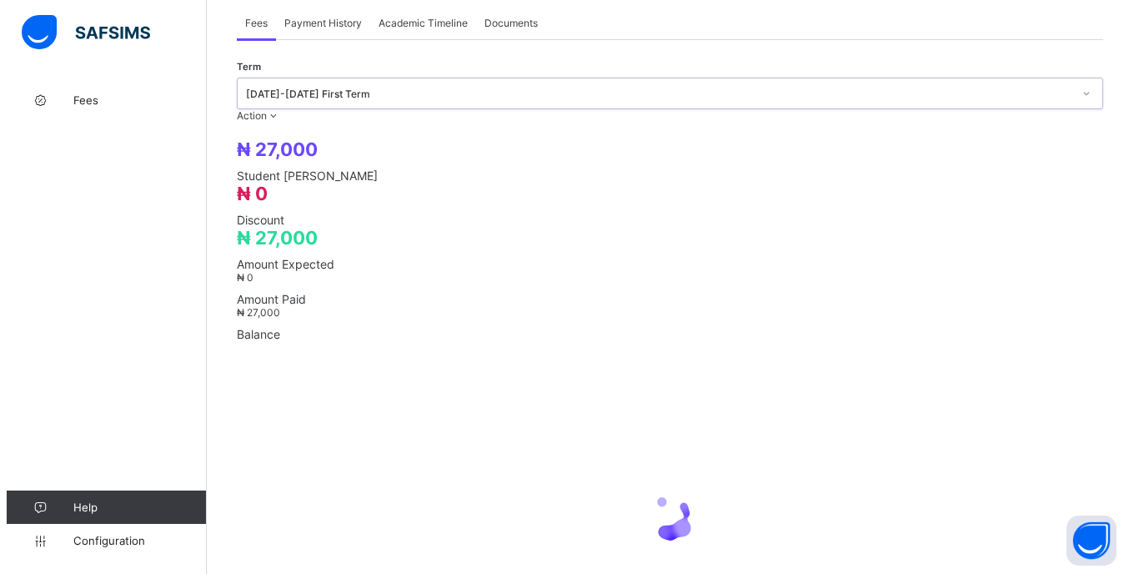
scroll to position [486, 0]
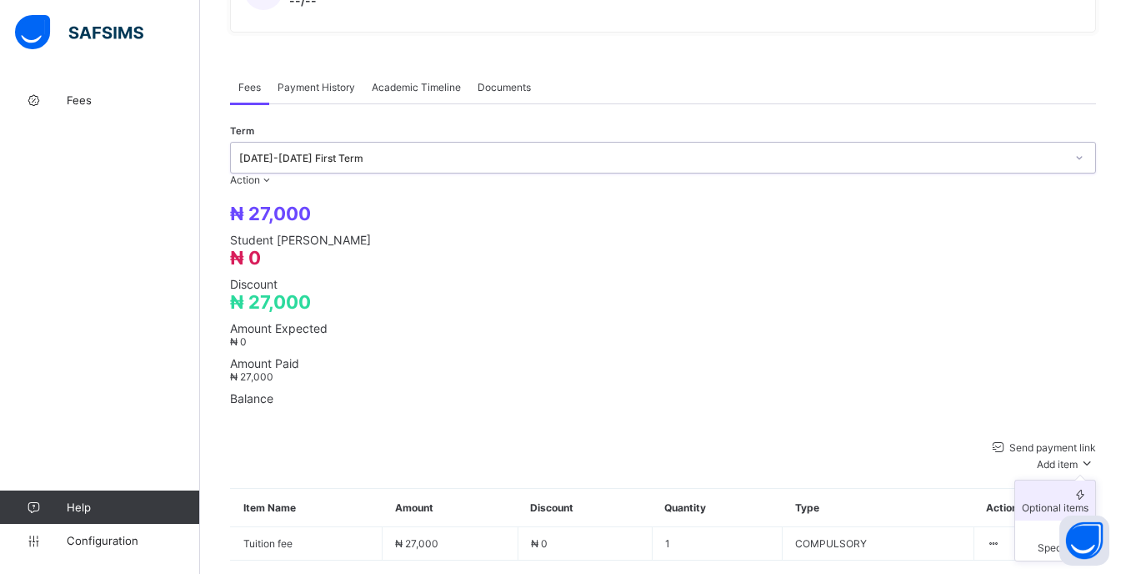
click at [1071, 480] on li "Optional items" at bounding box center [1056, 500] width 80 height 40
drag, startPoint x: 434, startPoint y: 489, endPoint x: 439, endPoint y: 477, distance: 13.5
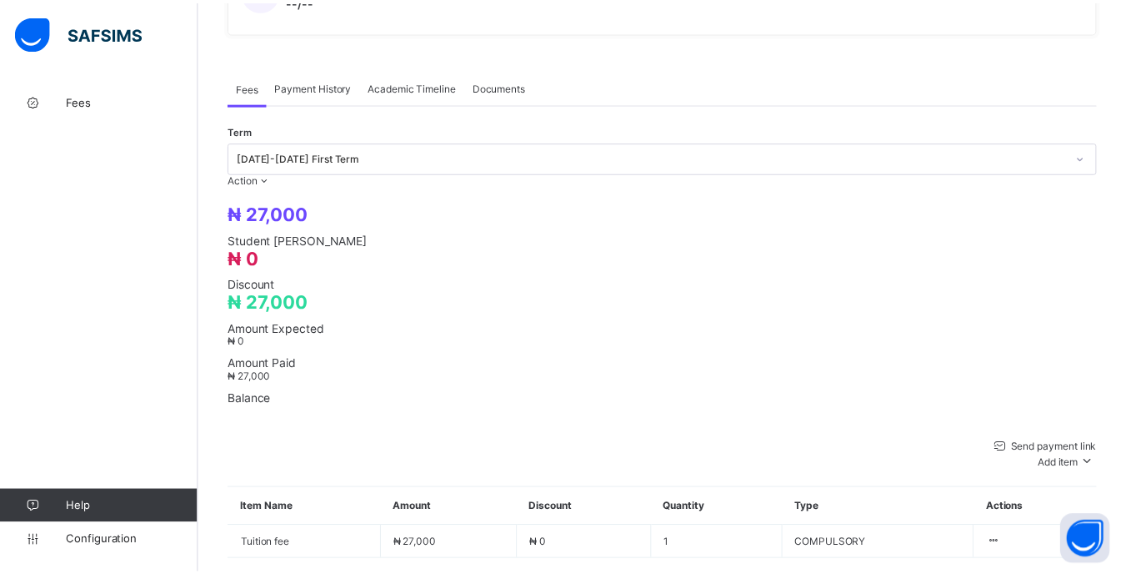
scroll to position [86, 0]
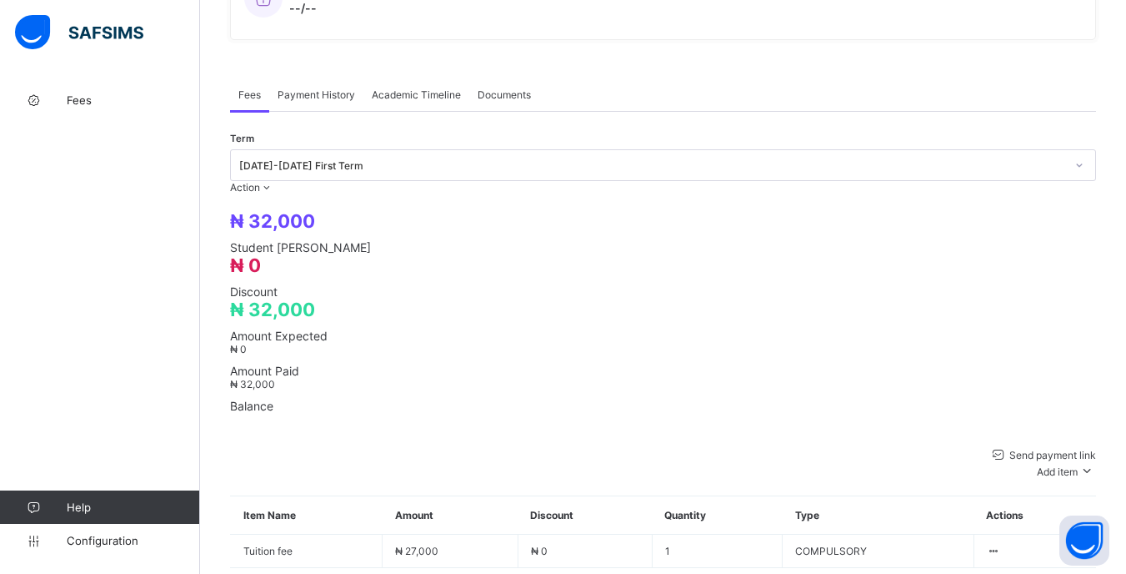
scroll to position [486, 0]
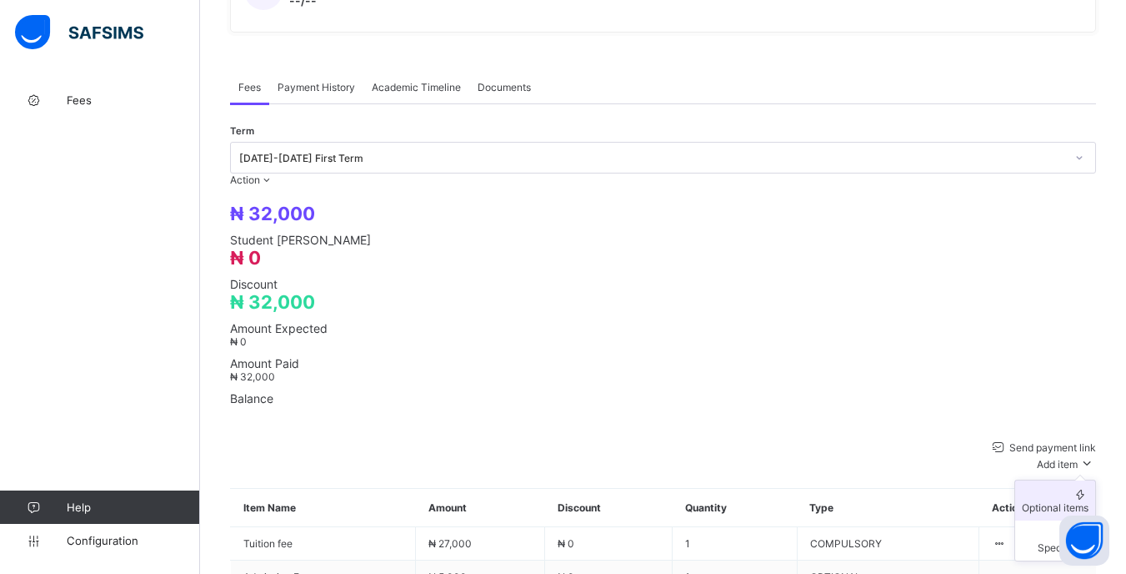
click at [1046, 501] on div "Optional items" at bounding box center [1055, 507] width 67 height 13
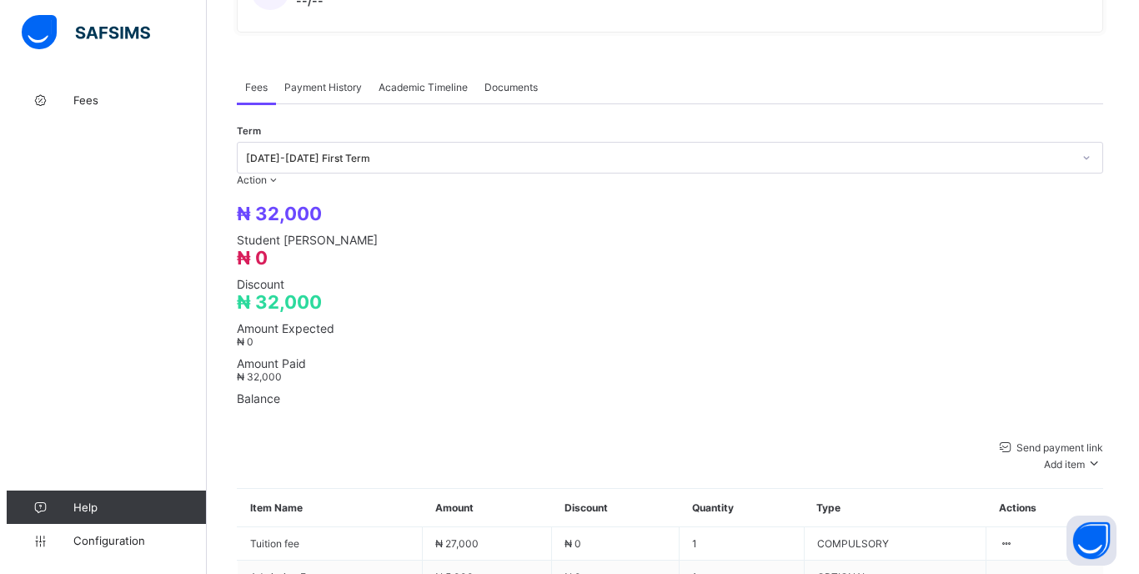
scroll to position [0, 0]
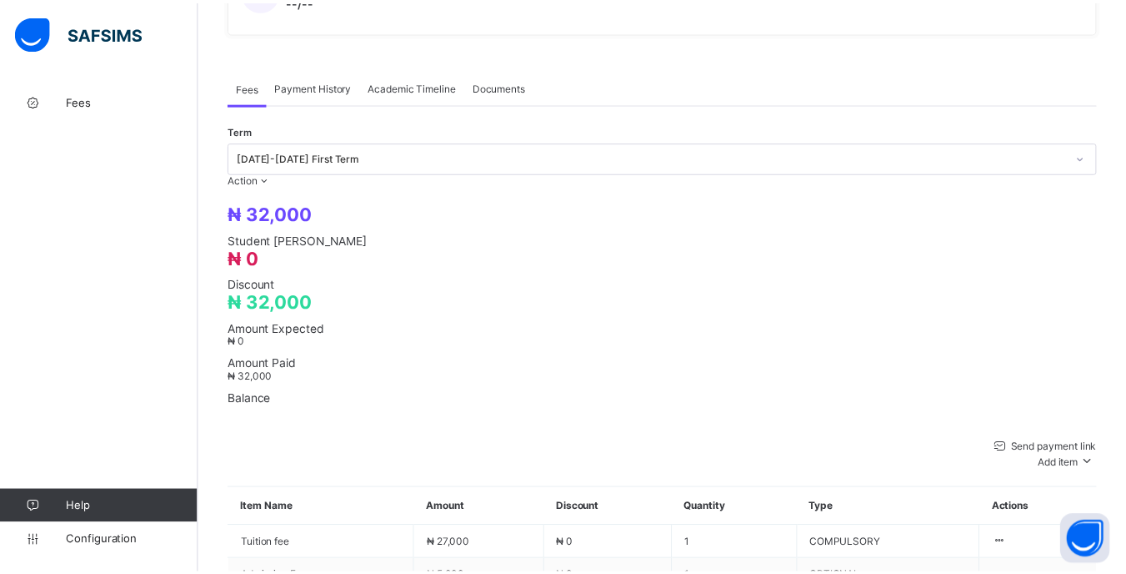
scroll to position [60, 0]
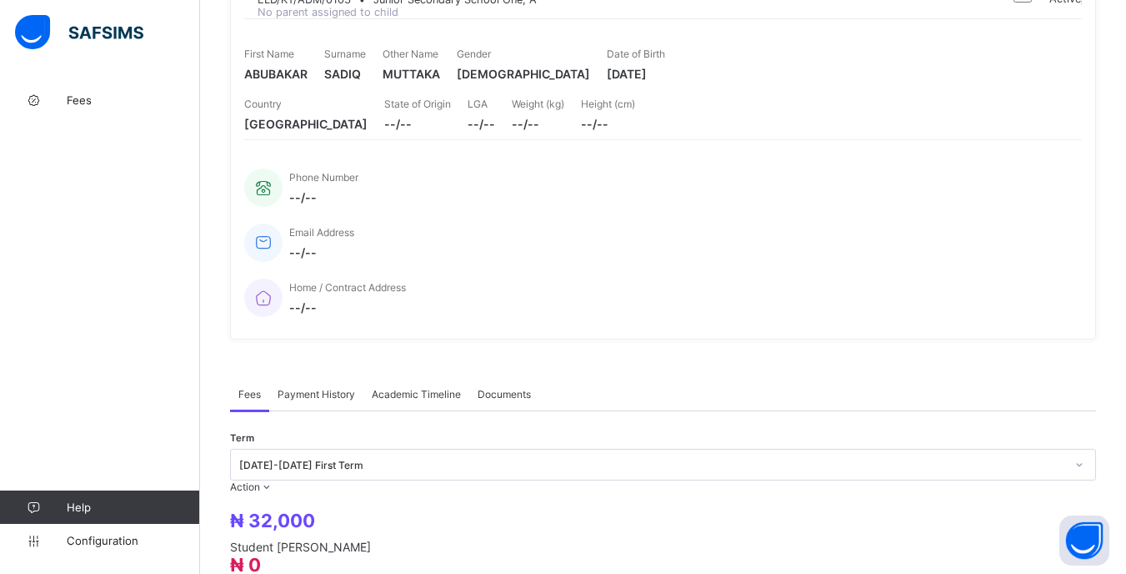
scroll to position [0, 0]
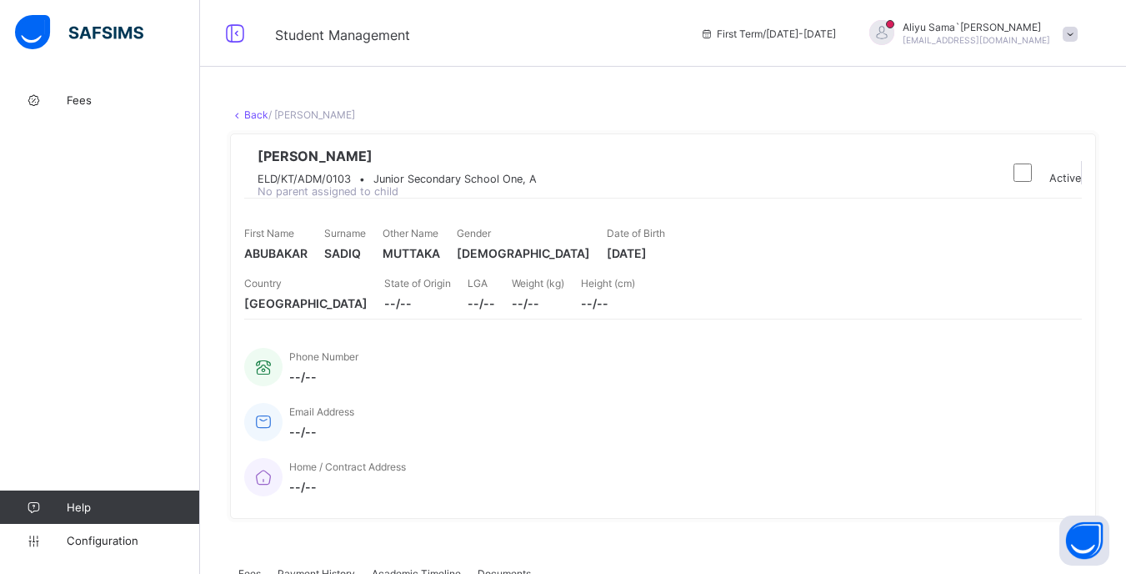
click at [1085, 43] on div "[PERSON_NAME]`[PERSON_NAME] [PERSON_NAME][EMAIL_ADDRESS][DOMAIN_NAME]" at bounding box center [969, 34] width 233 height 28
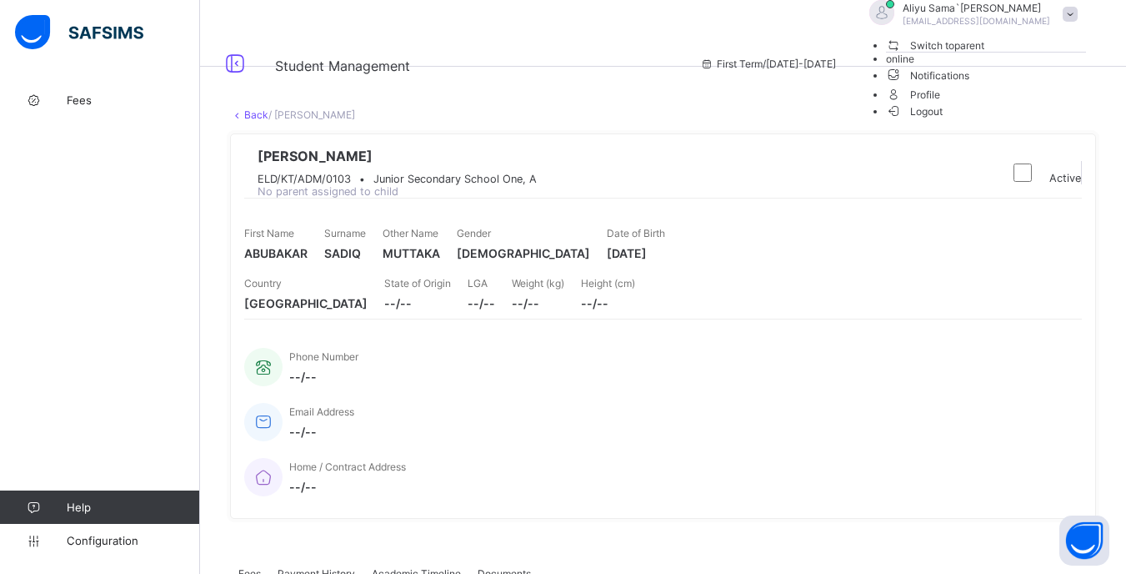
click at [944, 120] on span "Logout" at bounding box center [915, 112] width 58 height 18
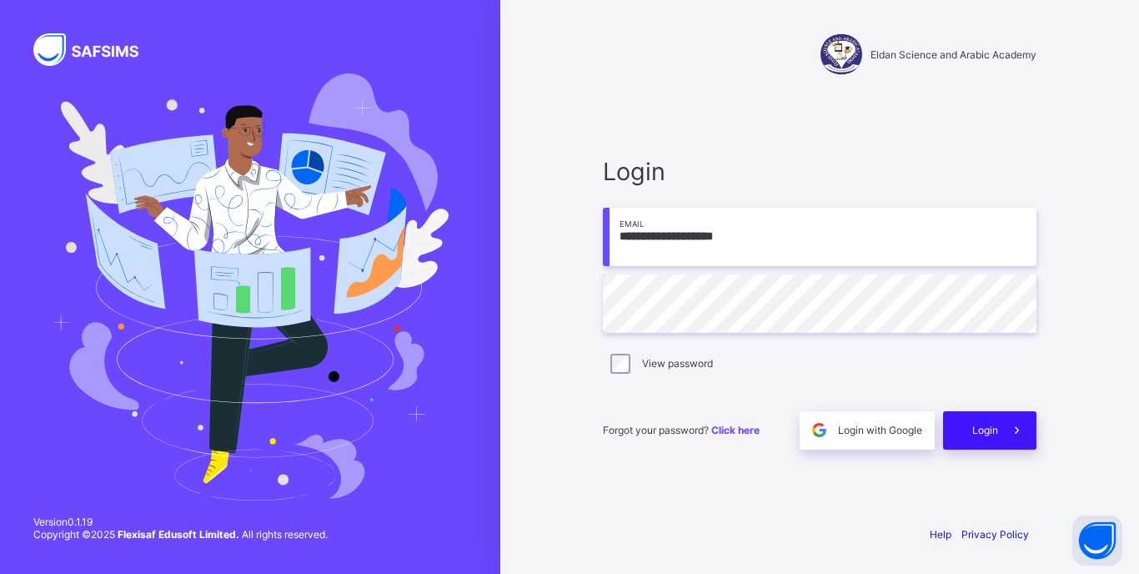
click at [1032, 447] on span at bounding box center [1017, 430] width 38 height 38
click at [981, 424] on span "Login" at bounding box center [985, 430] width 26 height 13
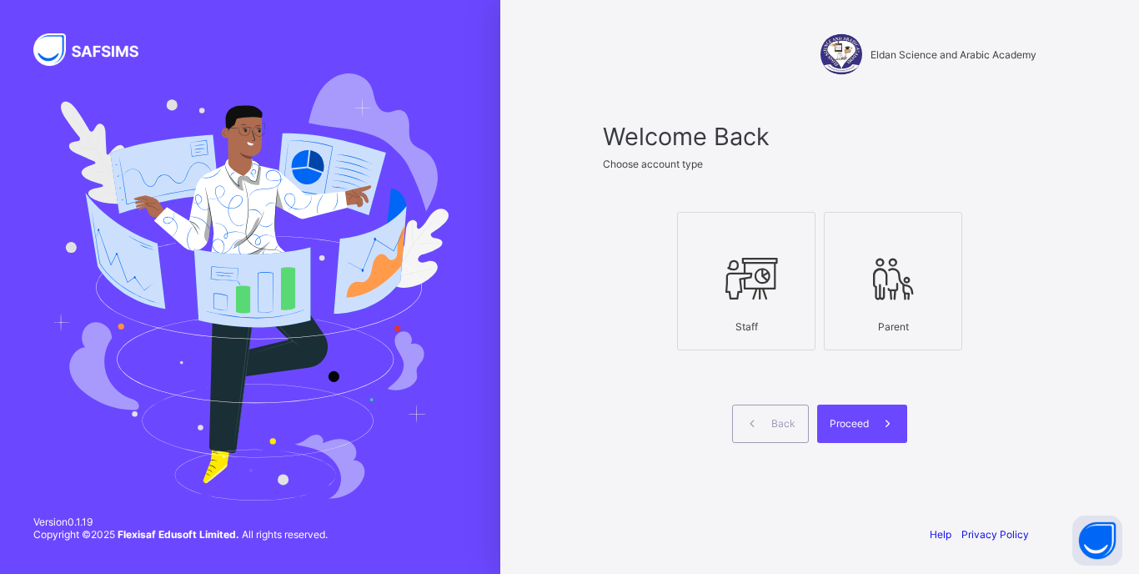
drag, startPoint x: 728, startPoint y: 283, endPoint x: 778, endPoint y: 336, distance: 73.1
click at [729, 283] on icon at bounding box center [746, 278] width 58 height 50
click at [870, 404] on span at bounding box center [888, 423] width 38 height 38
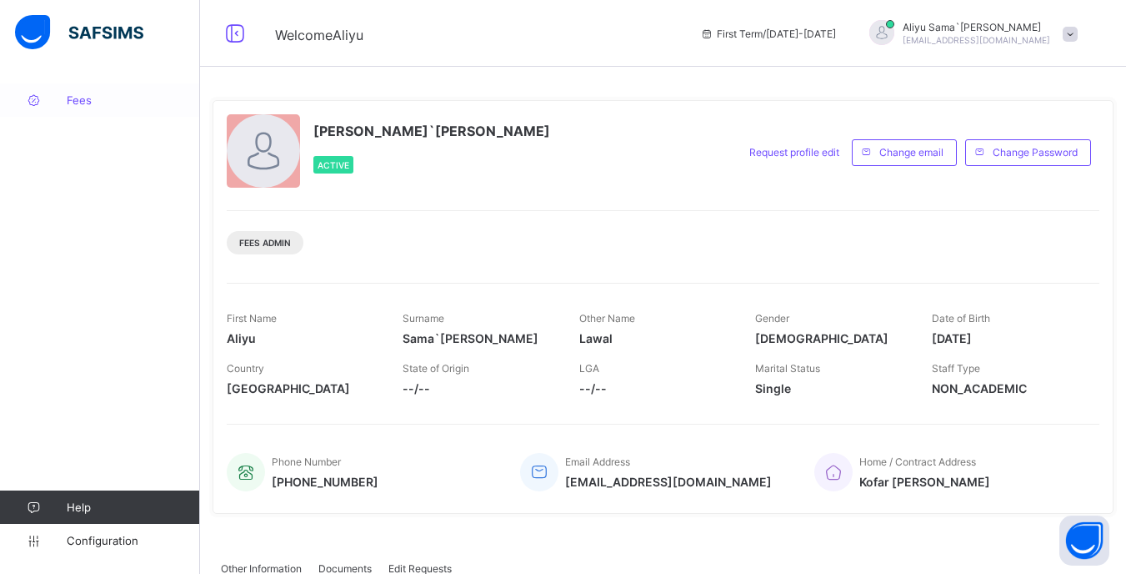
click at [62, 98] on icon at bounding box center [33, 100] width 67 height 13
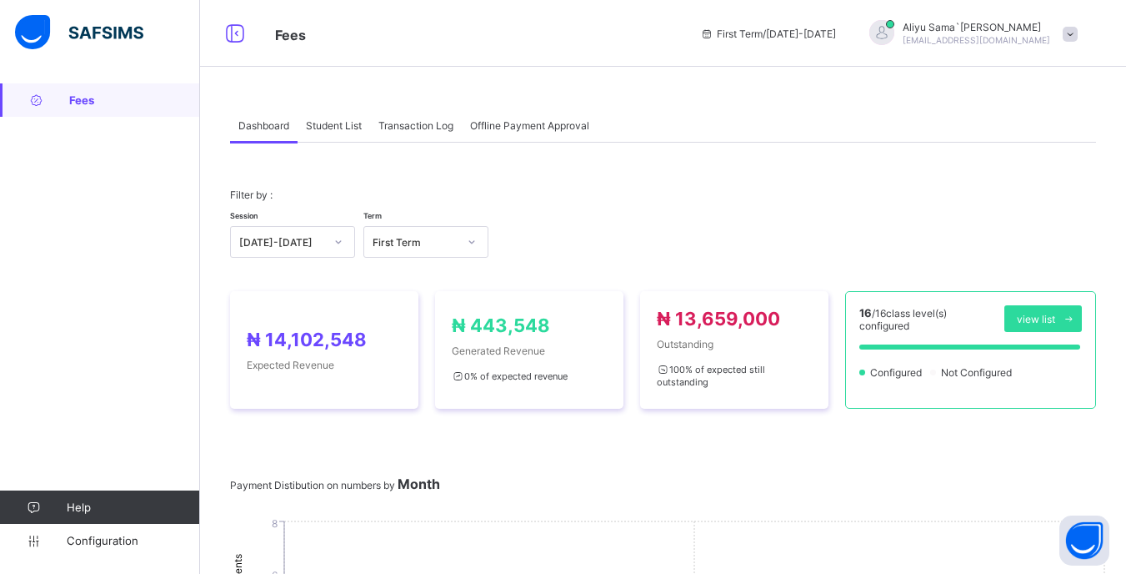
click at [332, 138] on div "Student List" at bounding box center [334, 124] width 73 height 33
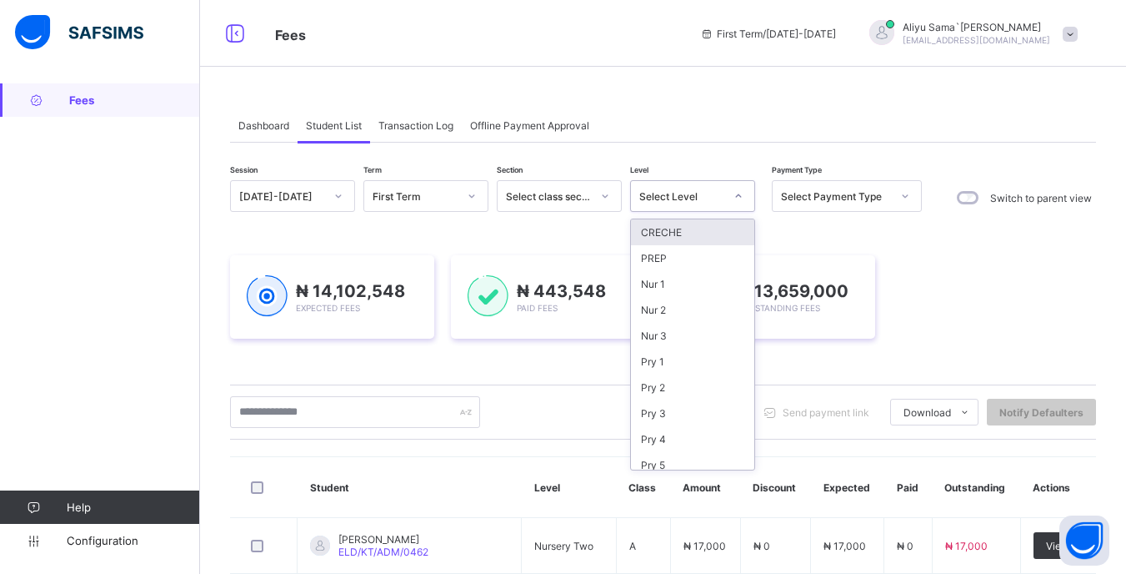
click at [706, 201] on div "Select Level" at bounding box center [682, 196] width 85 height 13
click at [666, 412] on div "JSS 1" at bounding box center [692, 407] width 123 height 26
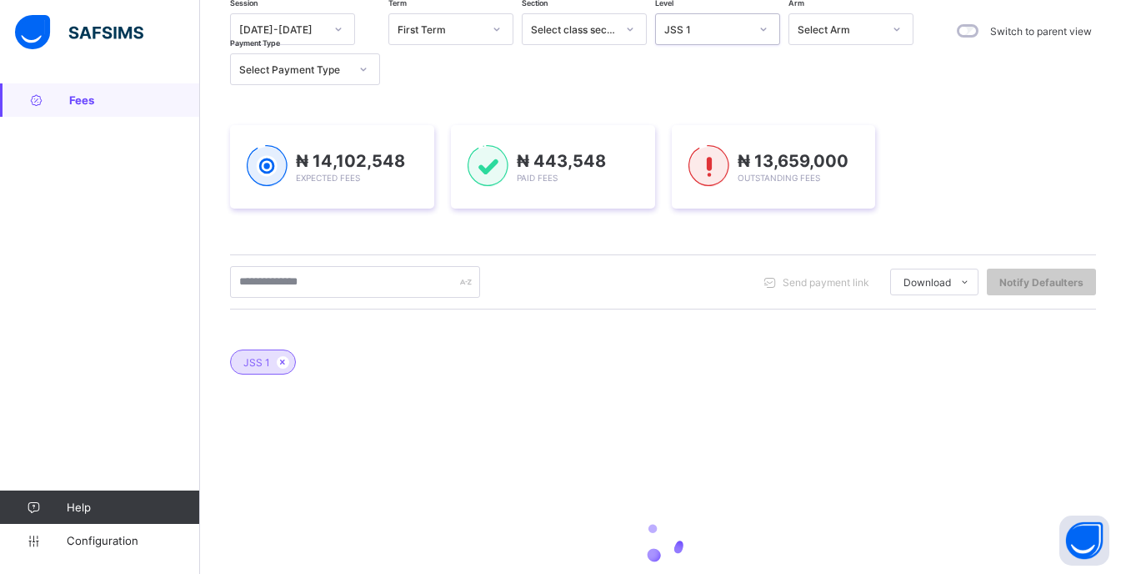
scroll to position [318, 0]
